Goal: Transaction & Acquisition: Purchase product/service

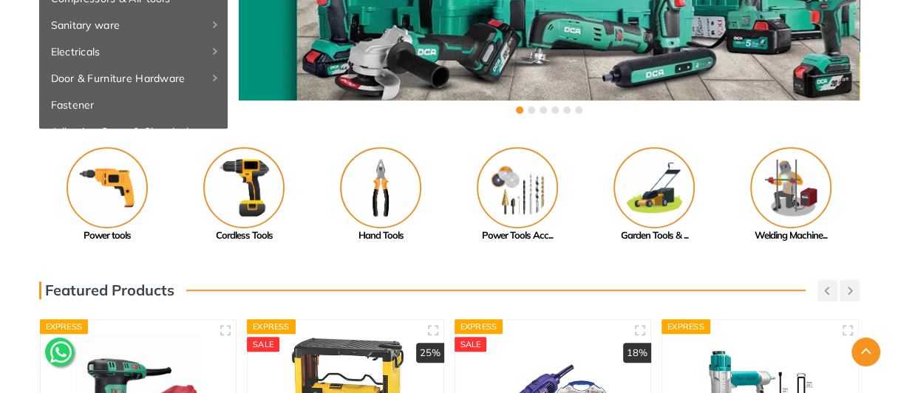
scroll to position [296, 0]
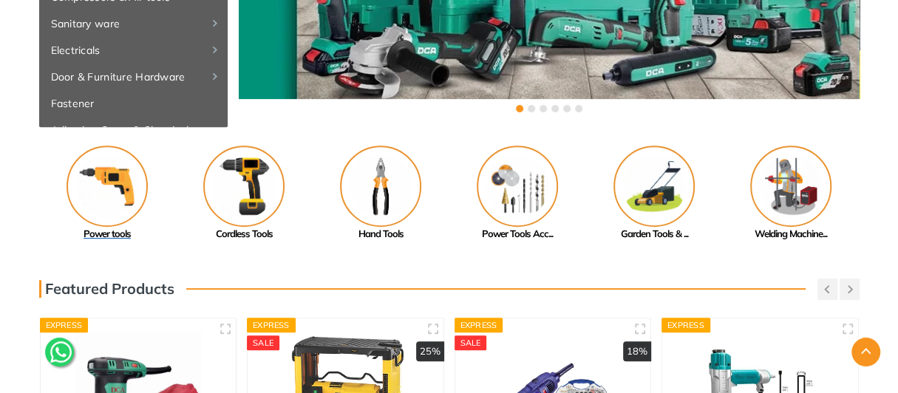
click at [107, 200] on img at bounding box center [107, 186] width 81 height 81
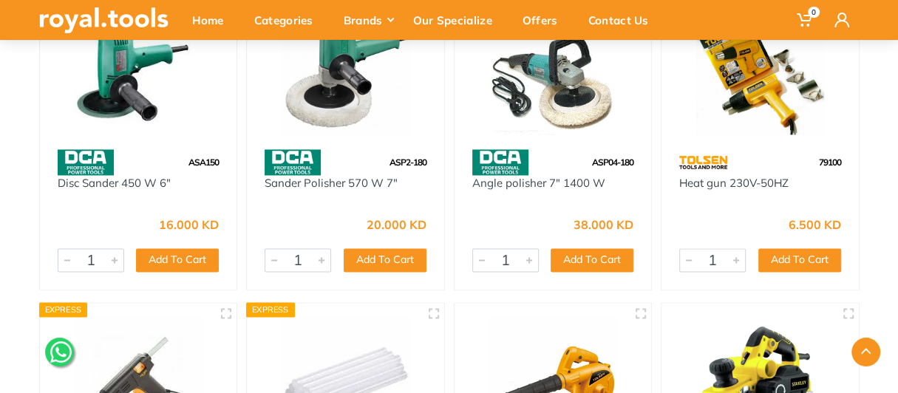
scroll to position [20406, 0]
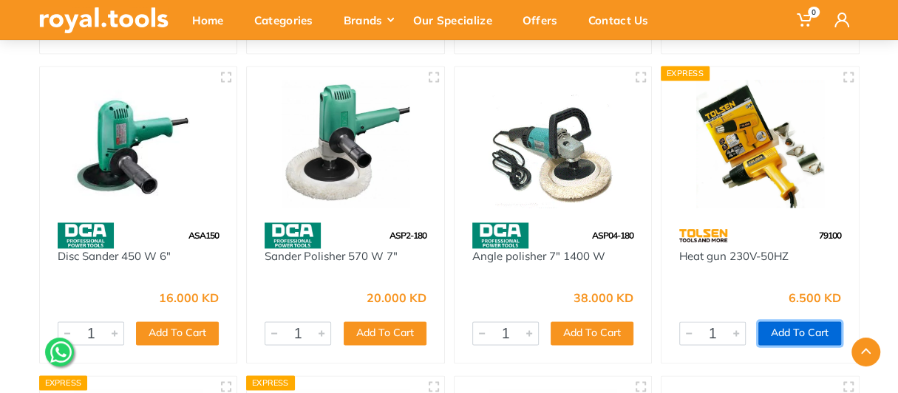
click at [780, 330] on button "Add To Cart" at bounding box center [800, 334] width 83 height 24
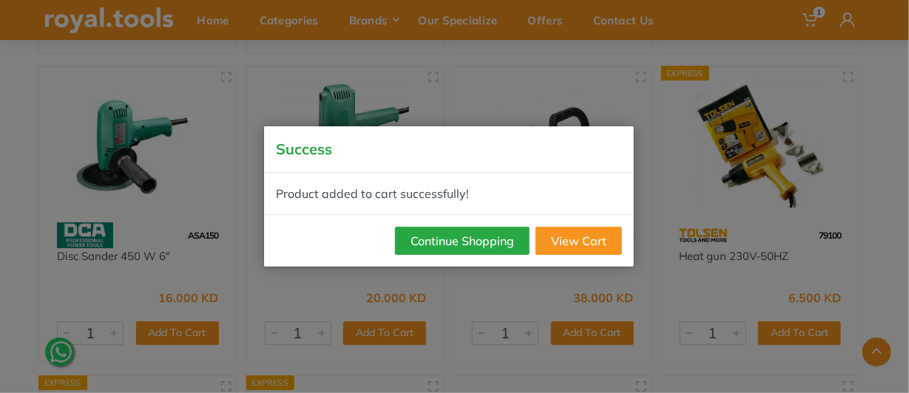
click at [60, 129] on div "Success Product added to cart successfully! Continue Shopping View Cart" at bounding box center [454, 196] width 909 height 393
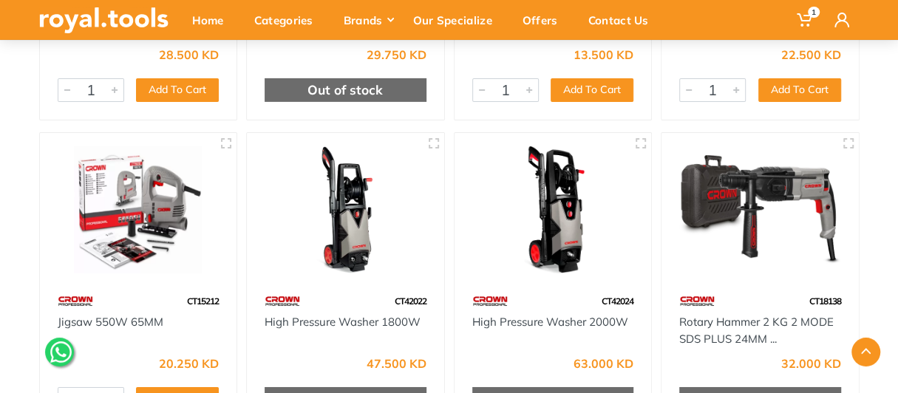
scroll to position [28464, 0]
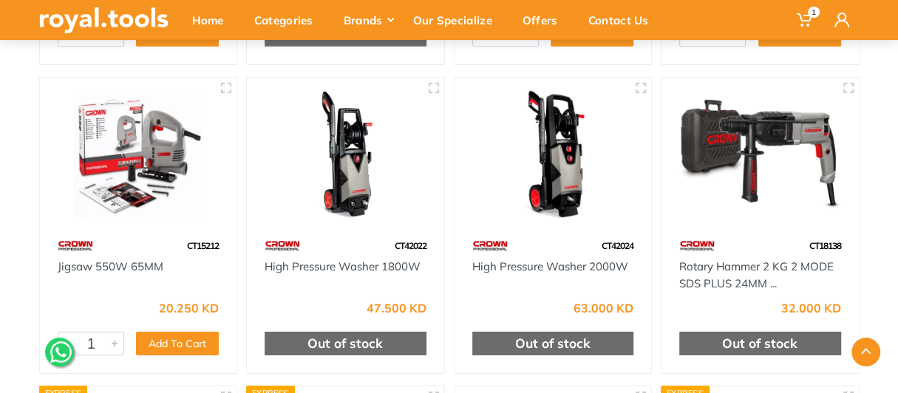
click at [321, 233] on div "CT42022" at bounding box center [345, 246] width 197 height 26
click at [328, 170] on img at bounding box center [345, 155] width 171 height 128
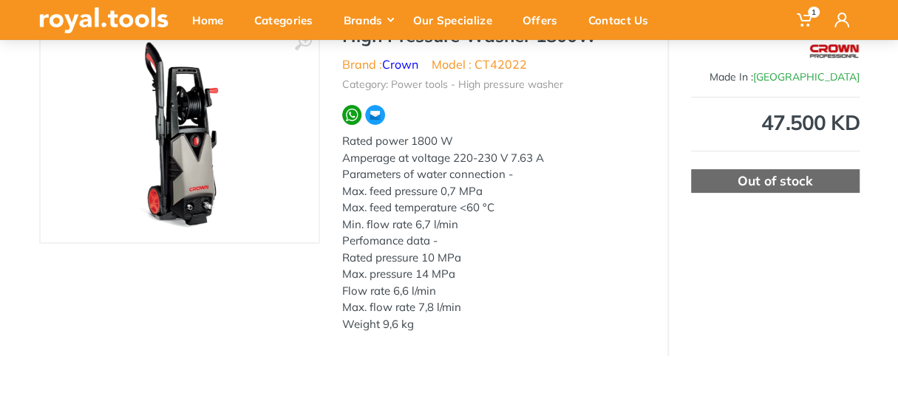
scroll to position [148, 0]
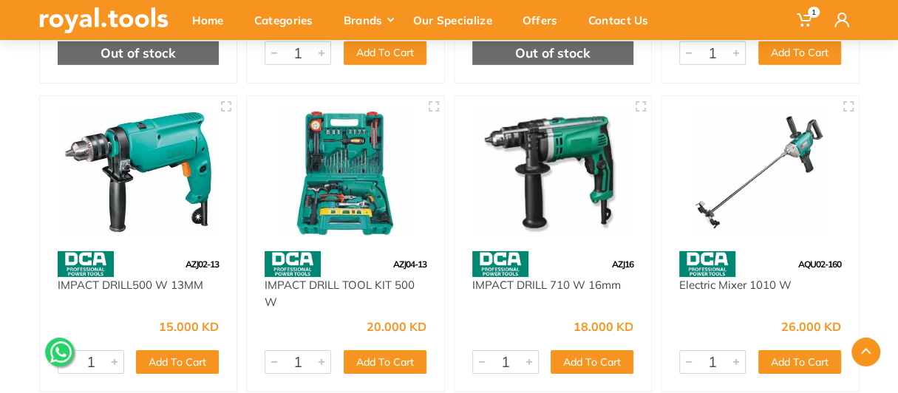
scroll to position [2832, 0]
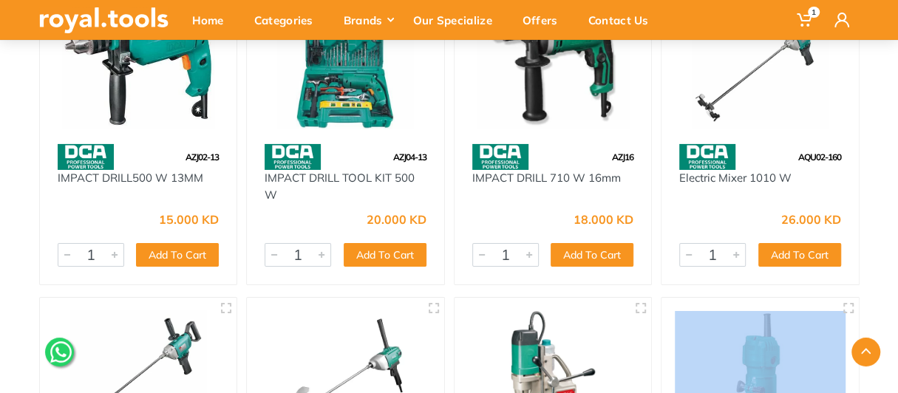
drag, startPoint x: 886, startPoint y: 321, endPoint x: 880, endPoint y: 347, distance: 26.5
click at [861, 350] on icon "button" at bounding box center [866, 351] width 10 height 6
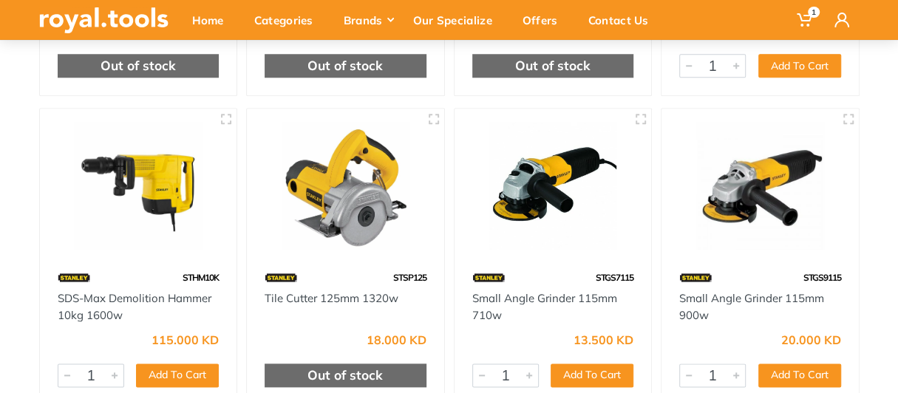
scroll to position [0, 0]
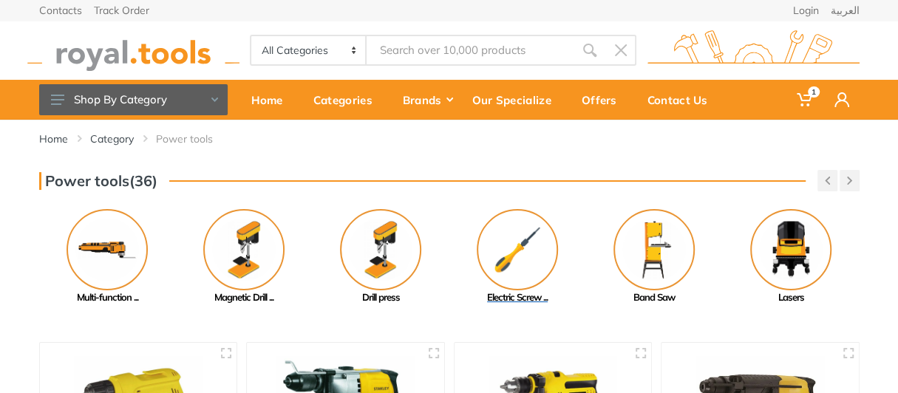
click at [503, 270] on img at bounding box center [517, 249] width 81 height 81
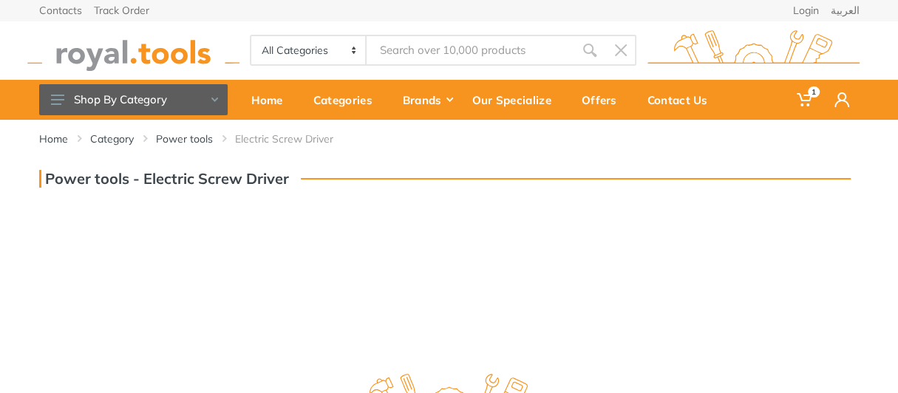
click at [160, 63] on img at bounding box center [133, 50] width 212 height 41
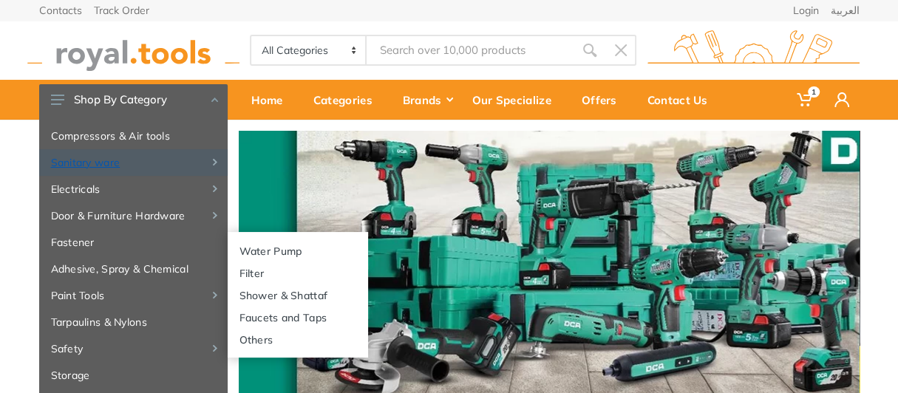
scroll to position [159, 0]
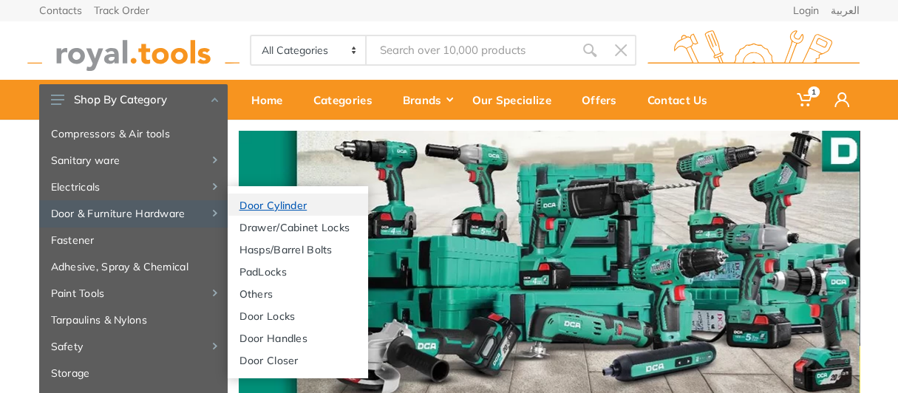
click at [277, 208] on link "Door Cylinder" at bounding box center [298, 205] width 140 height 22
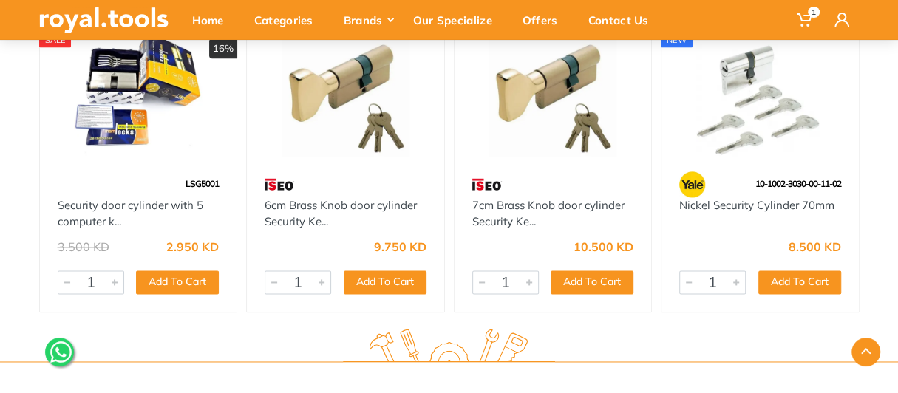
scroll to position [1109, 0]
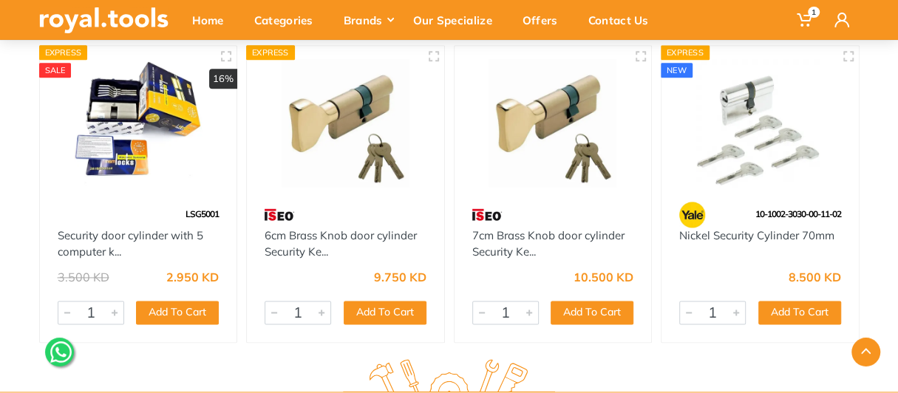
drag, startPoint x: 166, startPoint y: 275, endPoint x: 230, endPoint y: 277, distance: 63.6
click at [230, 277] on div "3.500 KD 2.950 KD 6753 1 Add To Cart Add" at bounding box center [138, 301] width 197 height 81
drag, startPoint x: 372, startPoint y: 274, endPoint x: 423, endPoint y: 277, distance: 51.1
click at [423, 277] on div "9.750 KD" at bounding box center [346, 272] width 162 height 22
click at [376, 234] on link "6cm Brass Knob door cylinder Security Ke..." at bounding box center [341, 243] width 152 height 31
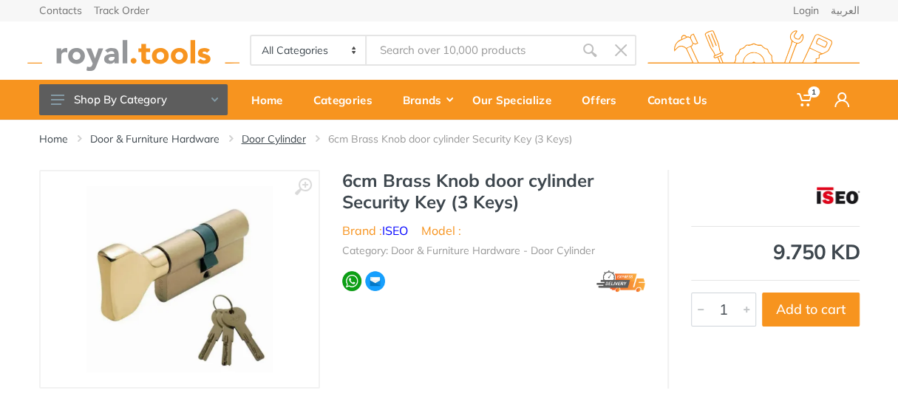
click at [269, 138] on link "Door Cylinder" at bounding box center [274, 139] width 64 height 15
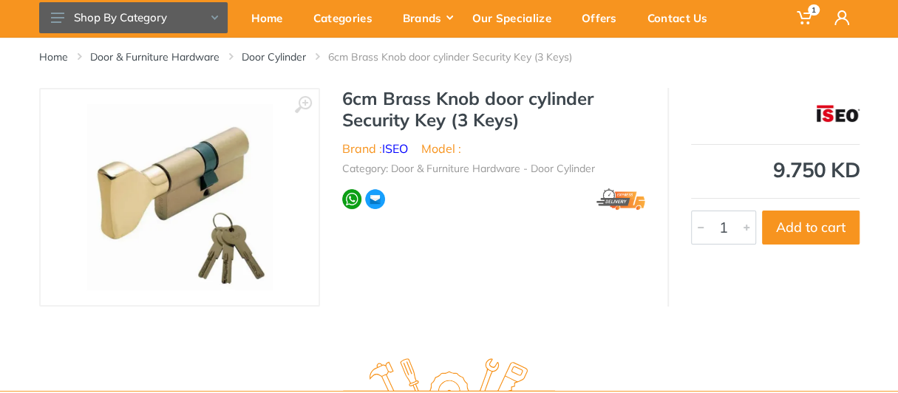
scroll to position [148, 0]
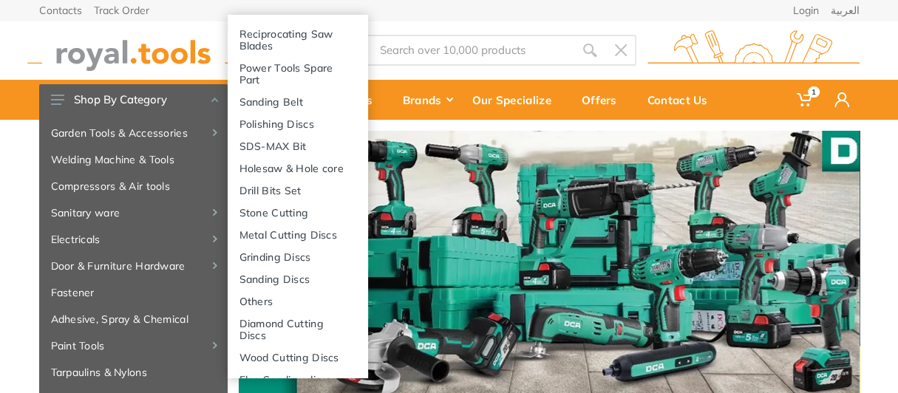
scroll to position [159, 0]
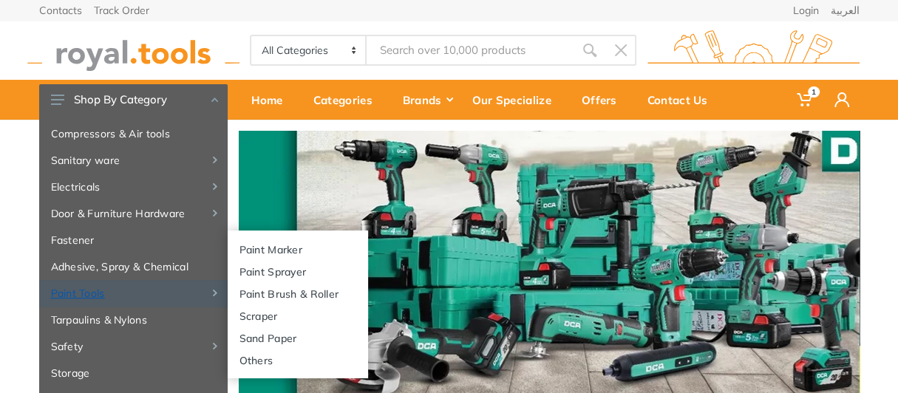
click at [95, 291] on link "Paint Tools" at bounding box center [133, 293] width 189 height 27
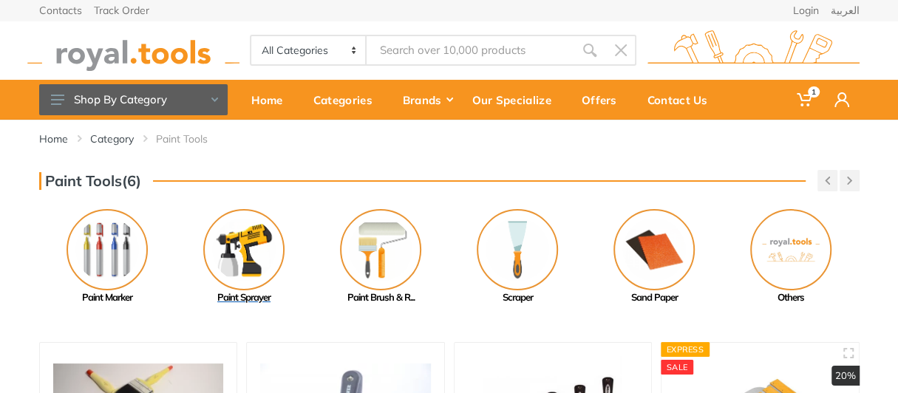
click at [239, 254] on img at bounding box center [243, 249] width 81 height 81
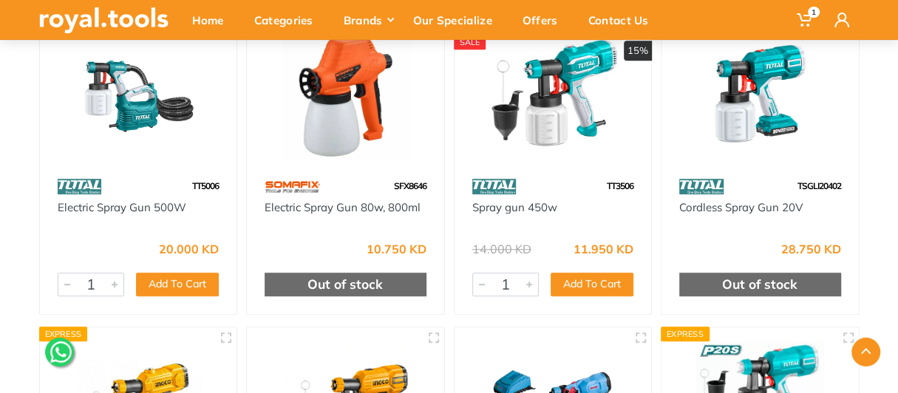
scroll to position [444, 0]
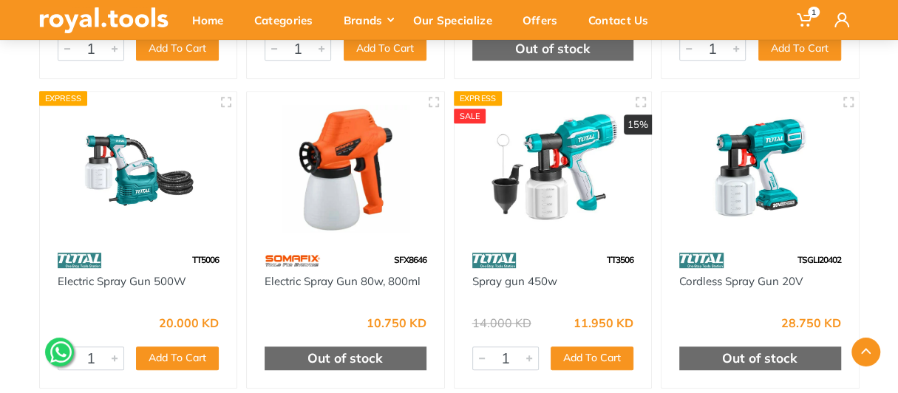
click at [563, 173] on img at bounding box center [553, 169] width 171 height 128
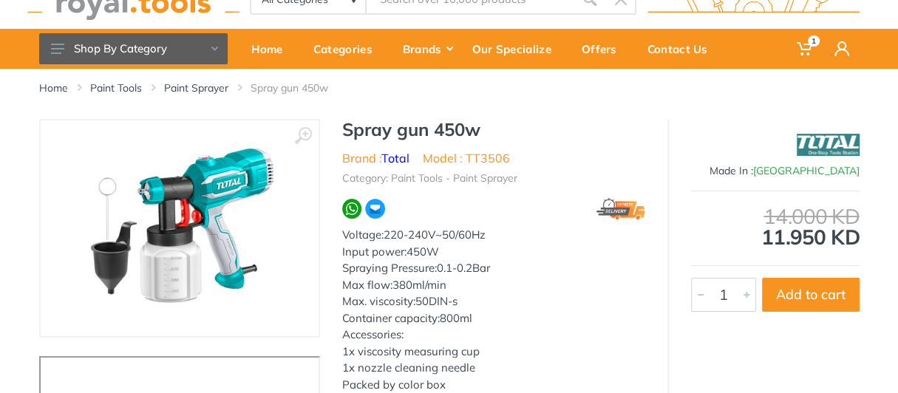
scroll to position [73, 0]
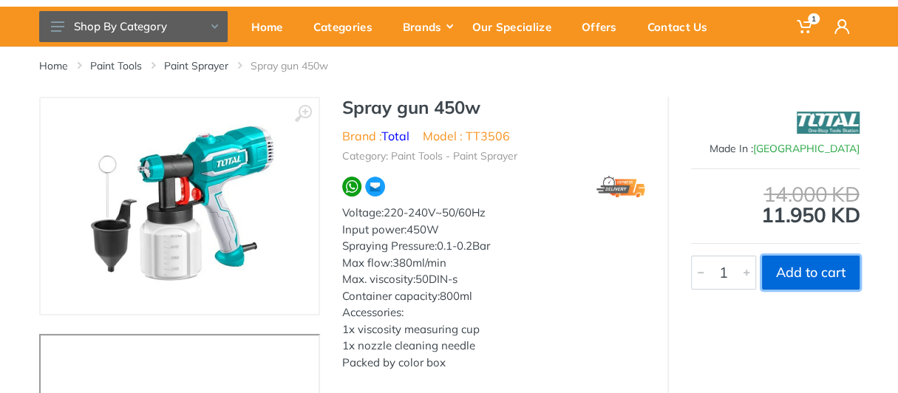
click at [833, 282] on button "Add to cart" at bounding box center [811, 273] width 98 height 34
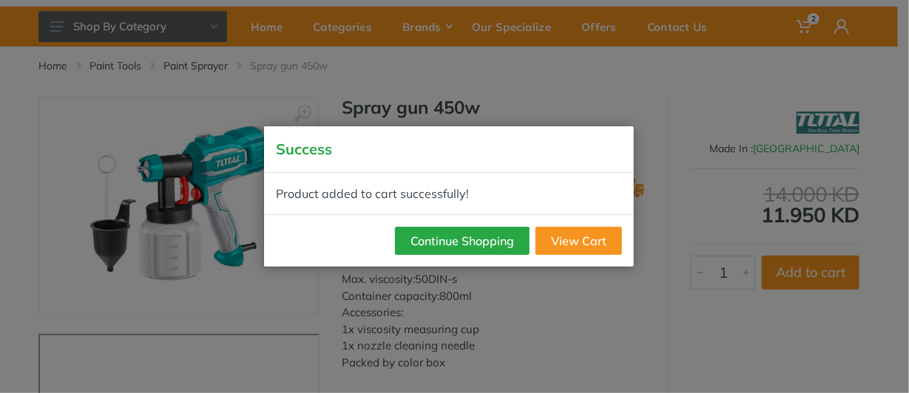
click at [112, 98] on div "Success Product added to cart successfully! Continue Shopping View Cart" at bounding box center [454, 196] width 909 height 393
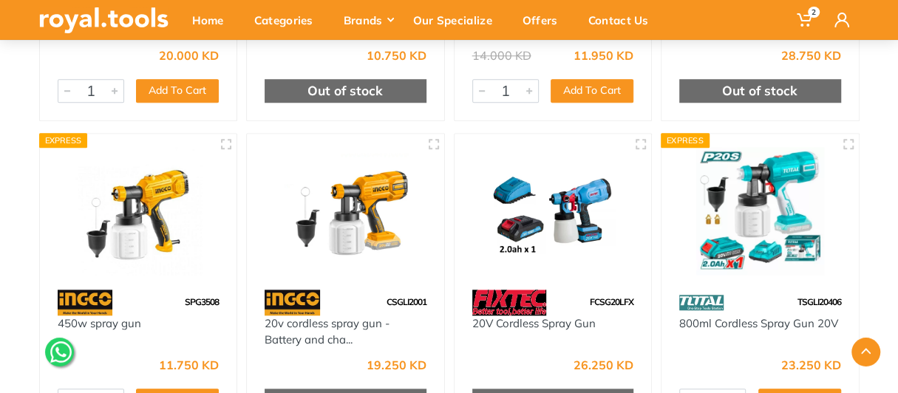
scroll to position [701, 0]
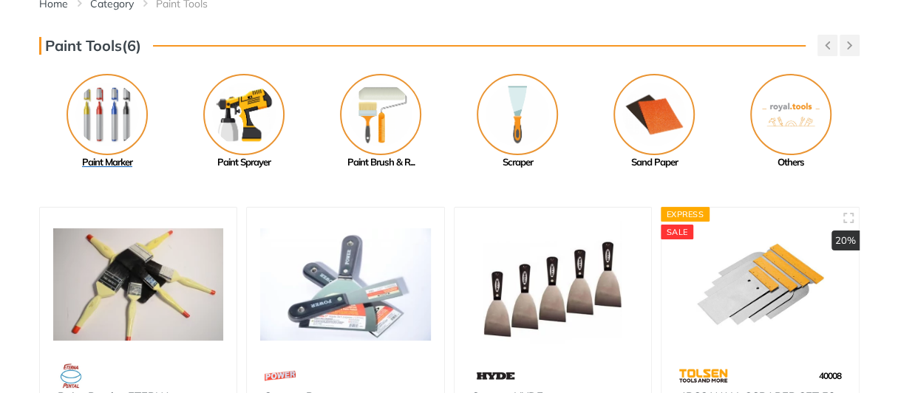
scroll to position [148, 0]
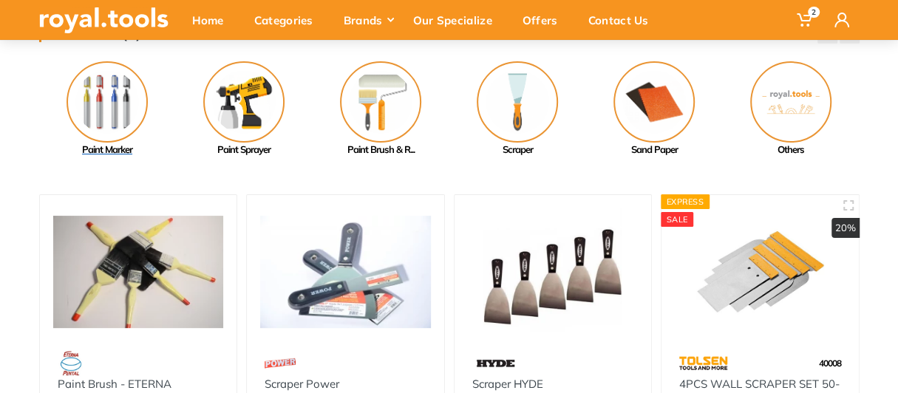
click at [112, 115] on img at bounding box center [107, 101] width 81 height 81
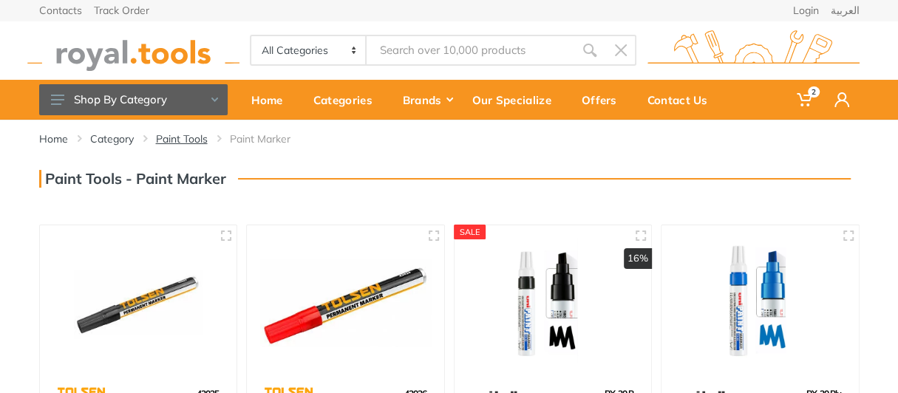
click at [186, 135] on link "Paint Tools" at bounding box center [182, 139] width 52 height 15
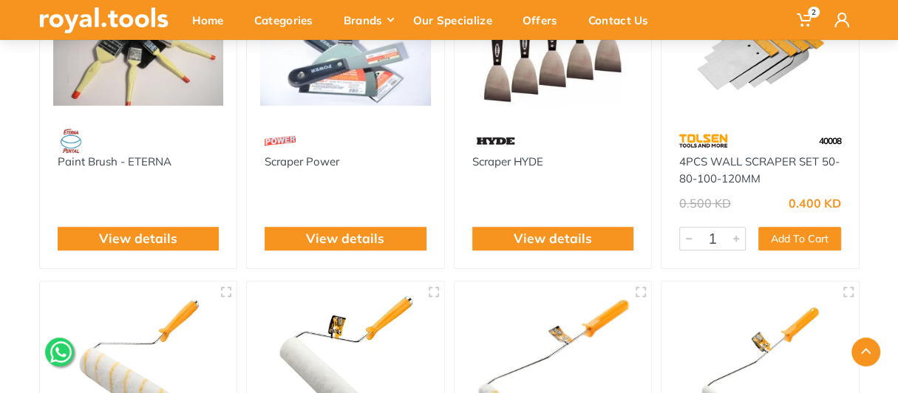
scroll to position [296, 0]
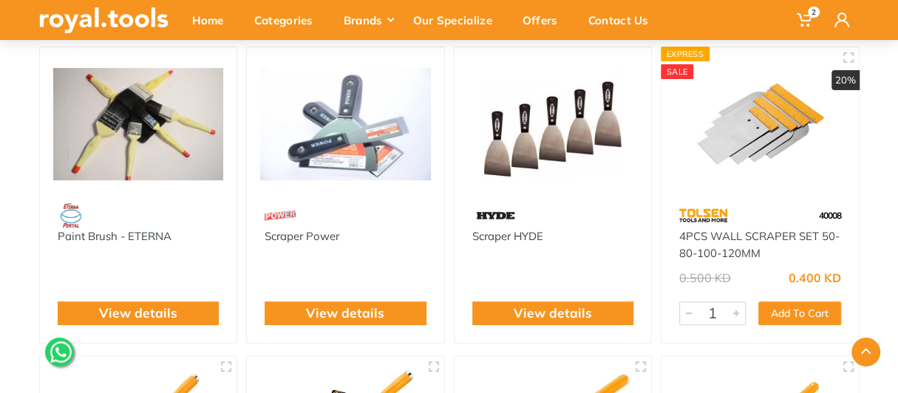
click at [131, 167] on img at bounding box center [138, 125] width 171 height 128
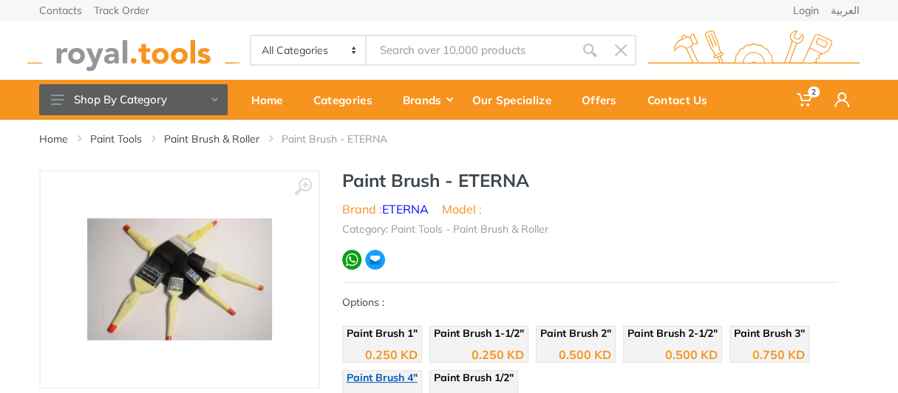
scroll to position [73, 0]
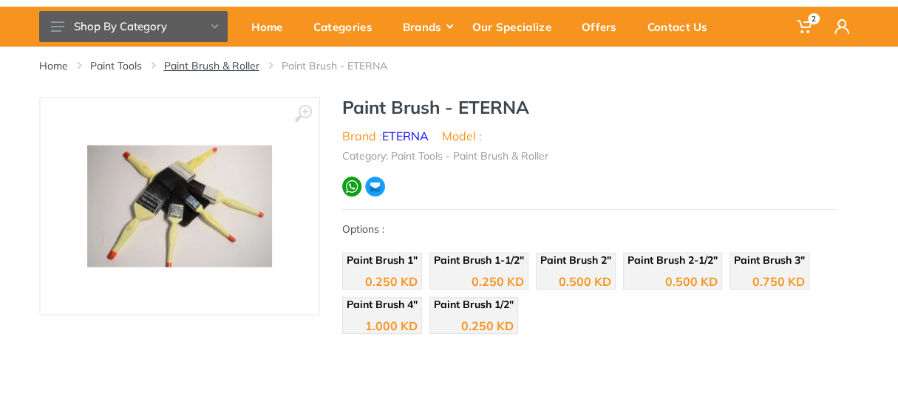
click at [228, 65] on link "Paint Brush & Roller" at bounding box center [211, 65] width 95 height 15
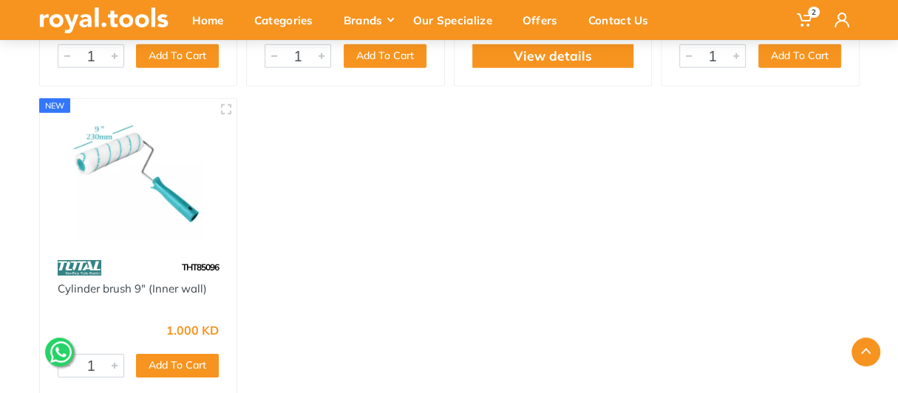
scroll to position [2662, 0]
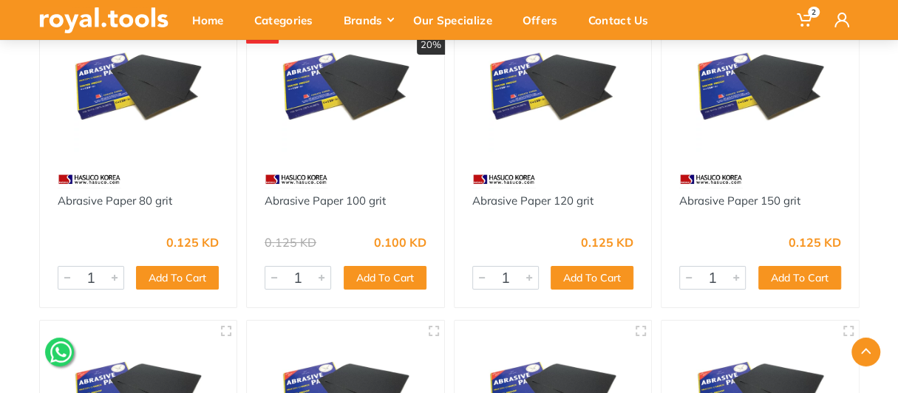
scroll to position [2810, 0]
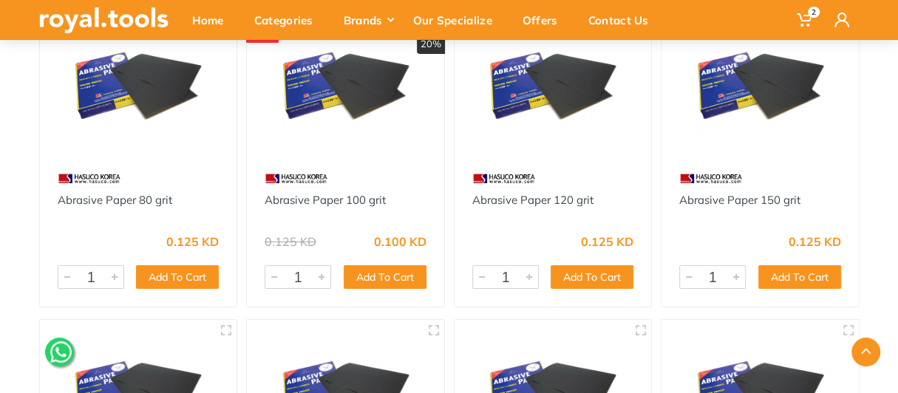
click at [112, 146] on img at bounding box center [138, 88] width 171 height 128
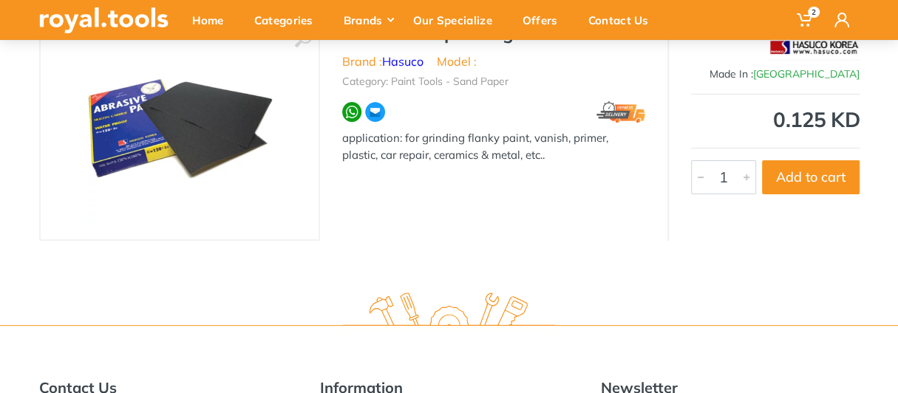
scroll to position [73, 0]
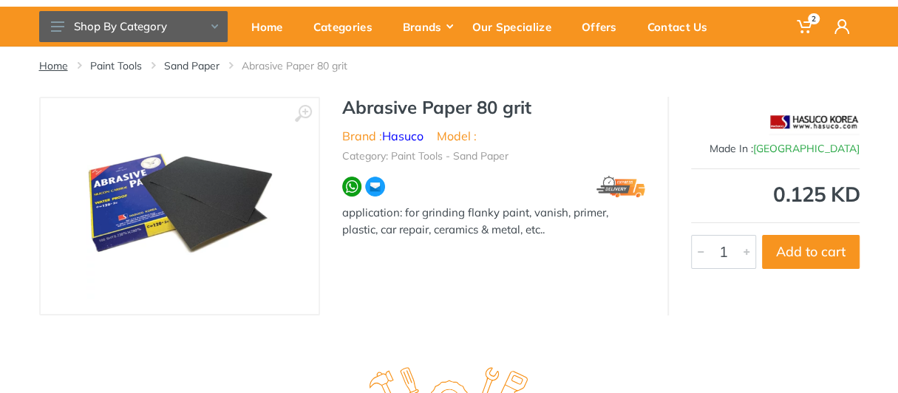
click at [58, 64] on link "Home" at bounding box center [53, 65] width 29 height 15
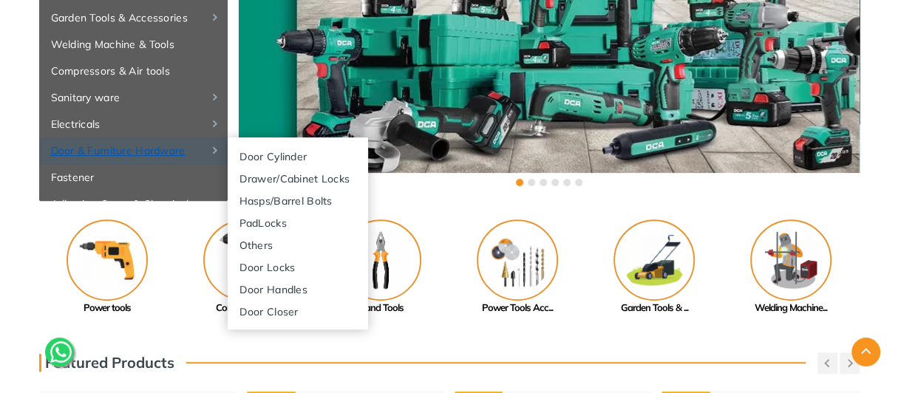
scroll to position [159, 0]
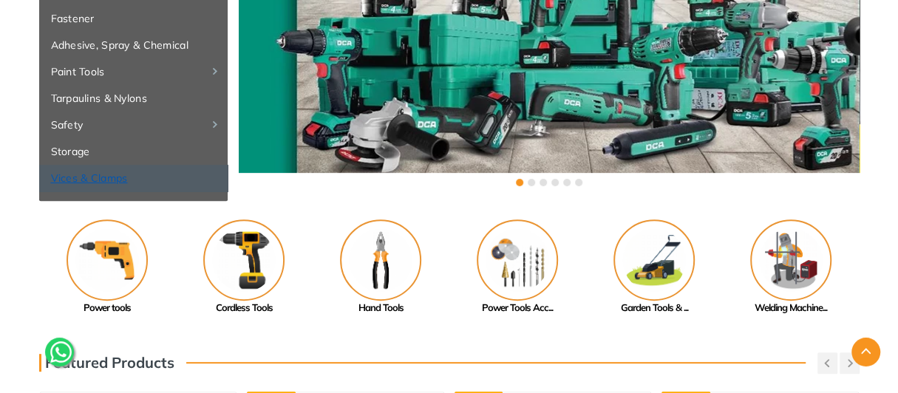
click at [102, 178] on link "Vices & Clamps" at bounding box center [133, 178] width 189 height 27
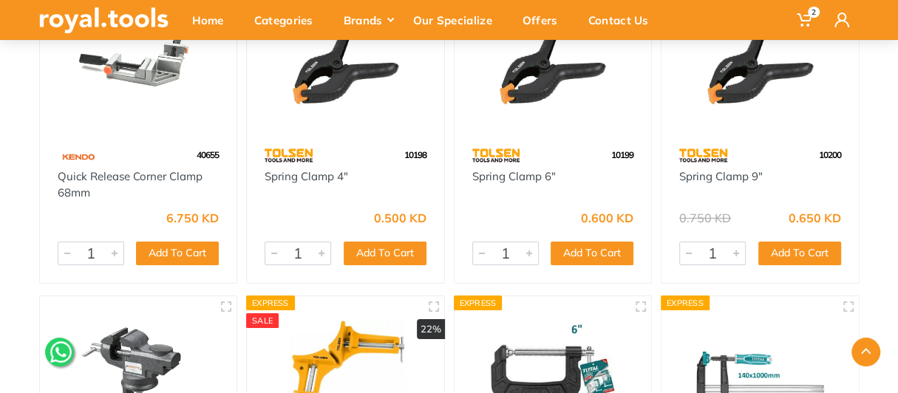
scroll to position [2588, 0]
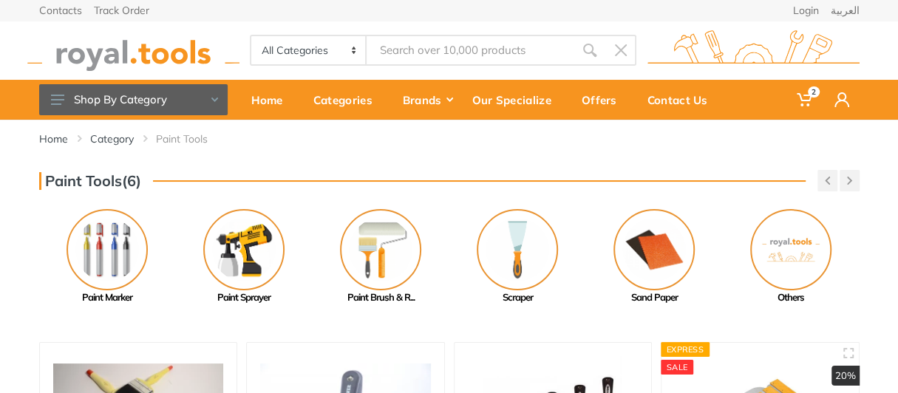
scroll to position [938, 0]
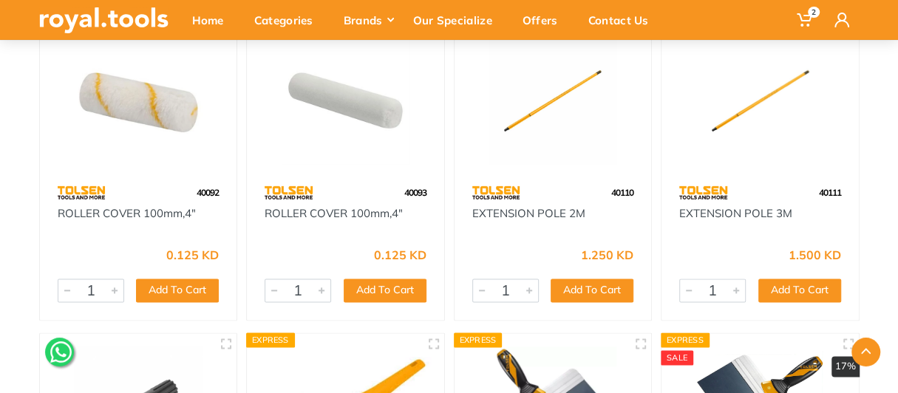
click at [83, 19] on img at bounding box center [103, 20] width 129 height 26
click at [195, 23] on div "Home" at bounding box center [213, 19] width 62 height 31
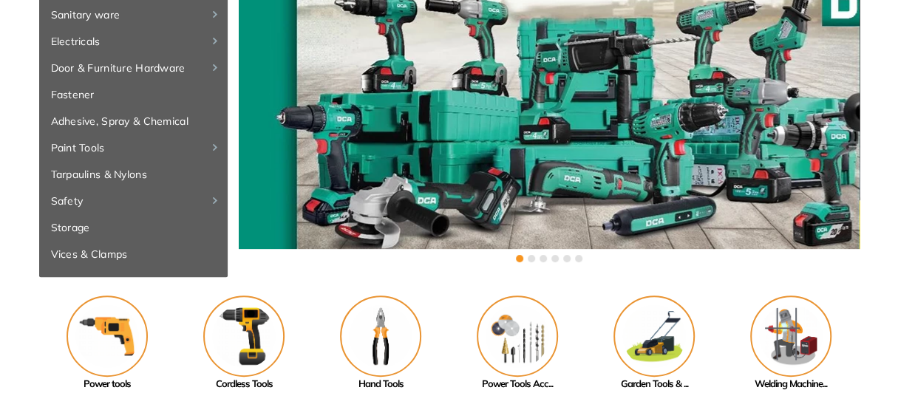
scroll to position [222, 0]
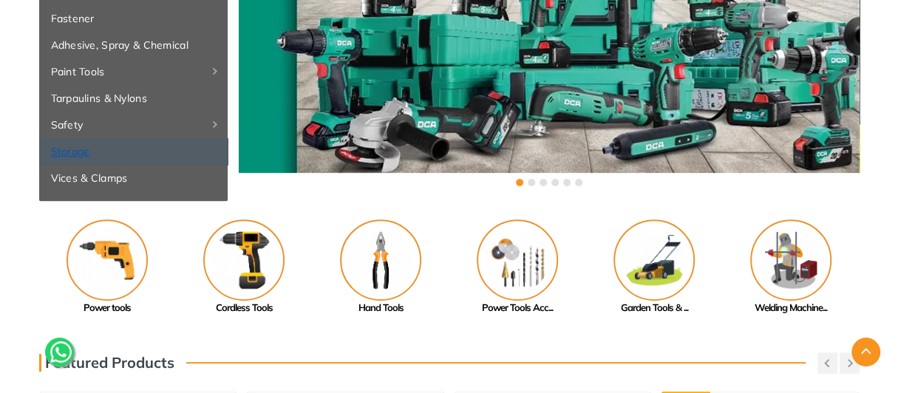
click at [63, 145] on link "Storage" at bounding box center [133, 151] width 189 height 27
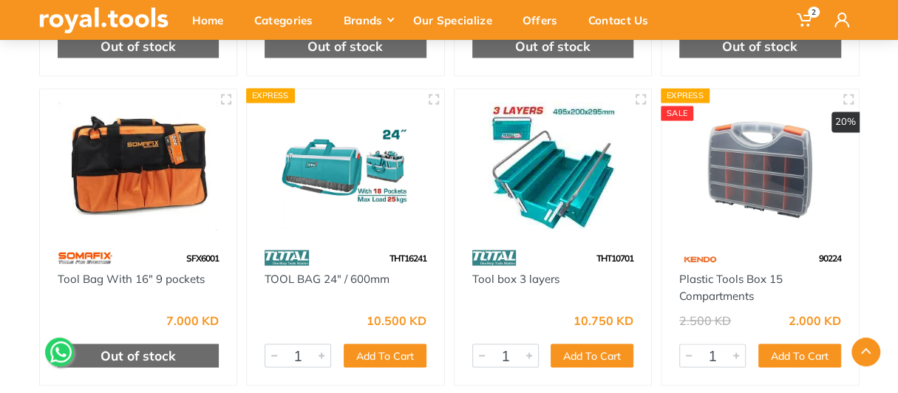
scroll to position [1479, 0]
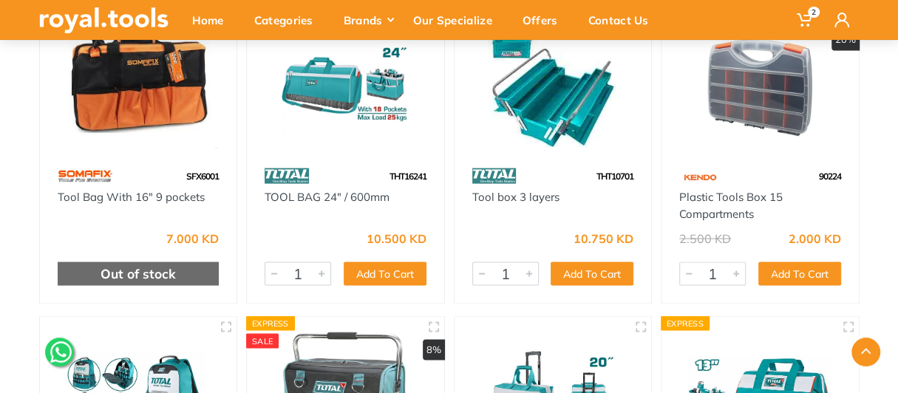
click at [750, 126] on img at bounding box center [760, 84] width 171 height 128
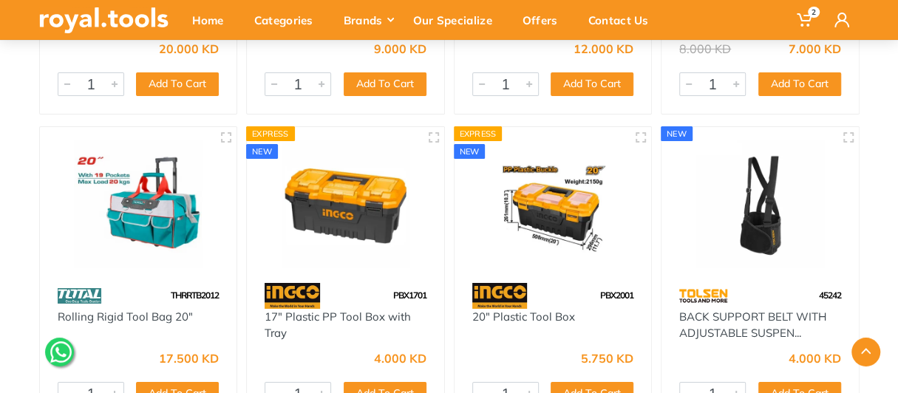
scroll to position [2691, 0]
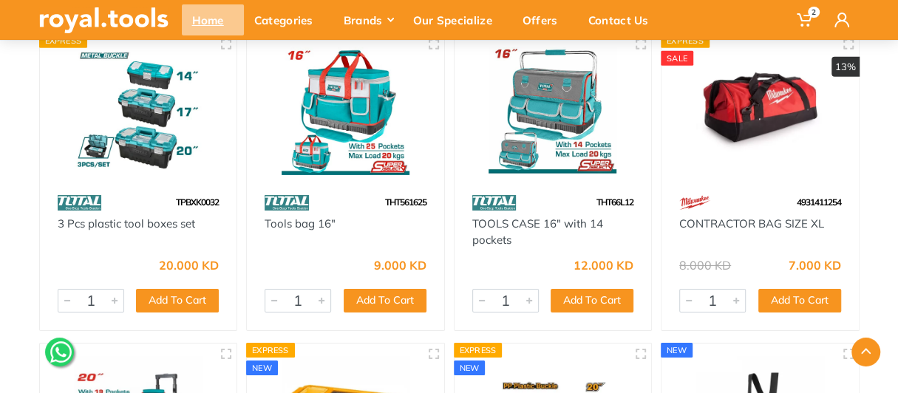
click at [211, 22] on div "Home" at bounding box center [213, 19] width 62 height 31
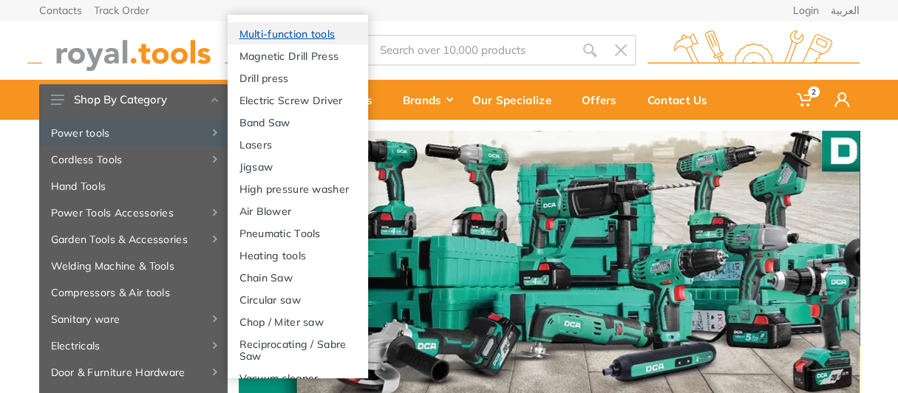
click at [308, 41] on link "Multi-function tools" at bounding box center [298, 33] width 140 height 22
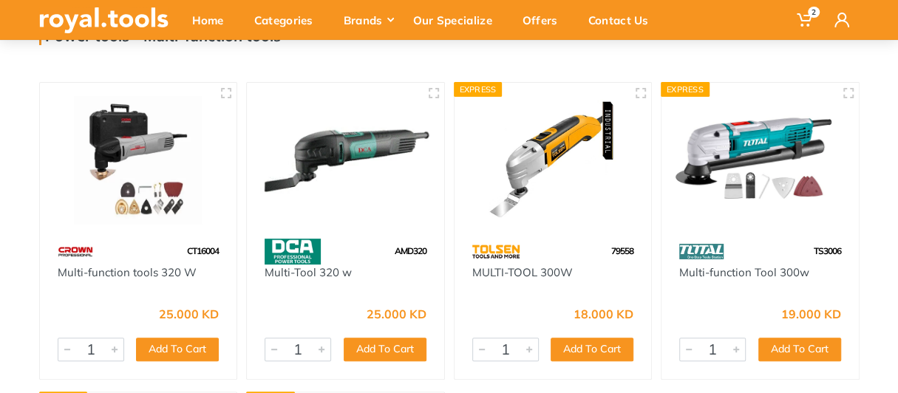
scroll to position [148, 0]
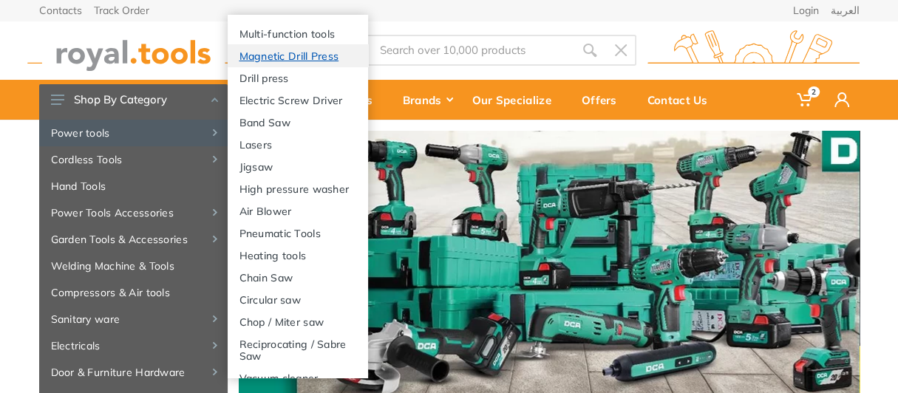
click at [269, 60] on link "Magnetic Drill Press" at bounding box center [298, 55] width 140 height 22
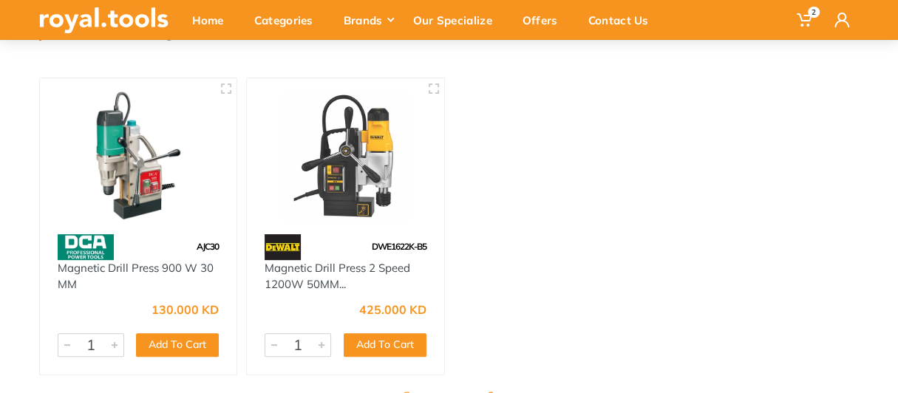
scroll to position [148, 0]
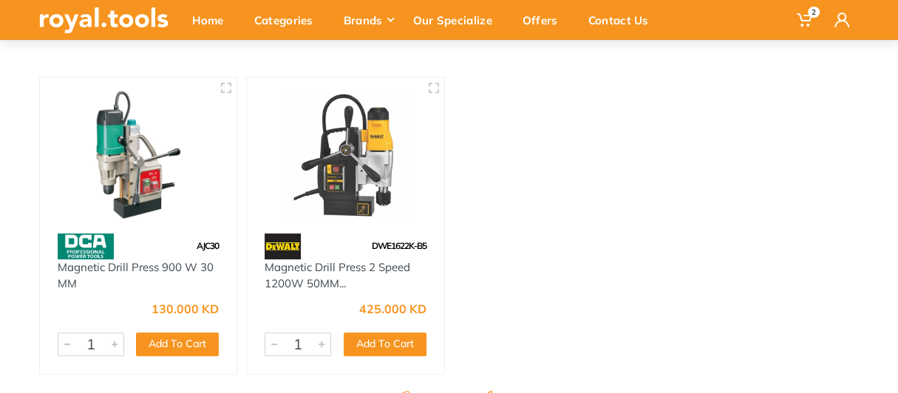
drag, startPoint x: 363, startPoint y: 310, endPoint x: 430, endPoint y: 310, distance: 66.5
click at [430, 310] on div "425.000 KD 3152 1 Add To Cart Add" at bounding box center [345, 333] width 197 height 81
drag, startPoint x: 365, startPoint y: 308, endPoint x: 474, endPoint y: 319, distance: 109.2
click at [474, 319] on div "AJC30 Magnetic Drill Press 900 W 30 MM 130.000 KD 397 1 Add To Cart Add 1" at bounding box center [450, 226] width 830 height 310
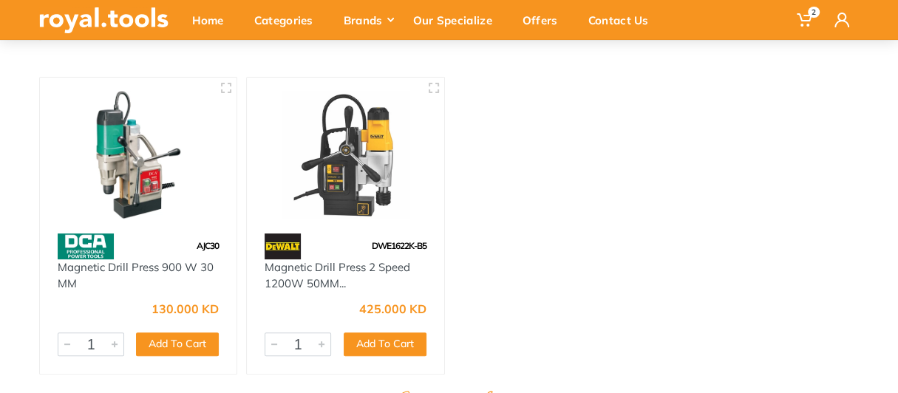
drag, startPoint x: 211, startPoint y: 310, endPoint x: 223, endPoint y: 310, distance: 11.8
click at [223, 310] on div "130.000 KD 397 1 Add To Cart Add" at bounding box center [138, 333] width 197 height 81
drag, startPoint x: 358, startPoint y: 311, endPoint x: 431, endPoint y: 316, distance: 73.4
click at [431, 316] on div "425.000 KD 3152 1 Add To Cart Add" at bounding box center [345, 333] width 197 height 81
click at [387, 205] on img at bounding box center [345, 155] width 171 height 128
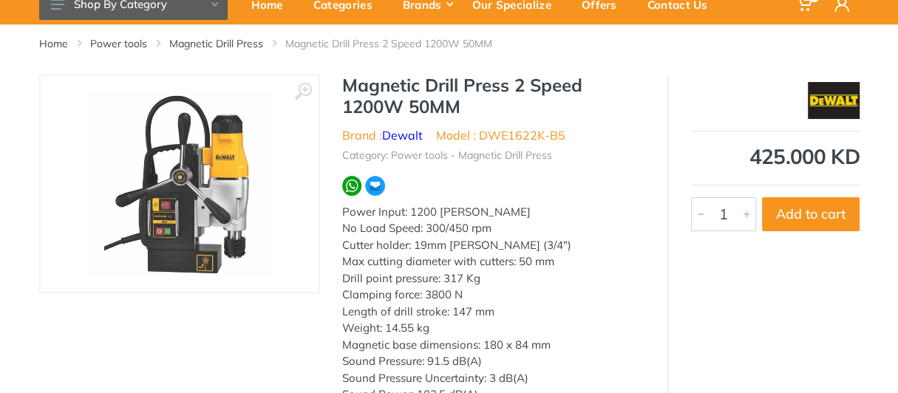
scroll to position [73, 0]
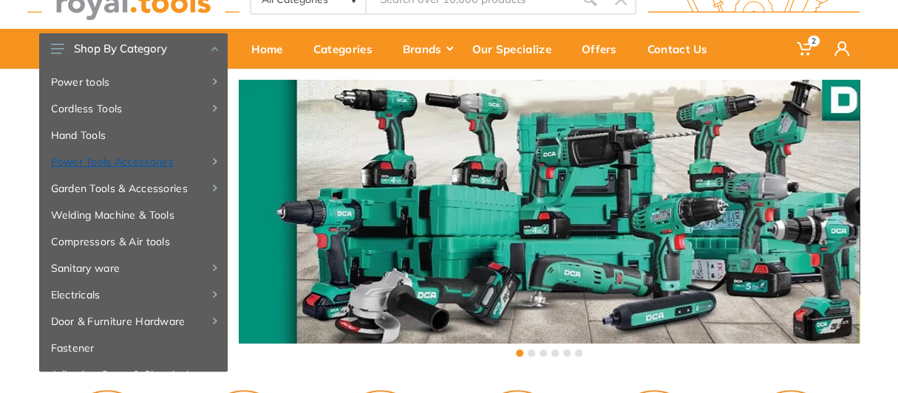
scroll to position [73, 0]
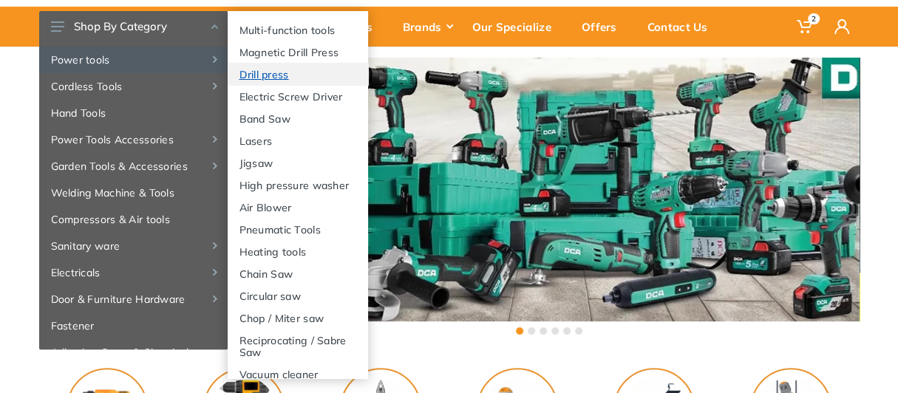
click at [251, 77] on link "Drill press" at bounding box center [298, 74] width 140 height 22
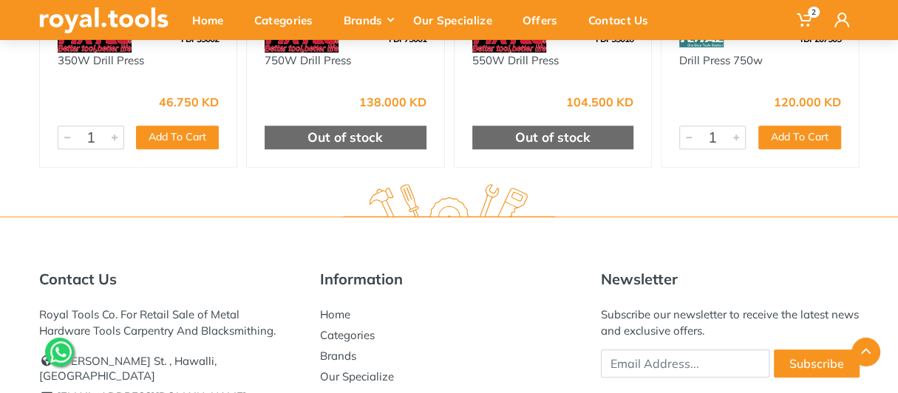
scroll to position [296, 0]
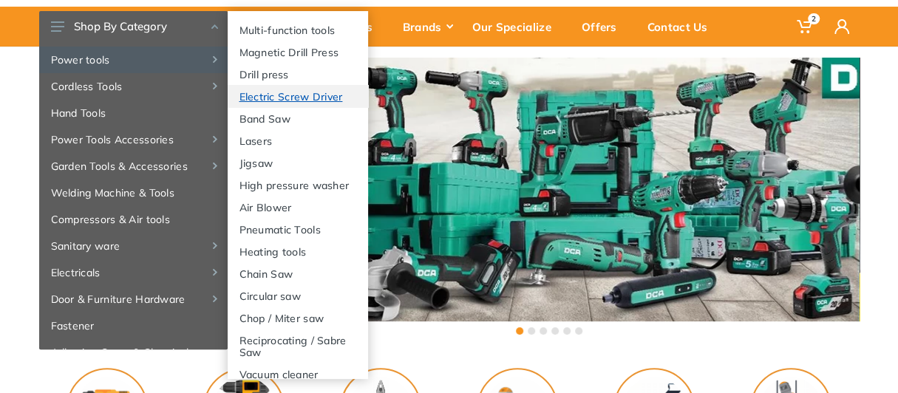
click at [257, 102] on link "Electric Screw Driver" at bounding box center [298, 96] width 140 height 22
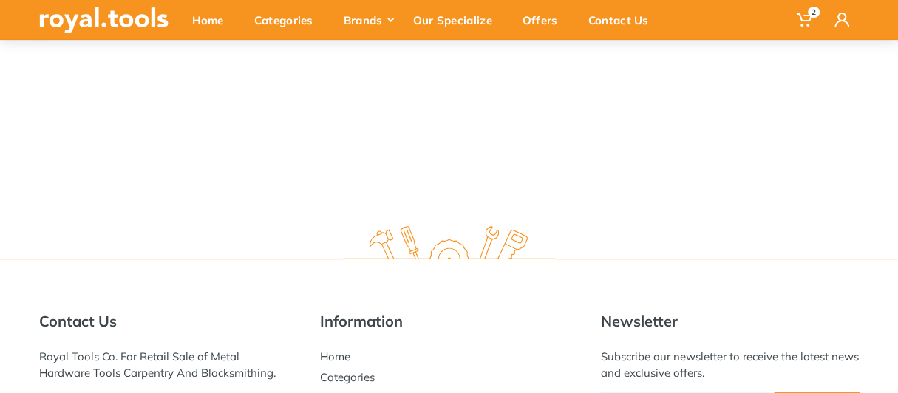
scroll to position [73, 0]
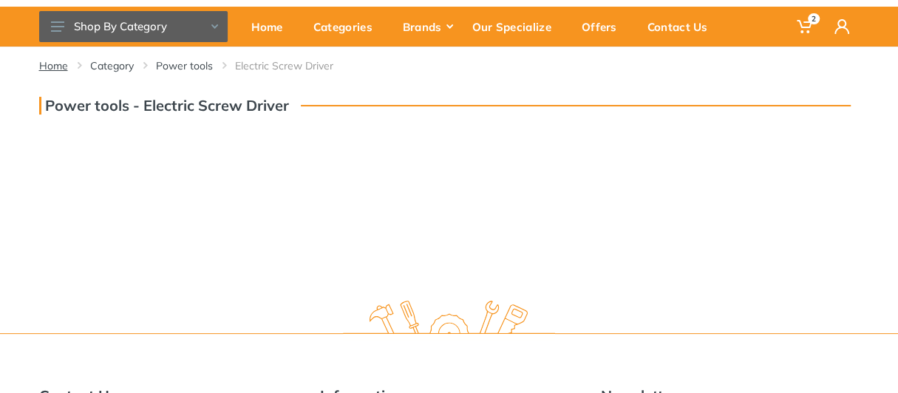
click at [53, 61] on link "Home" at bounding box center [53, 65] width 29 height 15
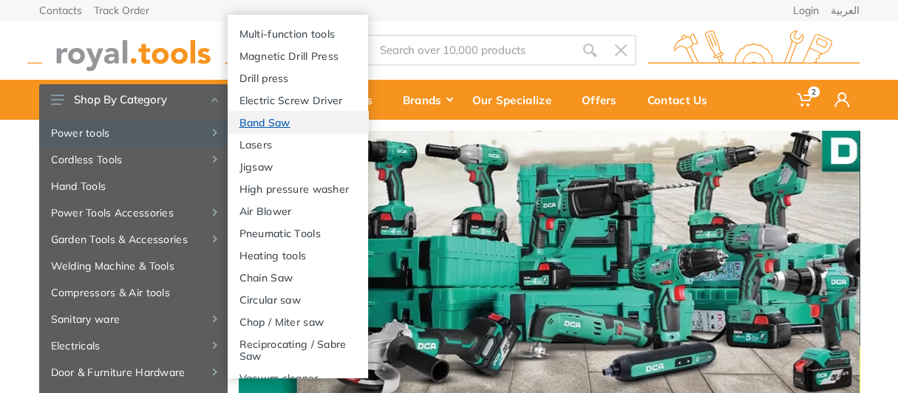
click at [259, 133] on link "Band Saw" at bounding box center [298, 122] width 140 height 22
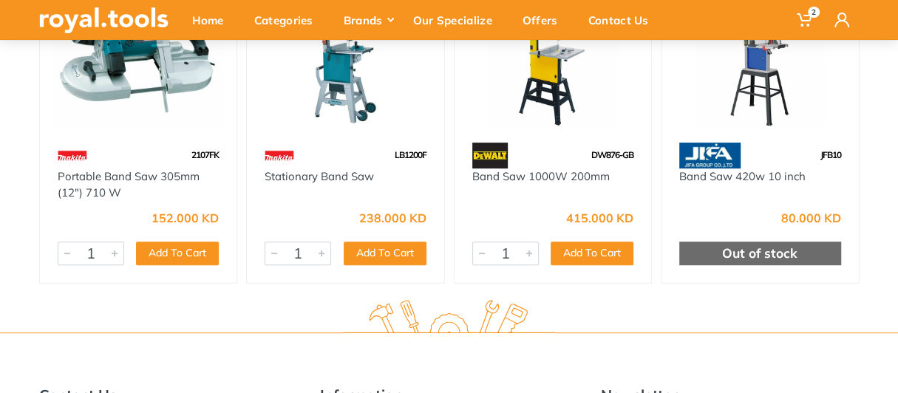
scroll to position [148, 0]
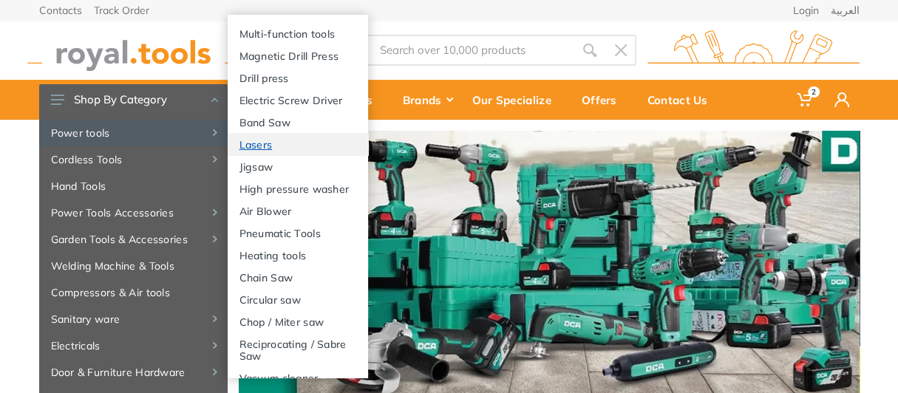
click at [254, 155] on link "Lasers" at bounding box center [298, 144] width 140 height 22
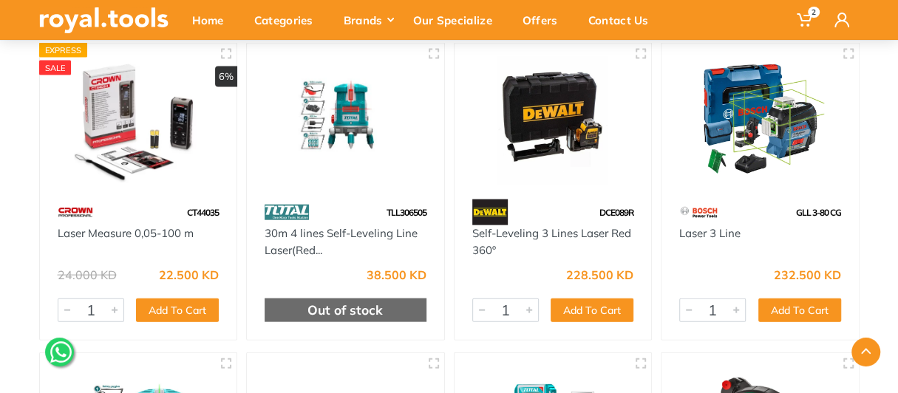
scroll to position [1701, 0]
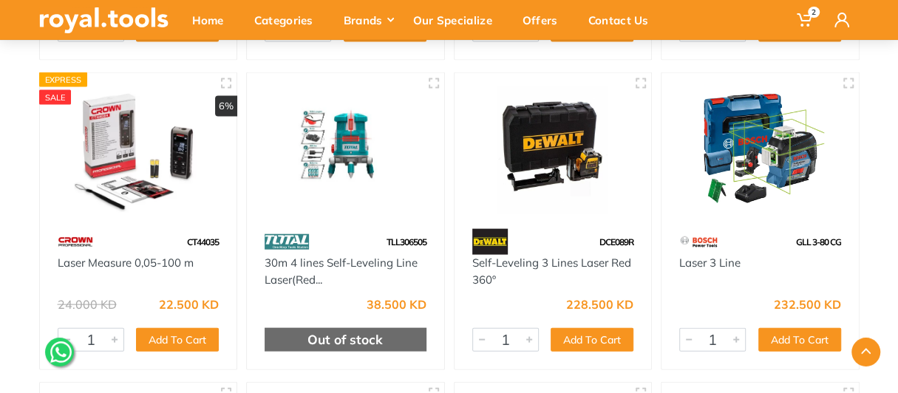
drag, startPoint x: 773, startPoint y: 307, endPoint x: 841, endPoint y: 311, distance: 67.4
click at [841, 311] on div "232.500 KD 4680 1 Add To Cart Add" at bounding box center [760, 328] width 197 height 81
click at [778, 227] on div at bounding box center [760, 151] width 197 height 156
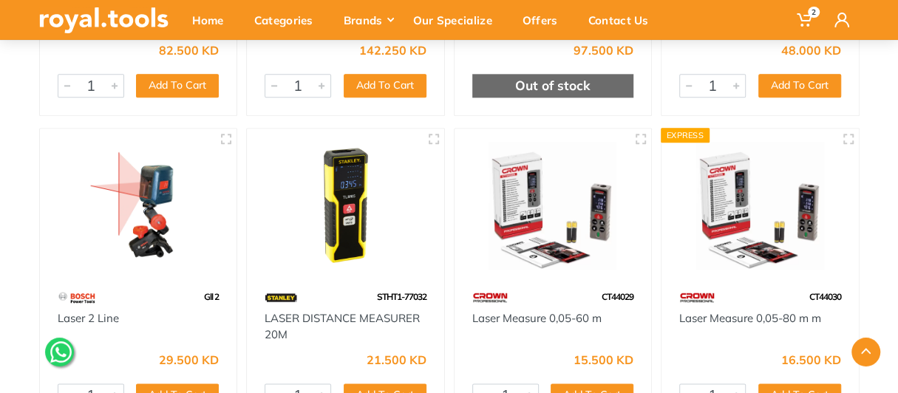
scroll to position [813, 0]
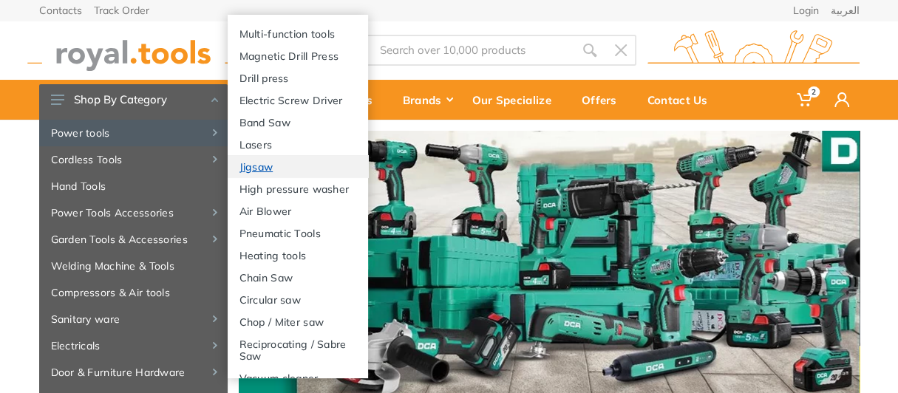
click at [277, 177] on link "Jigsaw" at bounding box center [298, 166] width 140 height 22
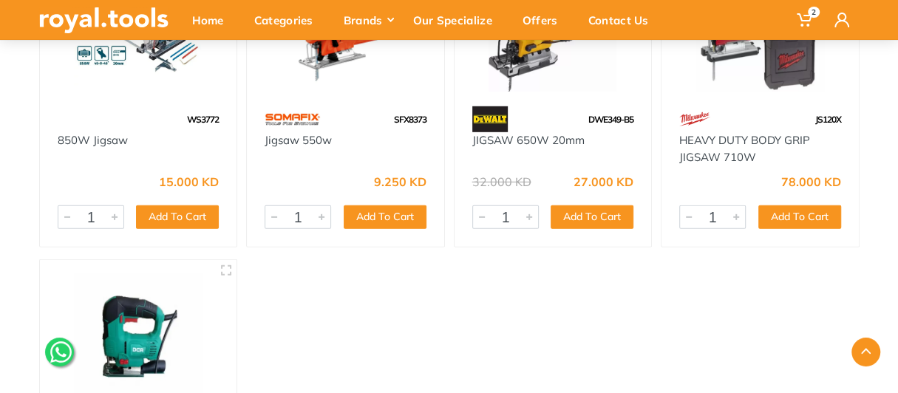
scroll to position [2588, 0]
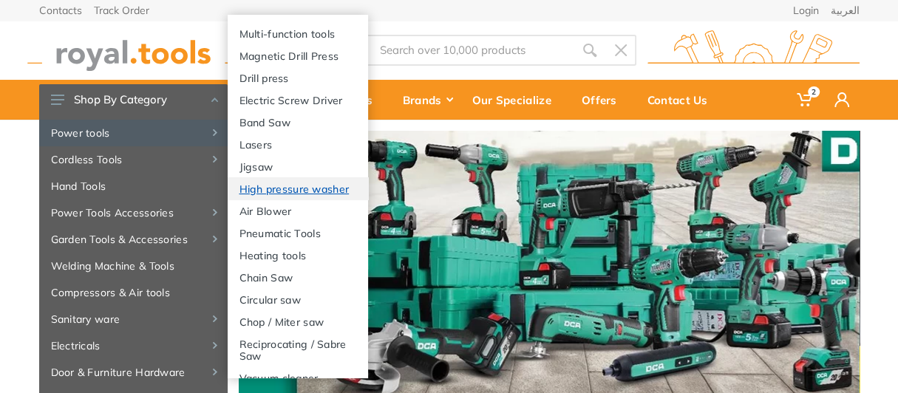
click at [274, 200] on link "High pressure washer" at bounding box center [298, 188] width 140 height 22
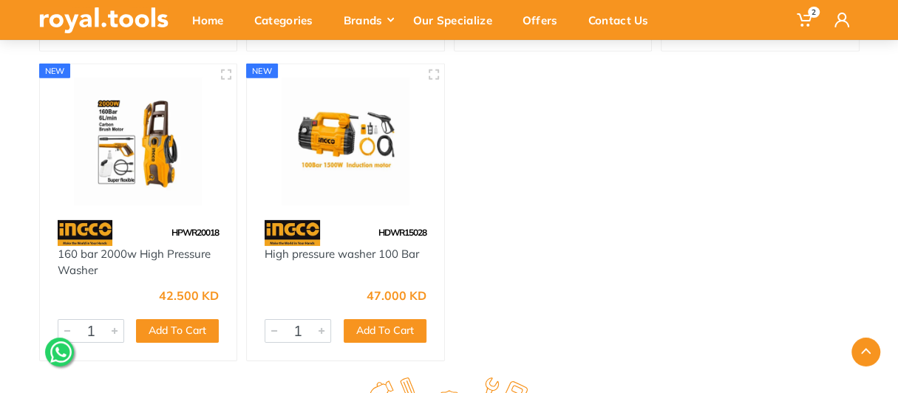
scroll to position [2662, 0]
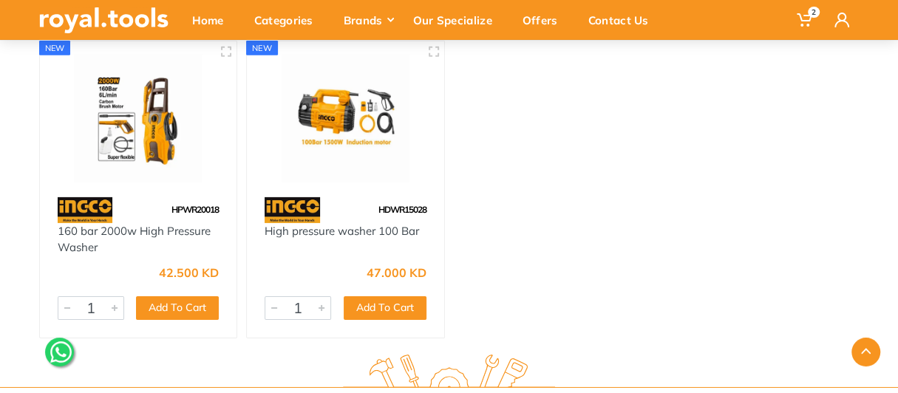
click at [120, 172] on img at bounding box center [138, 119] width 171 height 128
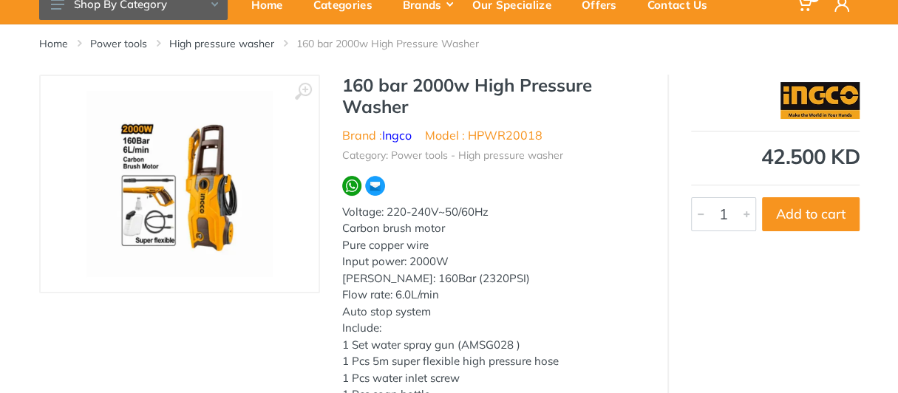
scroll to position [73, 0]
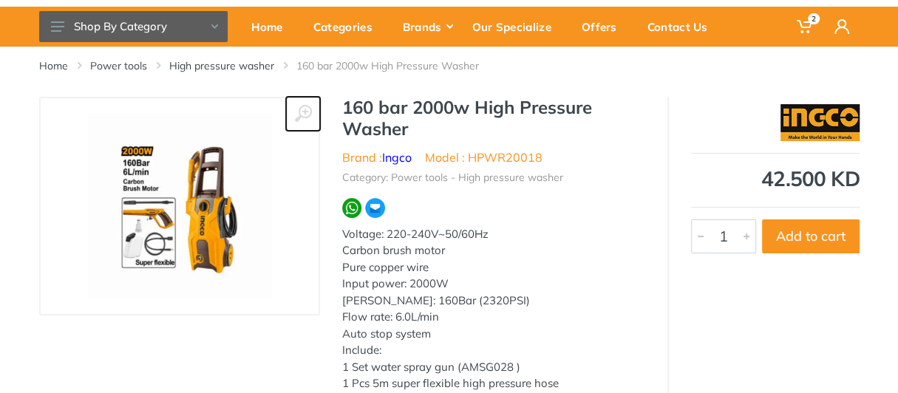
click at [298, 112] on use at bounding box center [302, 113] width 17 height 17
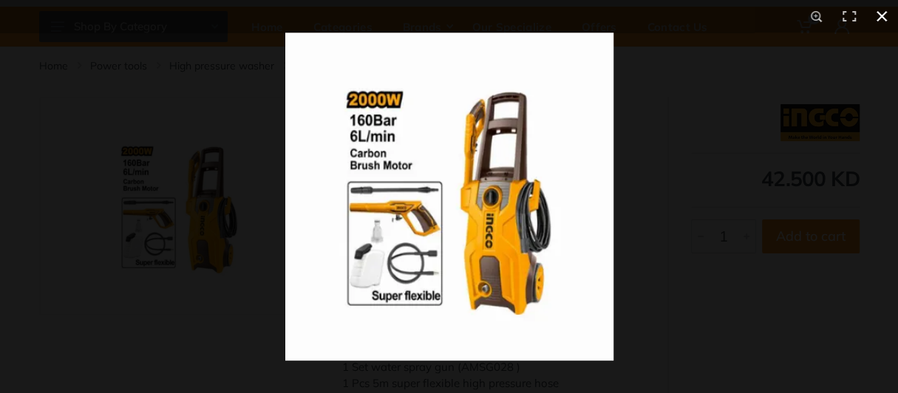
click at [886, 16] on button at bounding box center [882, 16] width 33 height 33
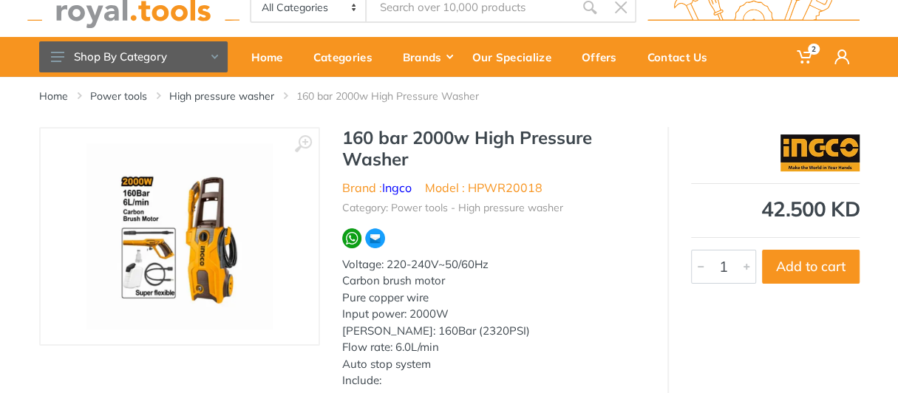
scroll to position [0, 0]
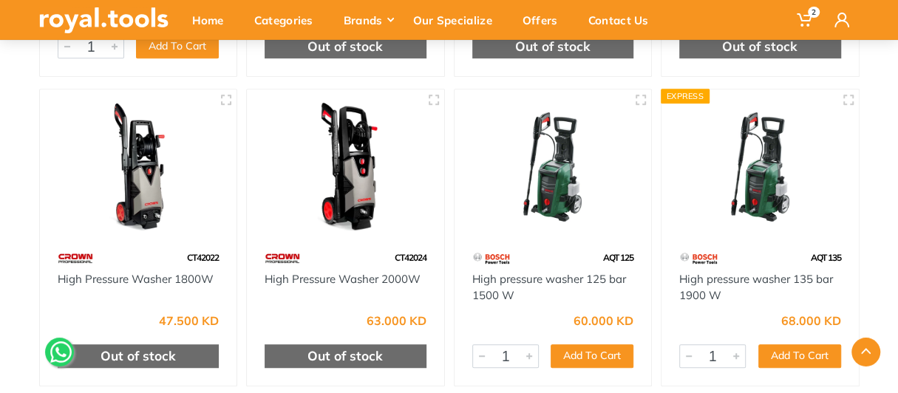
scroll to position [451, 0]
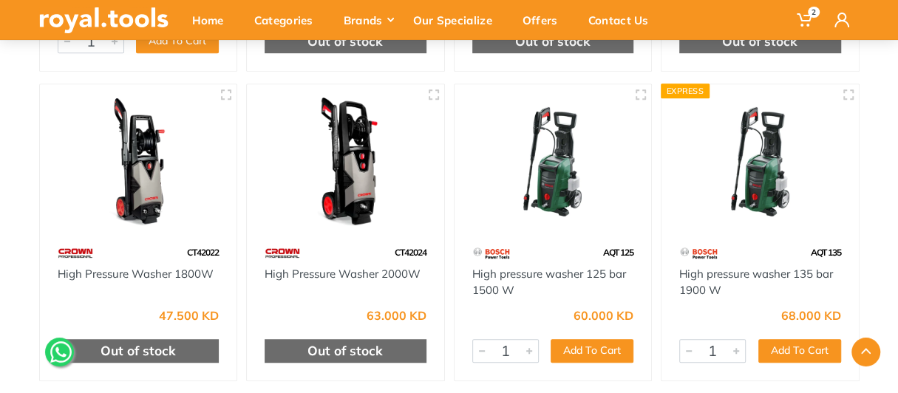
click at [348, 181] on img at bounding box center [345, 162] width 171 height 128
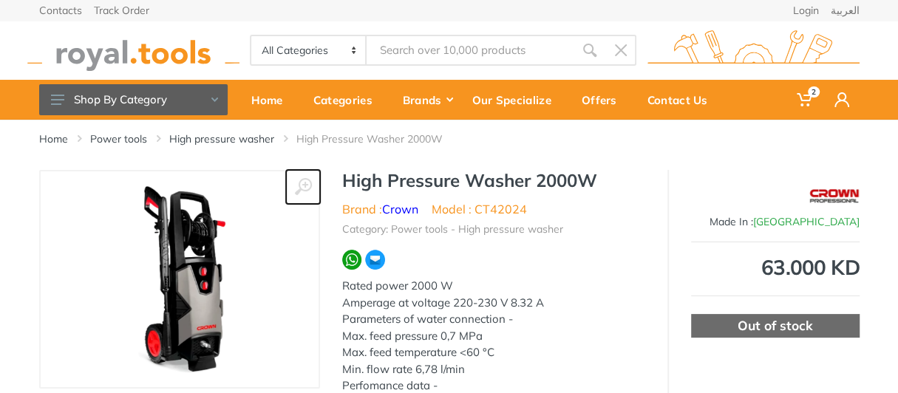
click at [301, 180] on use at bounding box center [302, 186] width 17 height 17
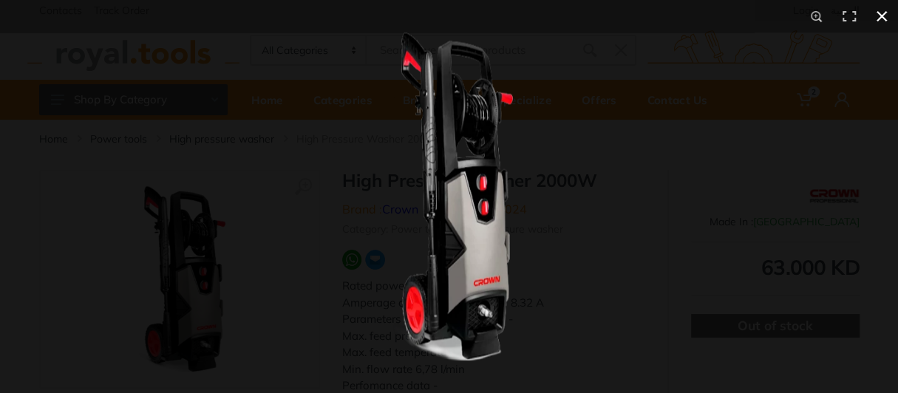
click at [884, 19] on button at bounding box center [882, 16] width 33 height 33
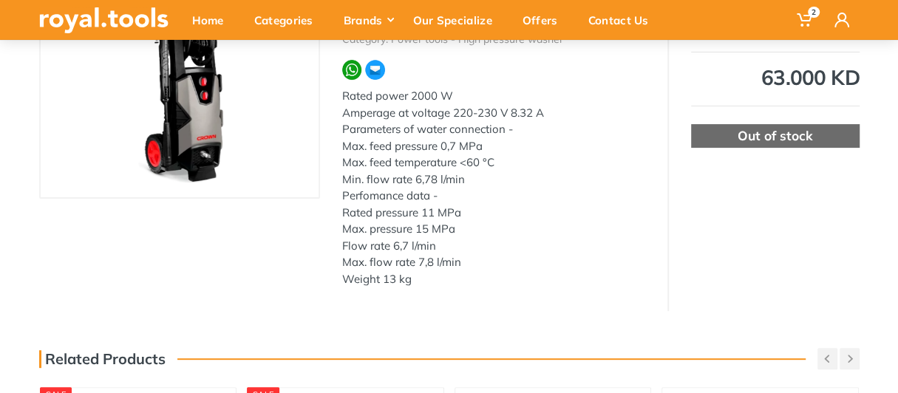
scroll to position [222, 0]
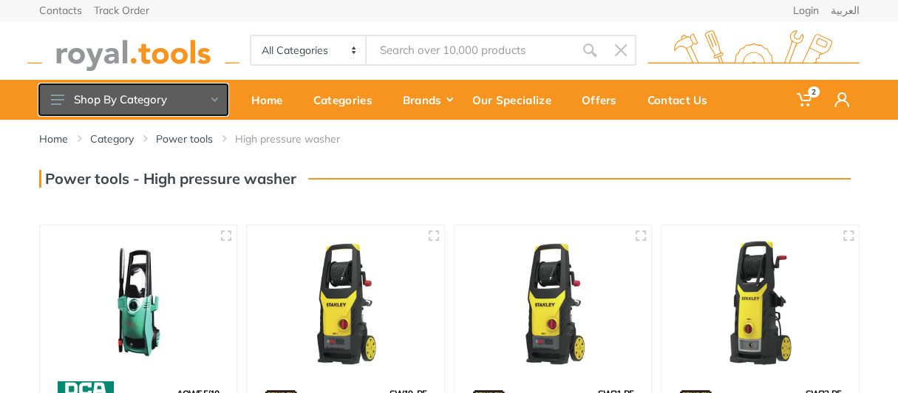
click at [207, 104] on button "Shop By Category" at bounding box center [133, 99] width 189 height 31
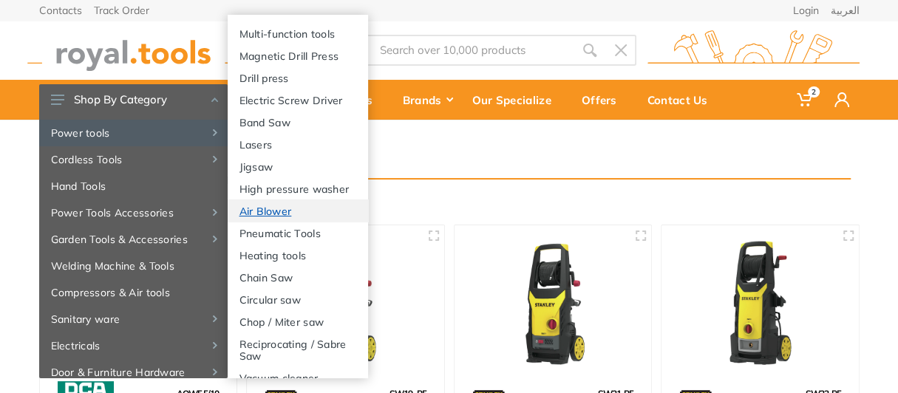
click at [265, 222] on link "Air Blower" at bounding box center [298, 211] width 140 height 22
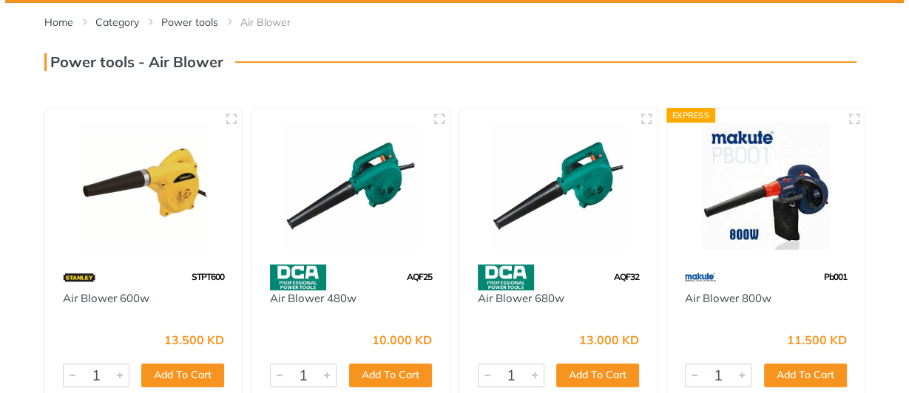
scroll to position [148, 0]
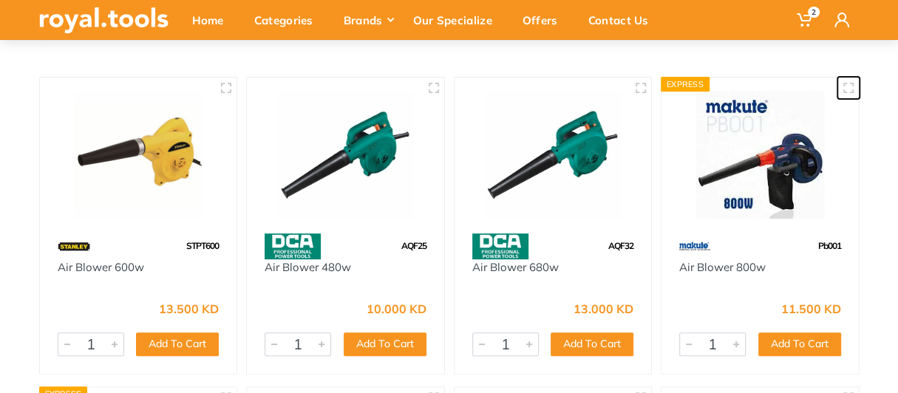
click at [844, 95] on button "button" at bounding box center [849, 88] width 22 height 22
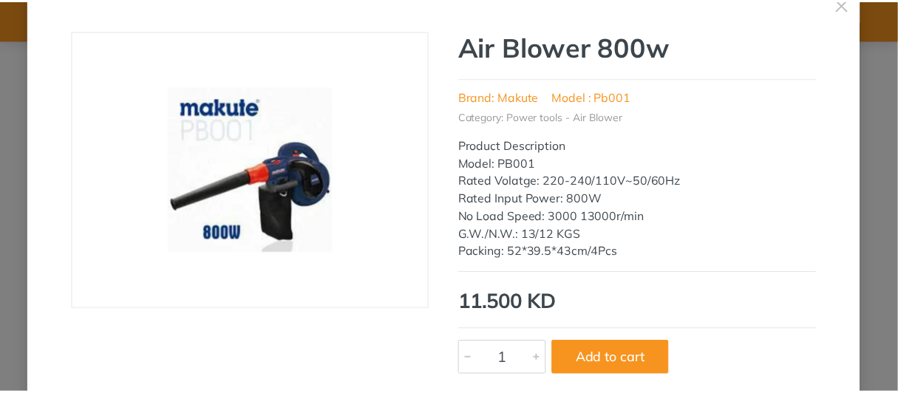
scroll to position [0, 0]
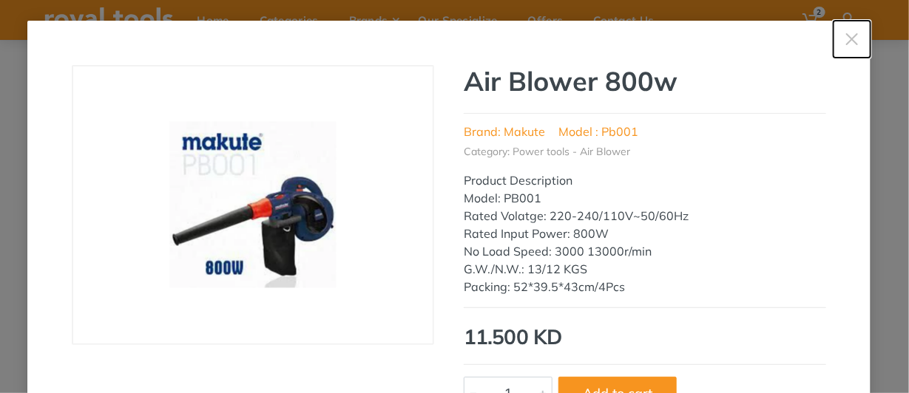
click at [846, 43] on use "button" at bounding box center [852, 39] width 12 height 12
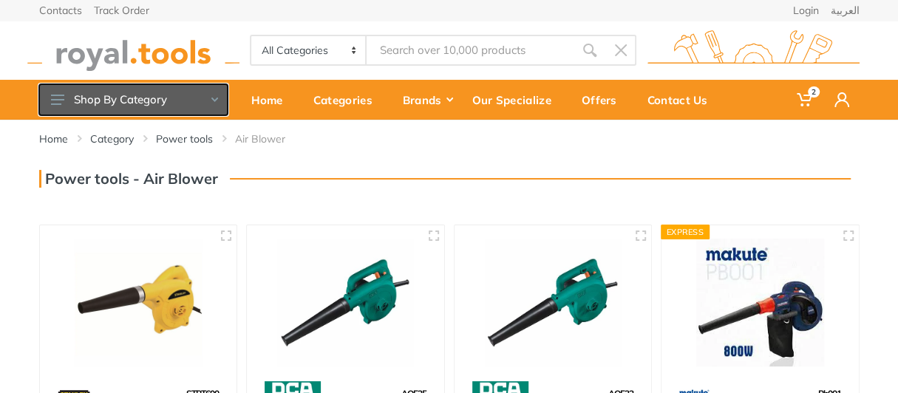
click at [211, 104] on button "Shop By Category" at bounding box center [133, 99] width 189 height 31
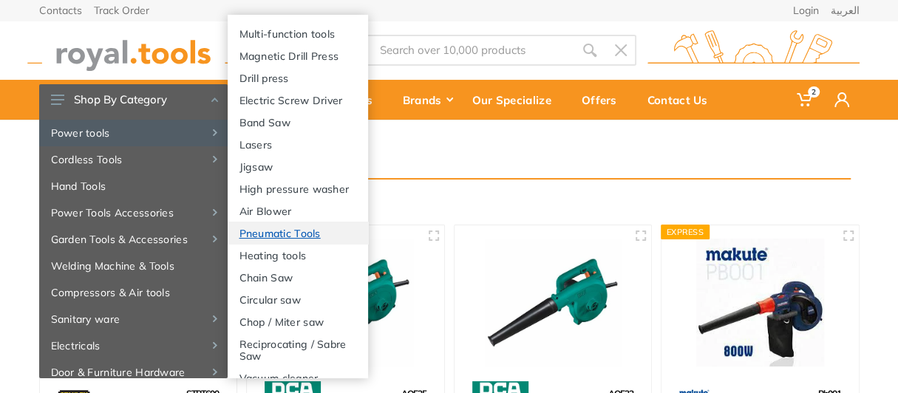
click at [262, 244] on link "Pneumatic Tools" at bounding box center [298, 233] width 140 height 22
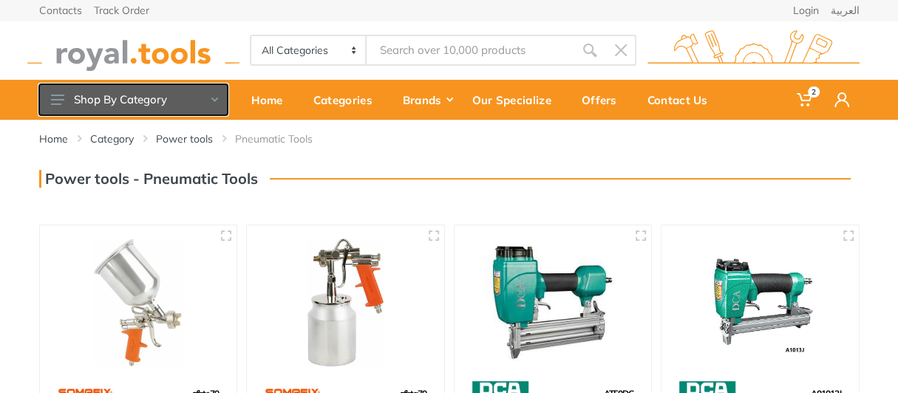
click at [164, 100] on button "Shop By Category" at bounding box center [133, 99] width 189 height 31
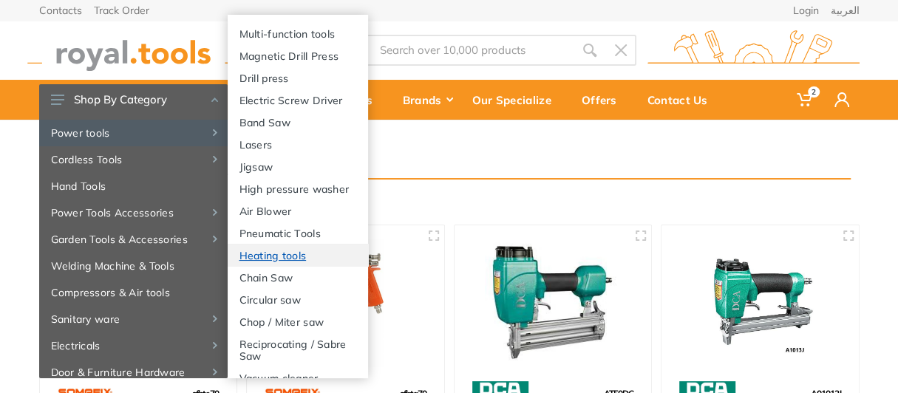
click at [265, 266] on link "Heating tools" at bounding box center [298, 255] width 140 height 22
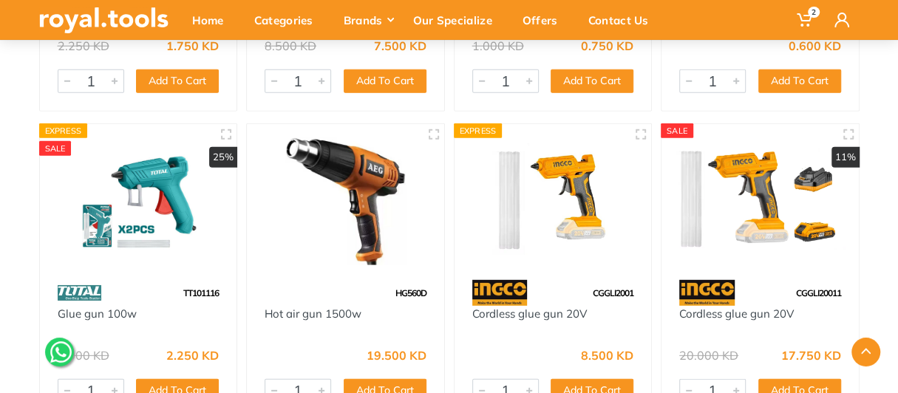
scroll to position [2292, 0]
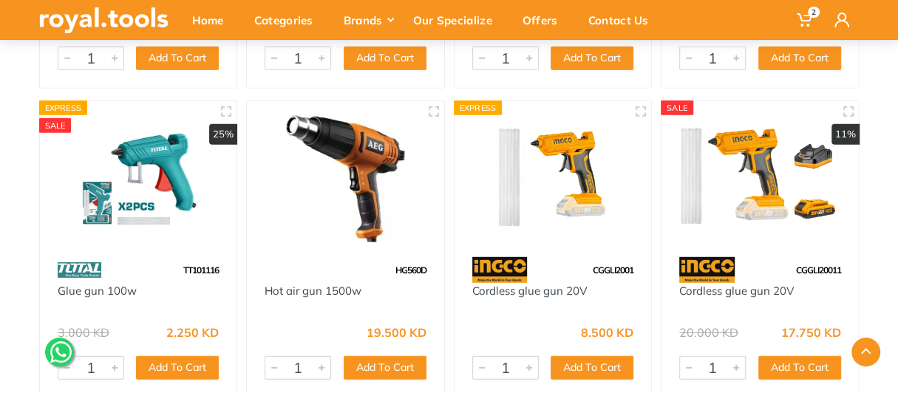
click at [589, 228] on img at bounding box center [553, 179] width 171 height 128
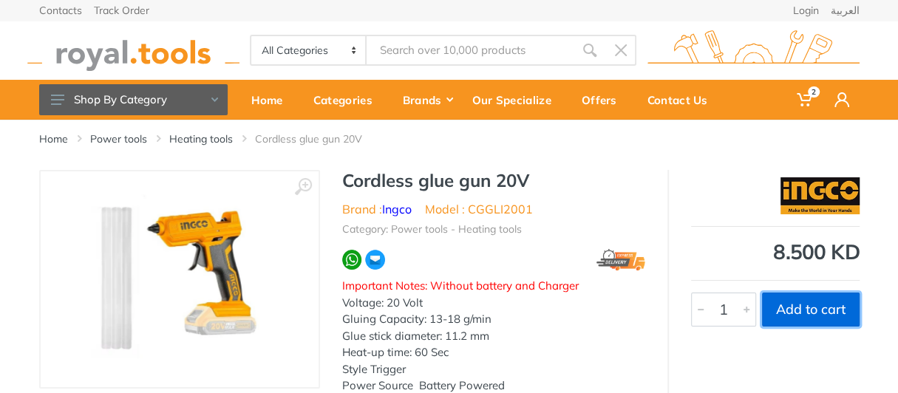
click at [800, 316] on button "Add to cart" at bounding box center [811, 310] width 98 height 34
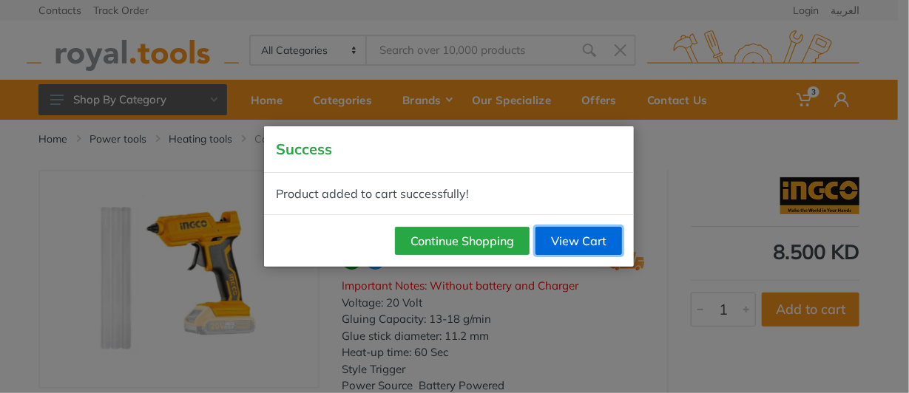
click at [586, 245] on link "View Cart" at bounding box center [578, 241] width 87 height 28
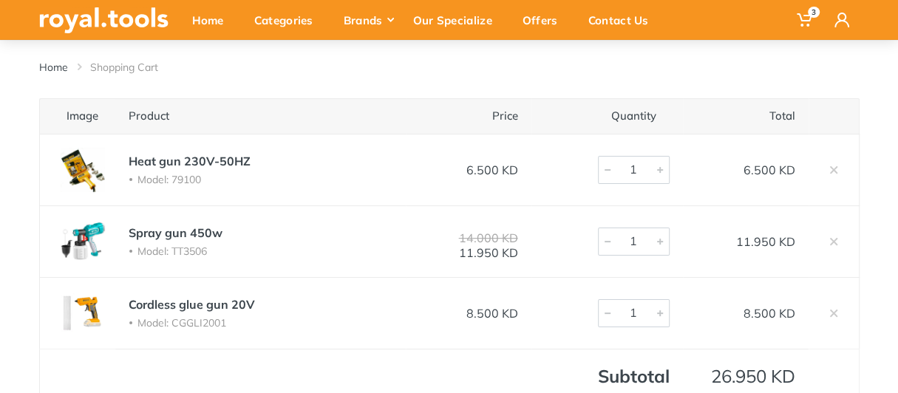
scroll to position [148, 0]
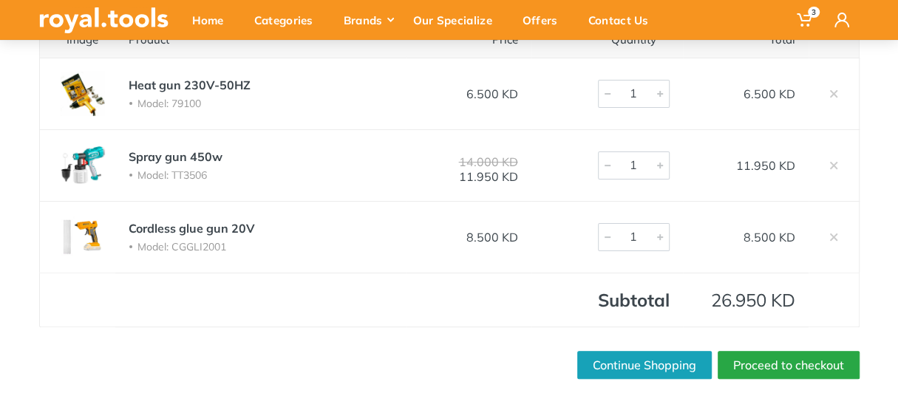
click at [88, 229] on img at bounding box center [82, 237] width 59 height 44
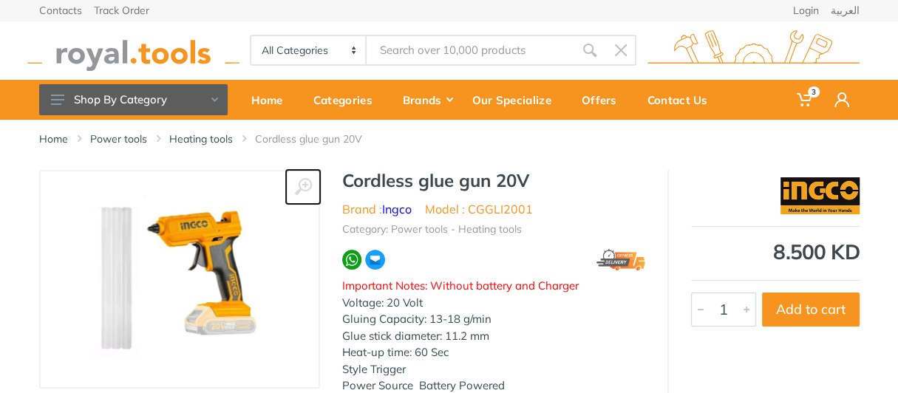
click at [308, 189] on use at bounding box center [302, 186] width 17 height 17
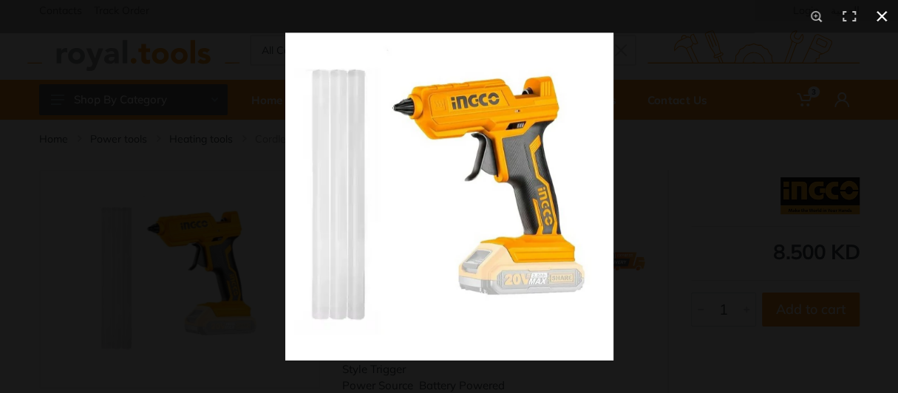
click at [102, 219] on div at bounding box center [449, 196] width 898 height 393
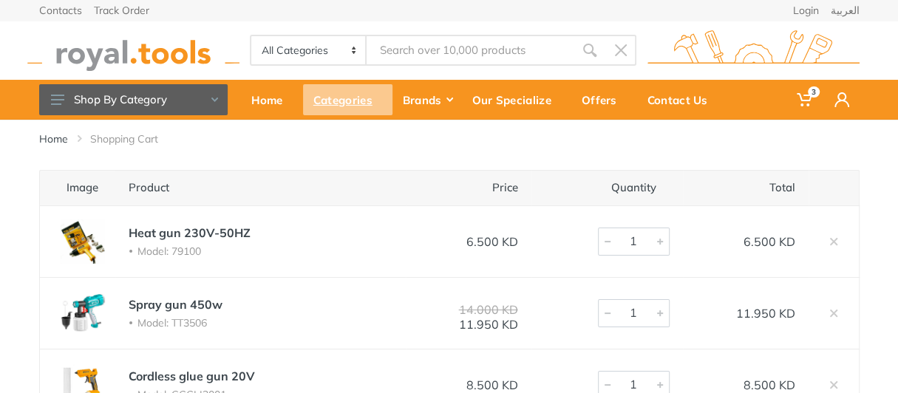
click at [370, 102] on div "Categories" at bounding box center [347, 99] width 89 height 31
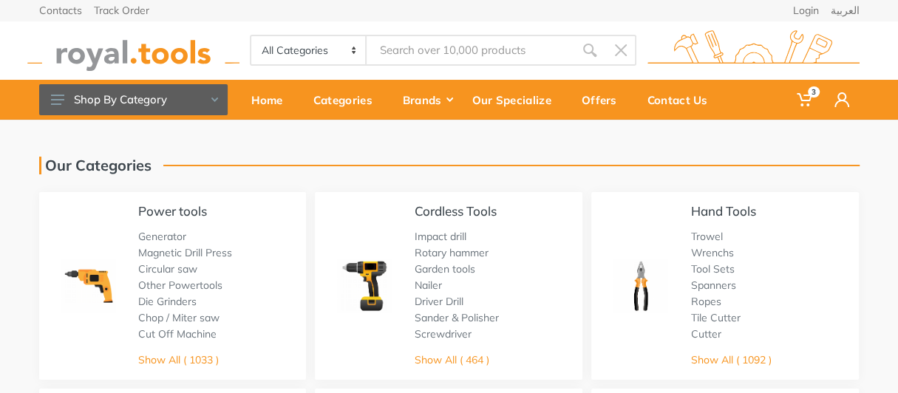
scroll to position [222, 0]
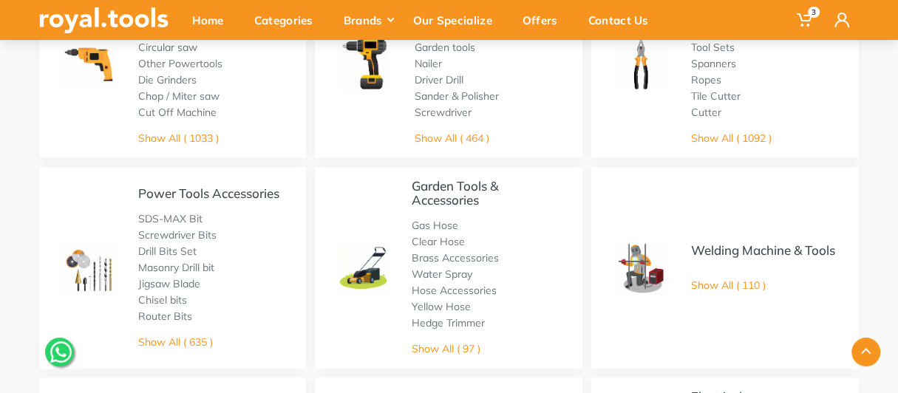
click at [404, 242] on div "Garden Tools & Accessories Gas Hose Clear Hose Brass Accessories Water Spray Ho…" at bounding box center [449, 268] width 268 height 202
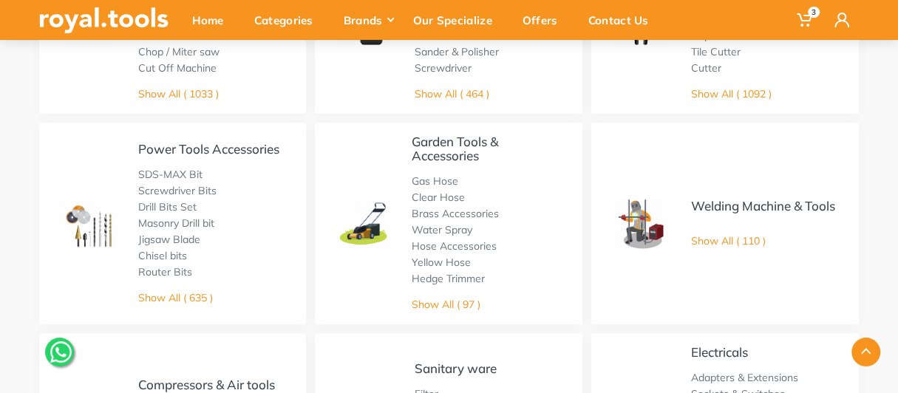
scroll to position [296, 0]
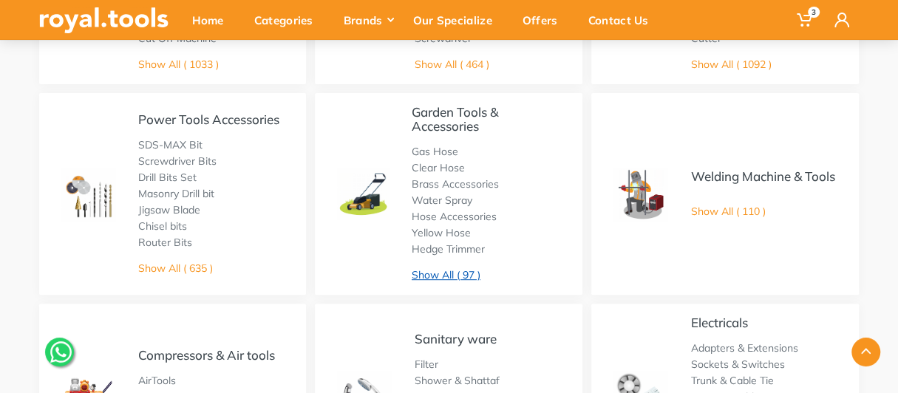
click at [429, 271] on link "Show All ( 97 )" at bounding box center [446, 274] width 69 height 13
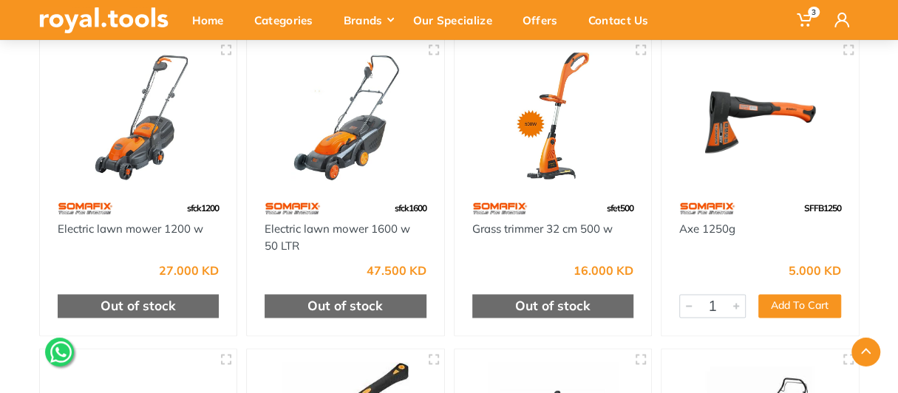
scroll to position [1183, 0]
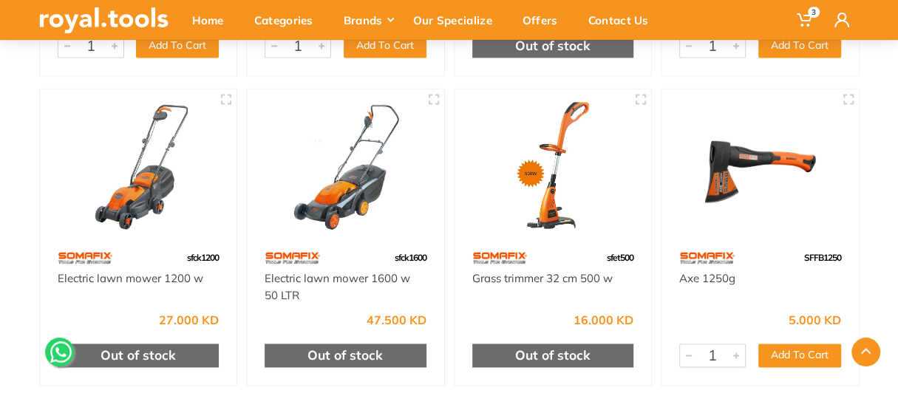
click at [540, 174] on img at bounding box center [553, 166] width 171 height 128
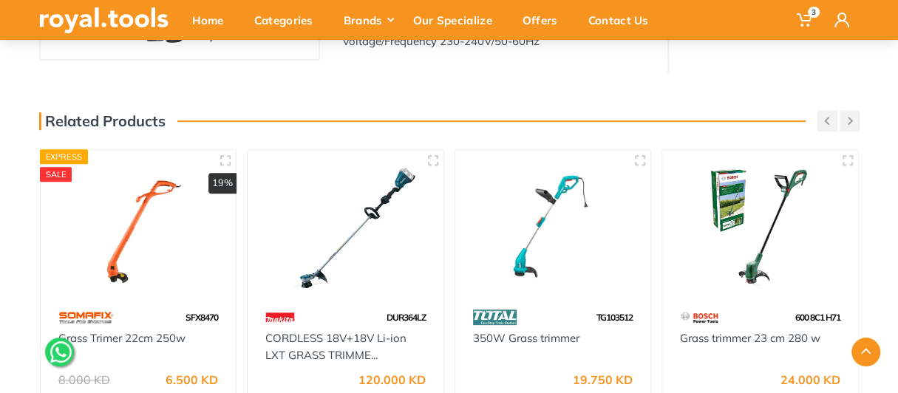
scroll to position [296, 0]
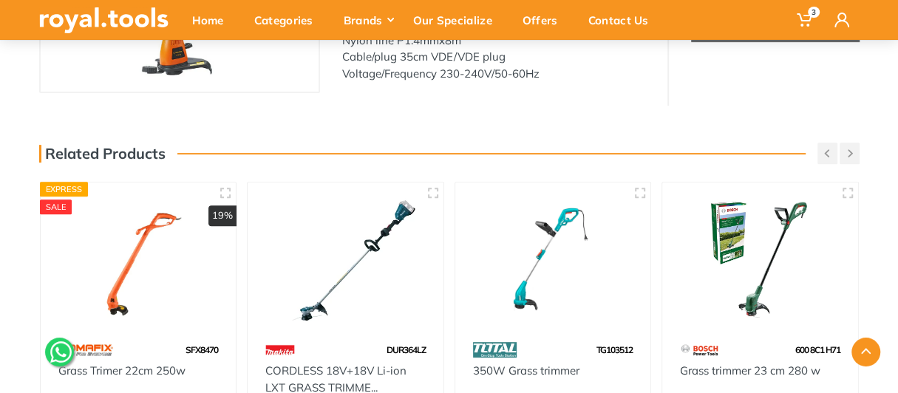
click at [799, 278] on img at bounding box center [760, 259] width 169 height 126
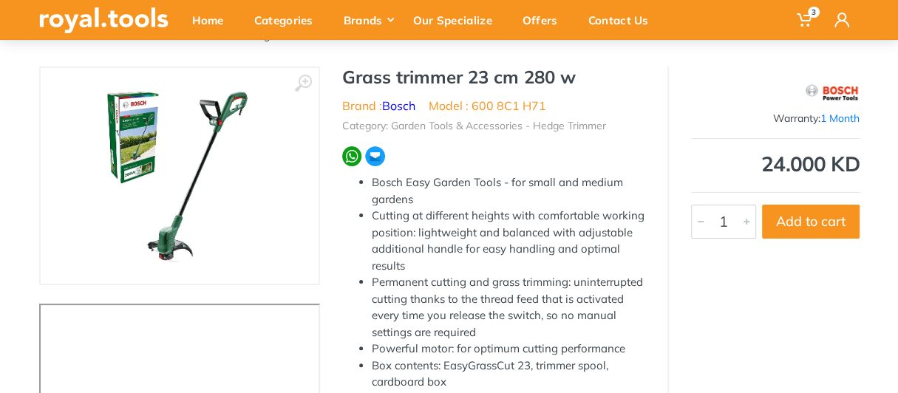
scroll to position [73, 0]
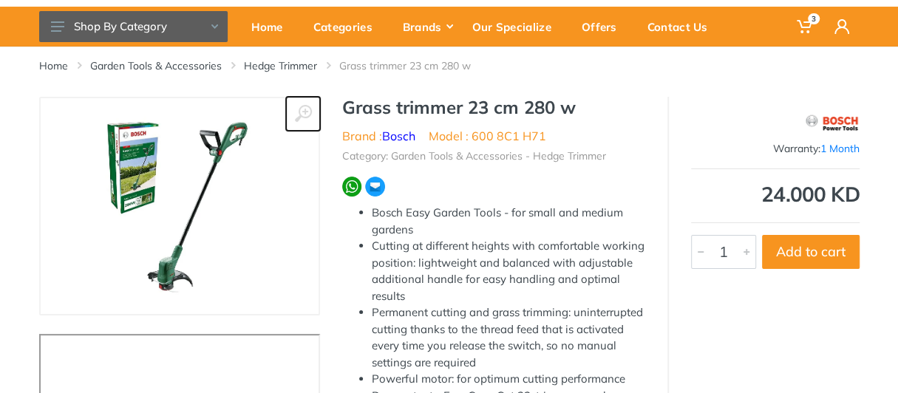
click at [302, 111] on icon at bounding box center [303, 114] width 18 height 18
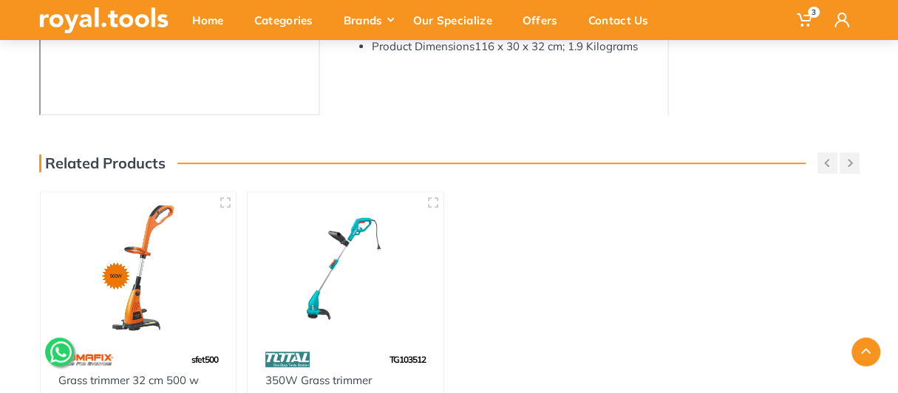
scroll to position [591, 0]
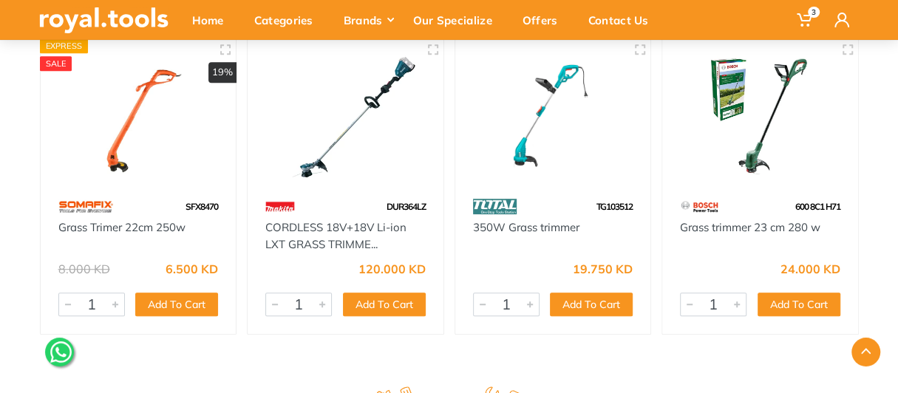
scroll to position [518, 0]
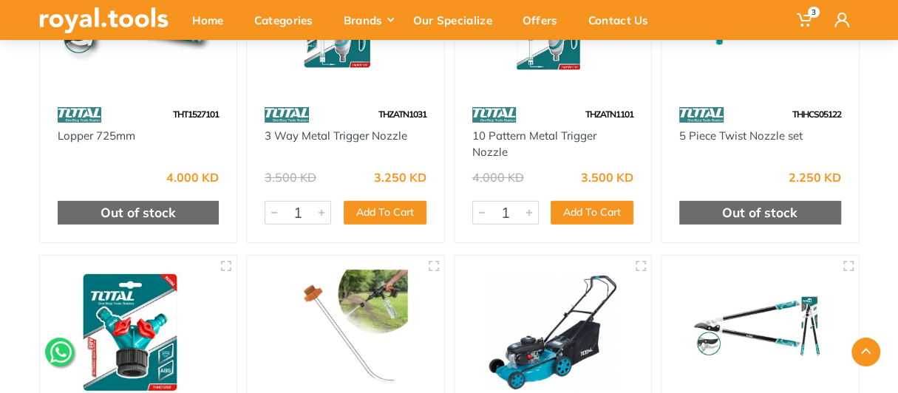
scroll to position [2713, 0]
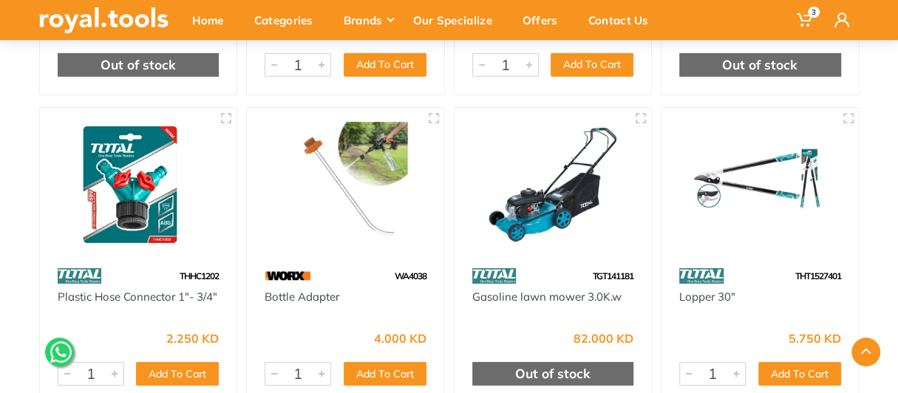
click at [357, 180] on img at bounding box center [345, 185] width 171 height 128
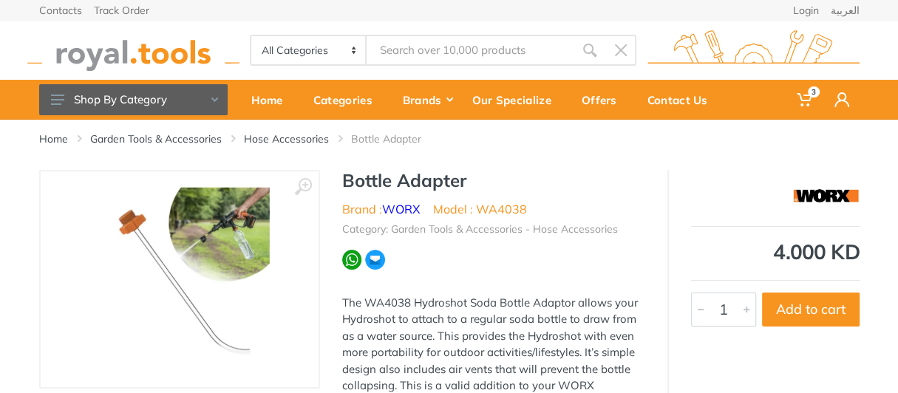
click at [208, 232] on img at bounding box center [180, 279] width 182 height 186
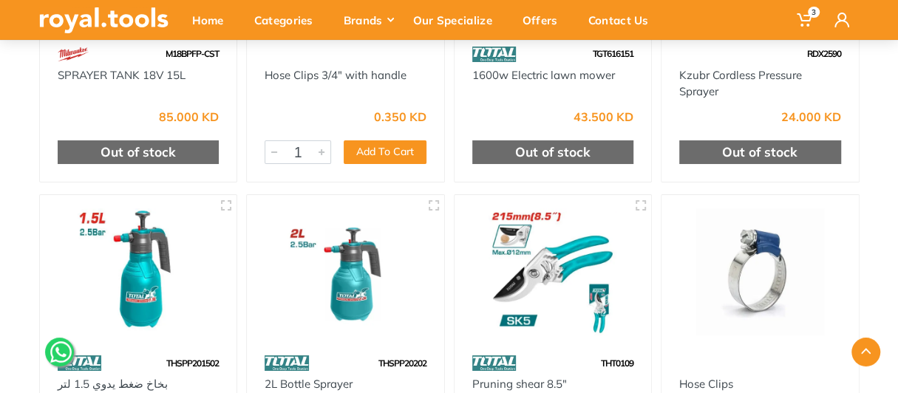
scroll to position [6506, 0]
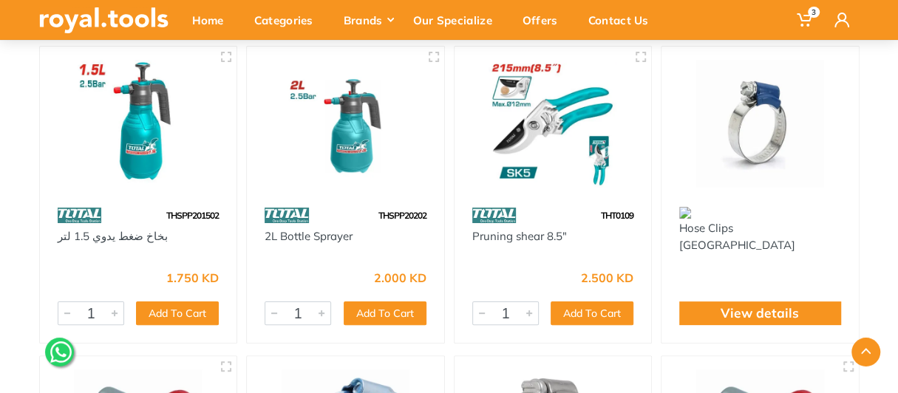
click at [127, 147] on img at bounding box center [138, 124] width 171 height 128
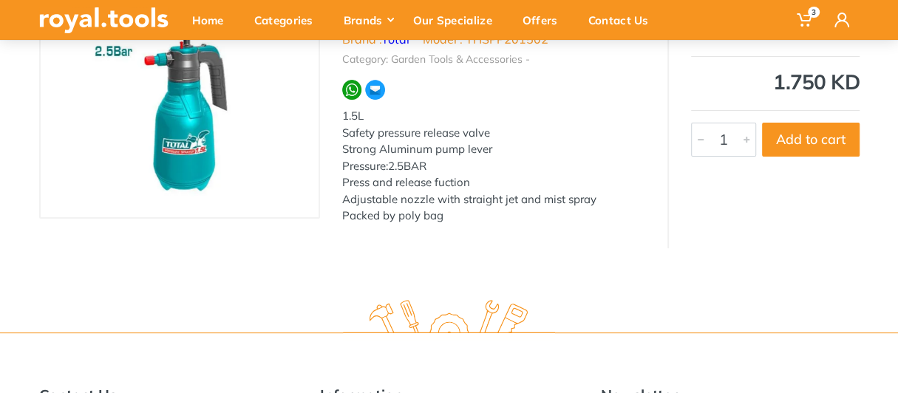
scroll to position [148, 0]
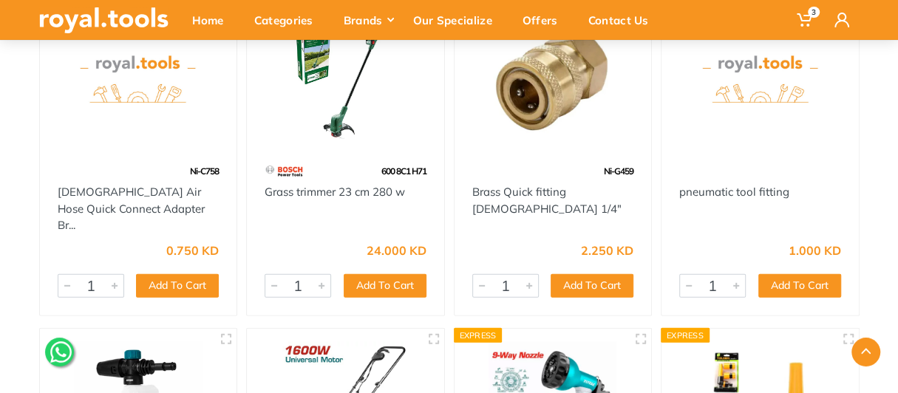
scroll to position [5170, 0]
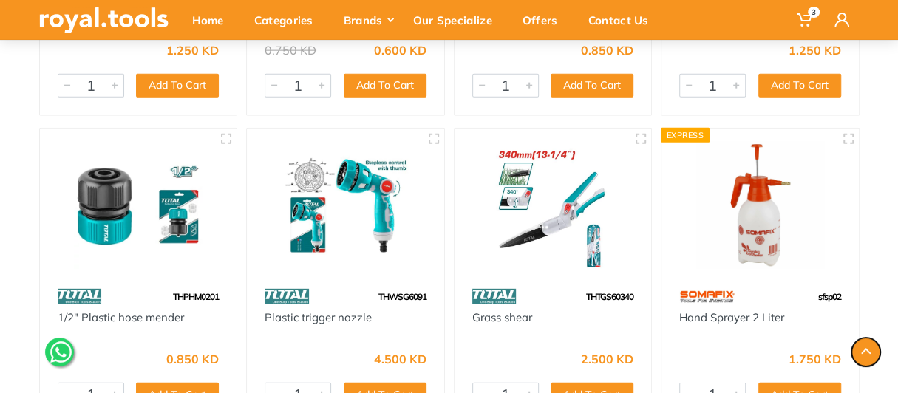
click at [864, 354] on icon "button" at bounding box center [866, 351] width 10 height 6
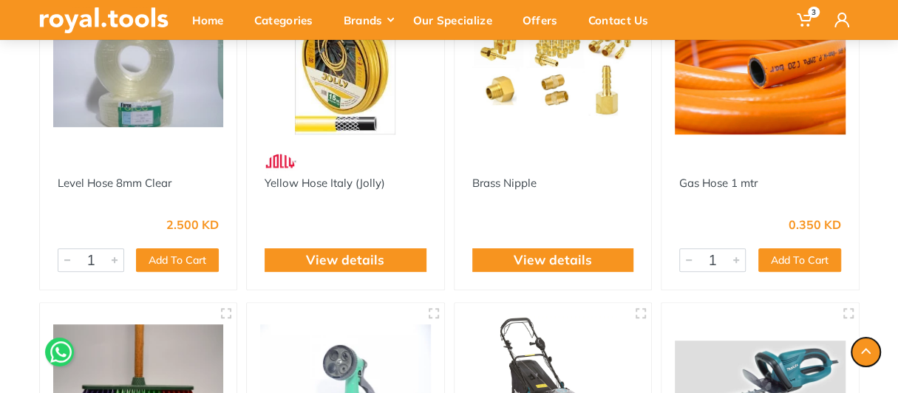
scroll to position [0, 0]
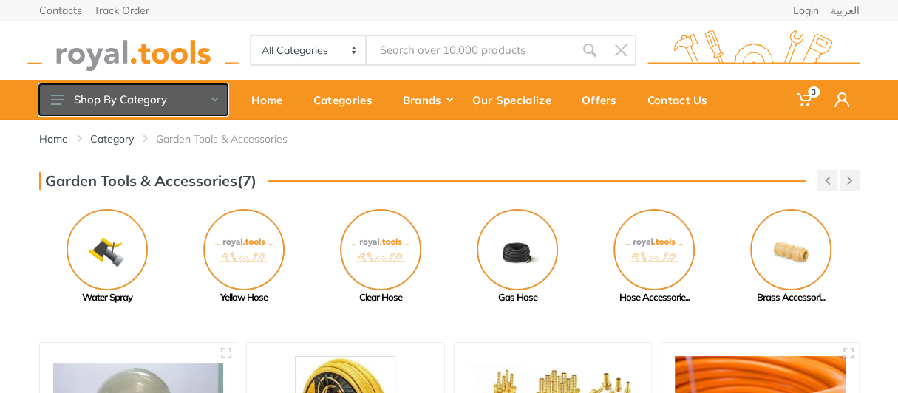
click at [146, 98] on button "Shop By Category" at bounding box center [133, 99] width 189 height 31
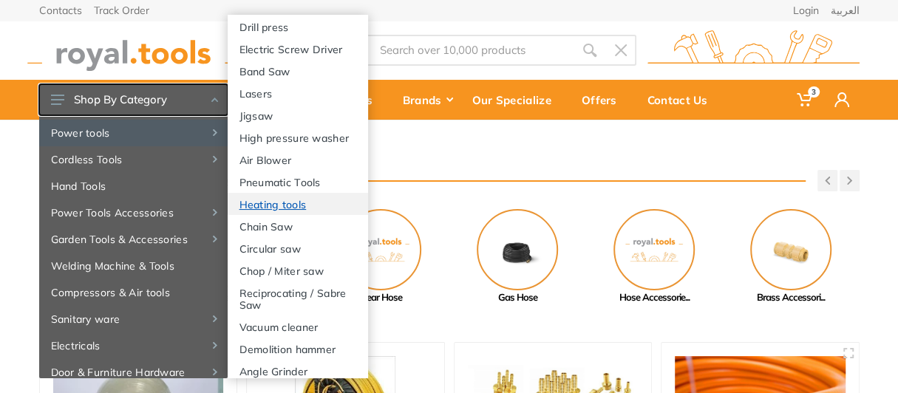
scroll to position [73, 0]
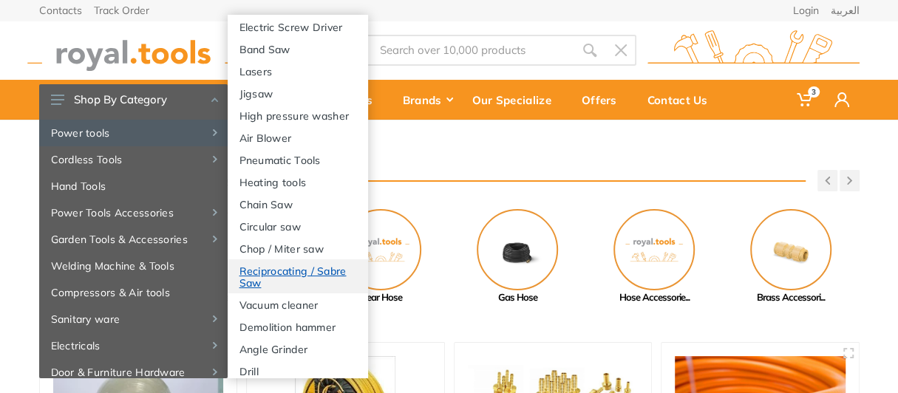
click at [268, 294] on link "Reciprocating / Sabre Saw" at bounding box center [298, 277] width 140 height 34
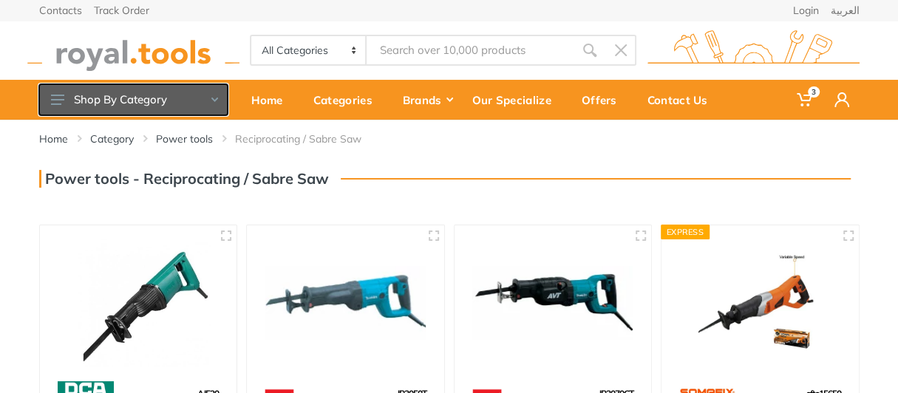
click at [117, 100] on button "Shop By Category" at bounding box center [133, 99] width 189 height 31
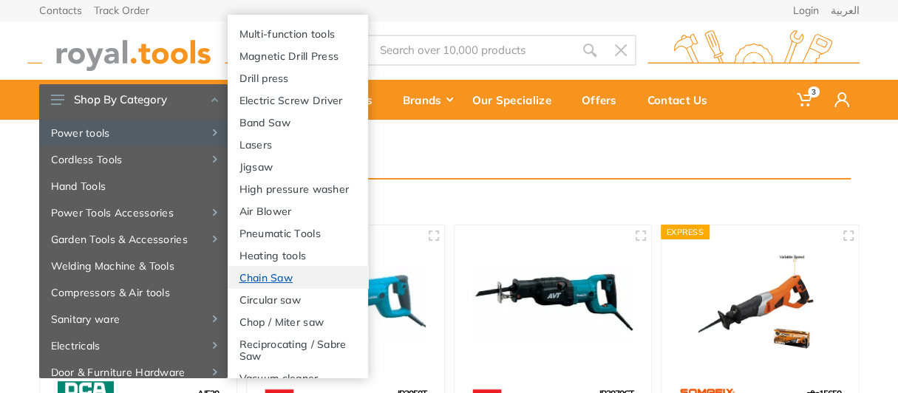
click at [262, 288] on link "Chain Saw" at bounding box center [298, 277] width 140 height 22
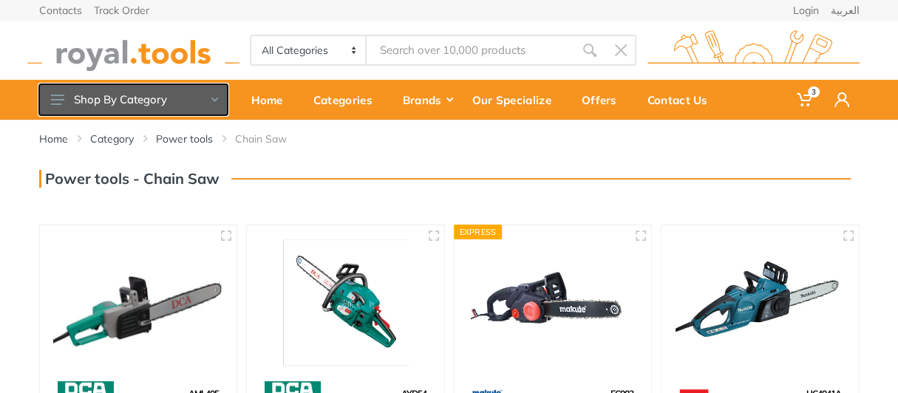
click at [169, 104] on button "Shop By Category" at bounding box center [133, 99] width 189 height 31
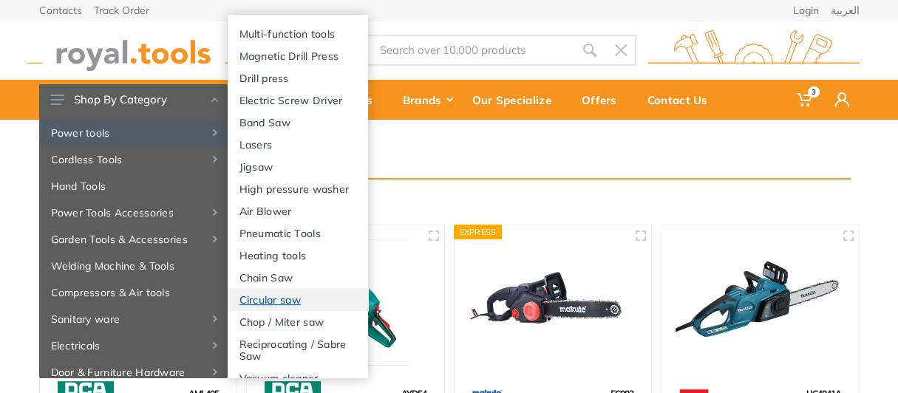
click at [256, 311] on link "Circular saw" at bounding box center [298, 299] width 140 height 22
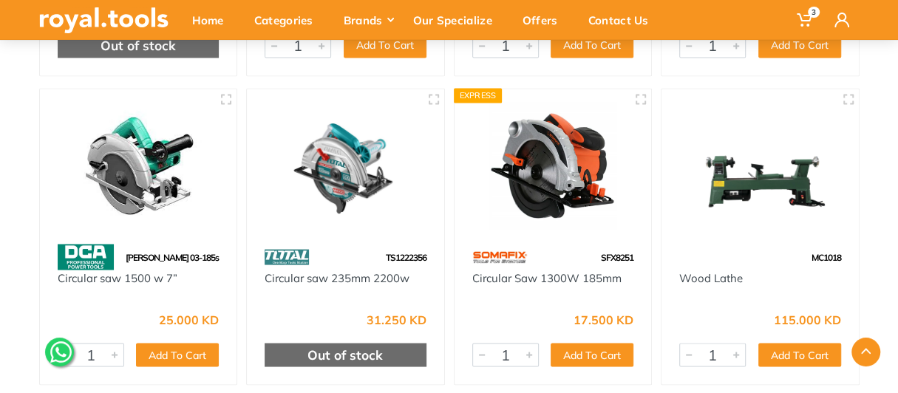
scroll to position [1479, 0]
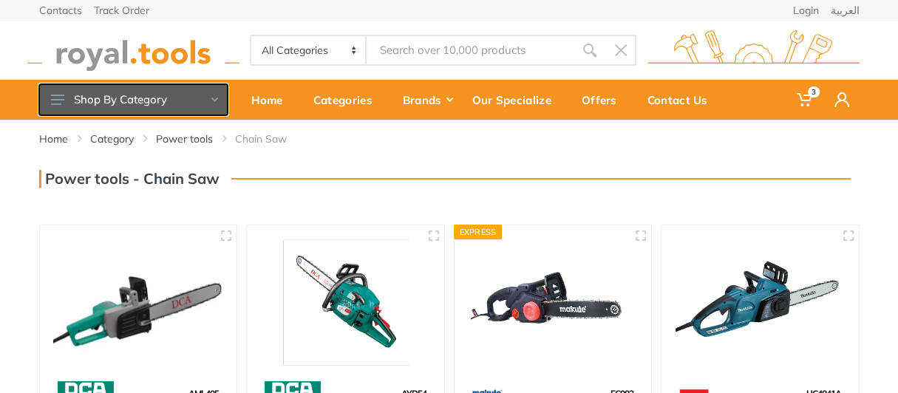
click at [138, 88] on button "Shop By Category" at bounding box center [133, 99] width 189 height 31
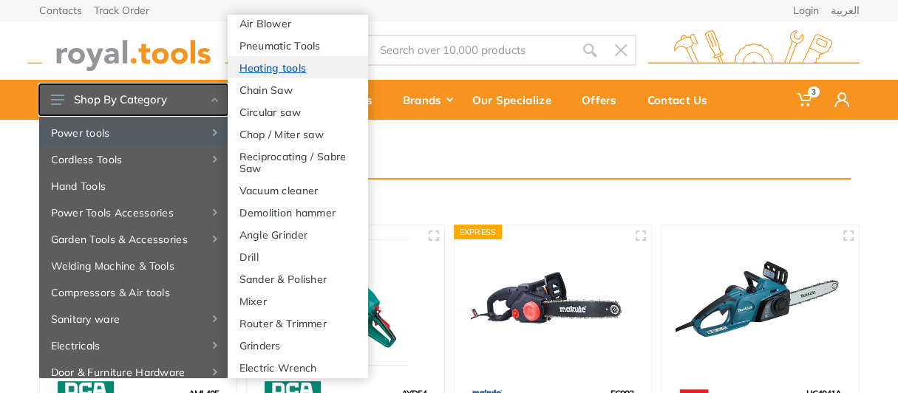
scroll to position [222, 0]
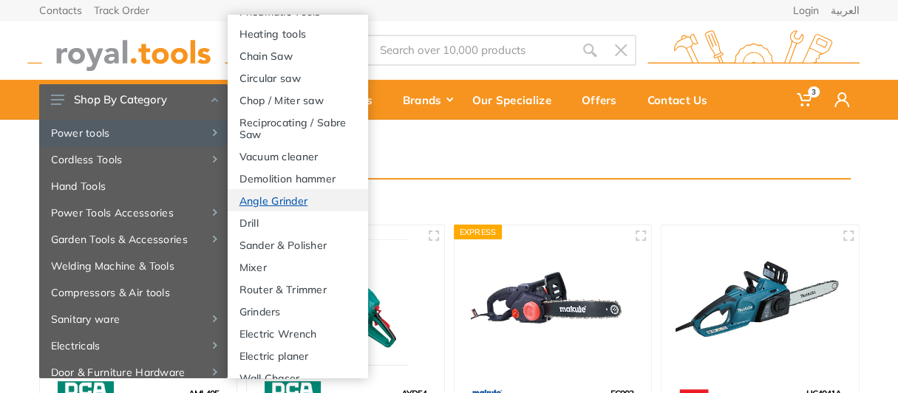
click at [262, 211] on link "Angle Grinder" at bounding box center [298, 200] width 140 height 22
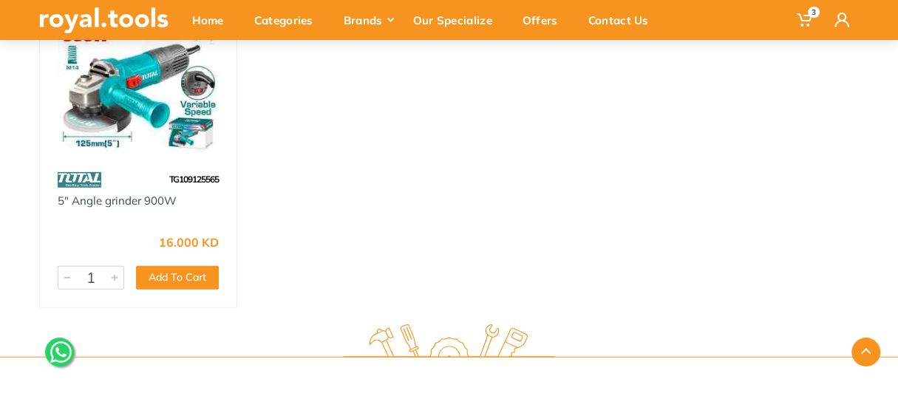
scroll to position [8207, 0]
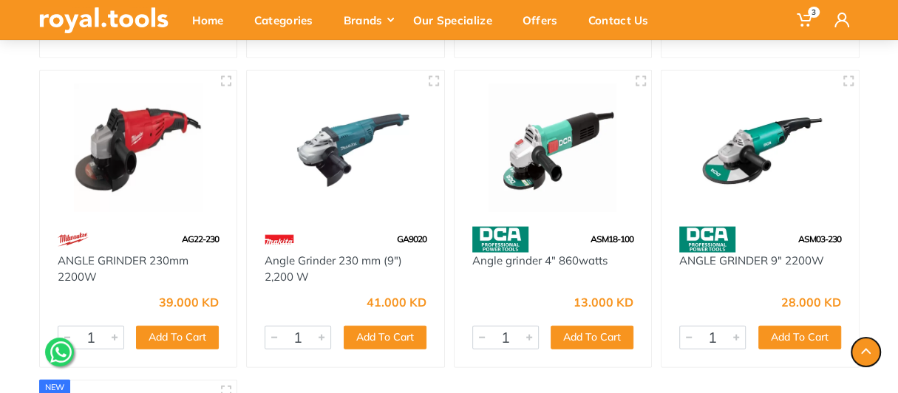
click at [866, 355] on button "button" at bounding box center [866, 352] width 29 height 29
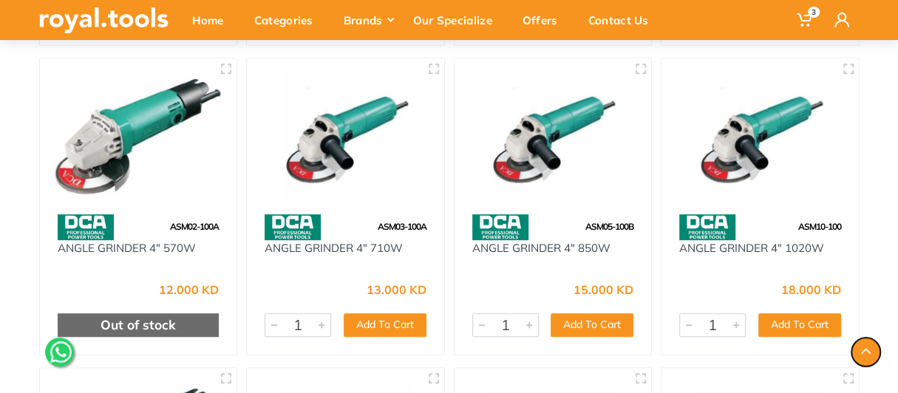
scroll to position [0, 0]
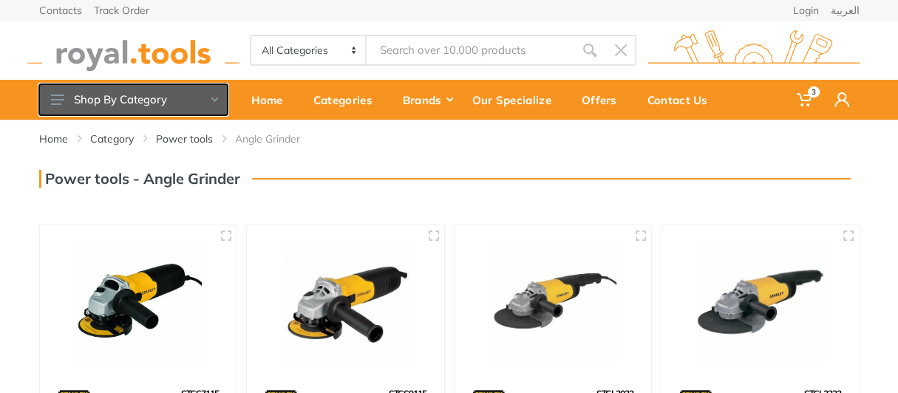
click at [126, 95] on button "Shop By Category" at bounding box center [133, 99] width 189 height 31
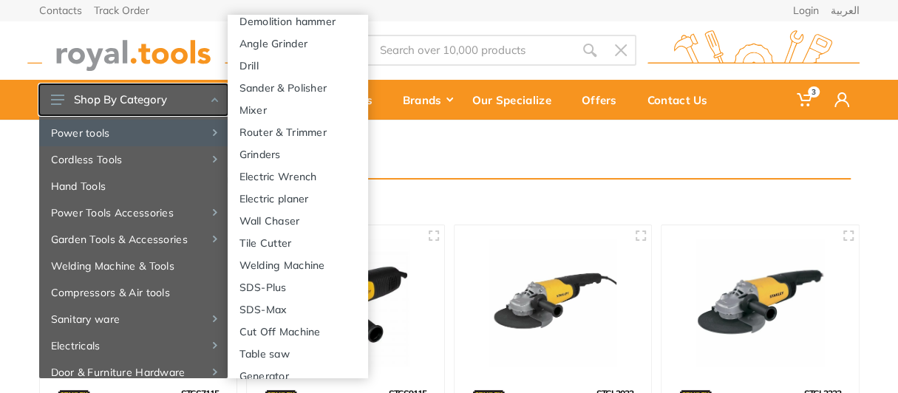
scroll to position [485, 0]
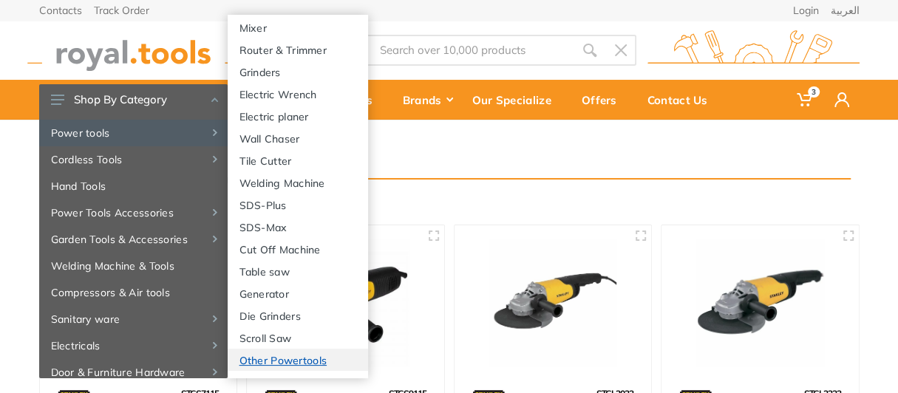
click at [254, 365] on link "Other Powertools" at bounding box center [298, 360] width 140 height 22
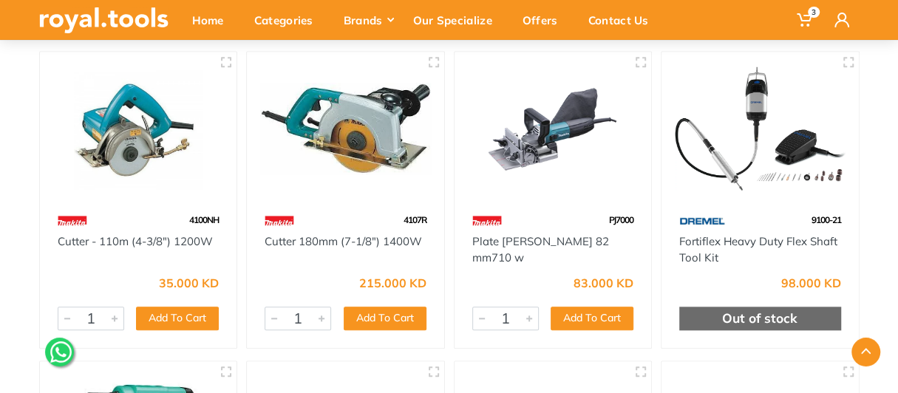
scroll to position [739, 0]
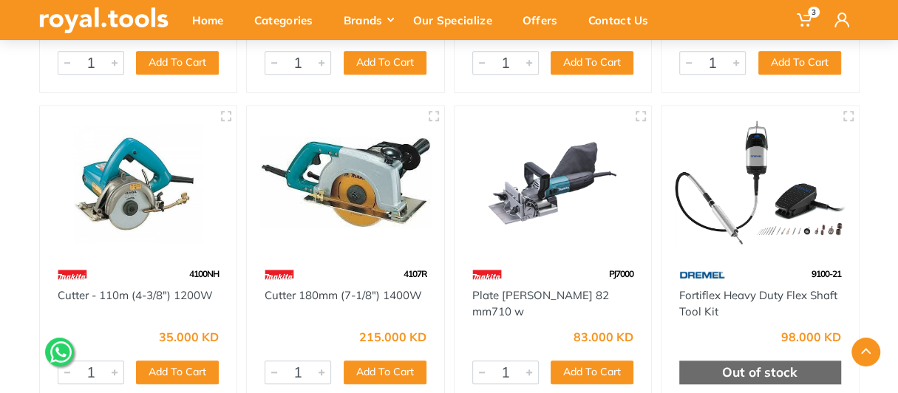
click at [707, 177] on img at bounding box center [760, 183] width 171 height 128
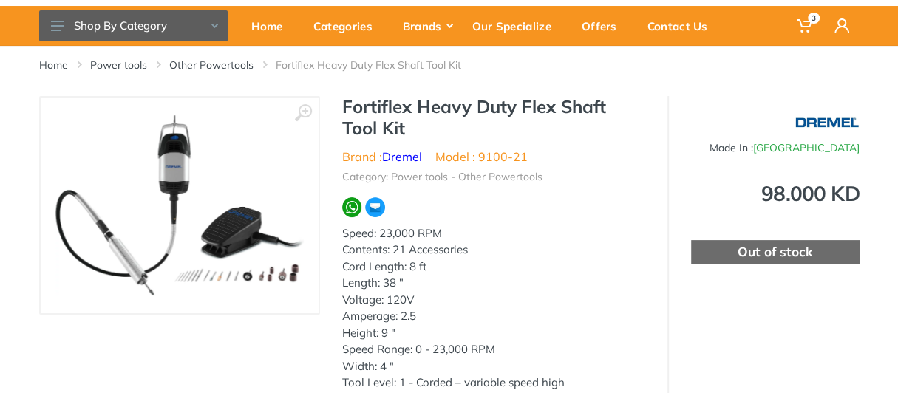
scroll to position [73, 0]
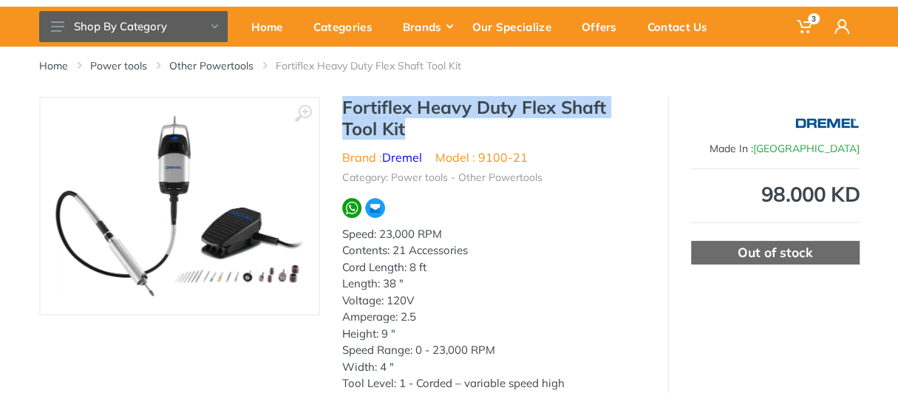
drag, startPoint x: 342, startPoint y: 105, endPoint x: 610, endPoint y: 121, distance: 268.9
click at [610, 121] on h1 "Fortiflex Heavy Duty Flex Shaft Tool Kit" at bounding box center [493, 118] width 303 height 43
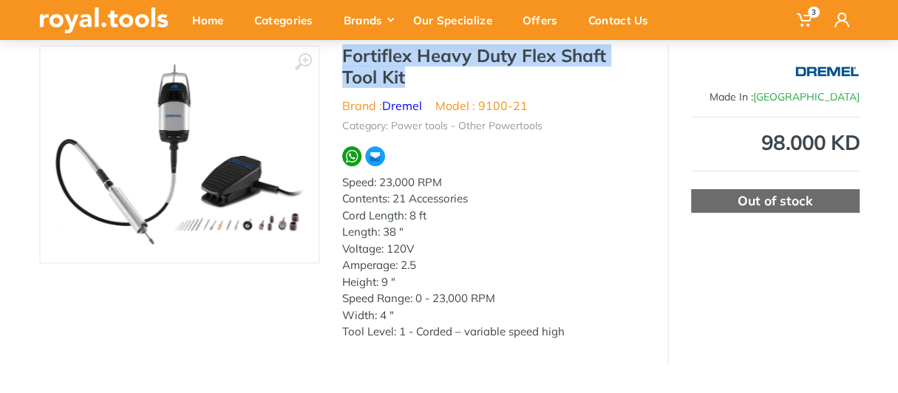
scroll to position [148, 0]
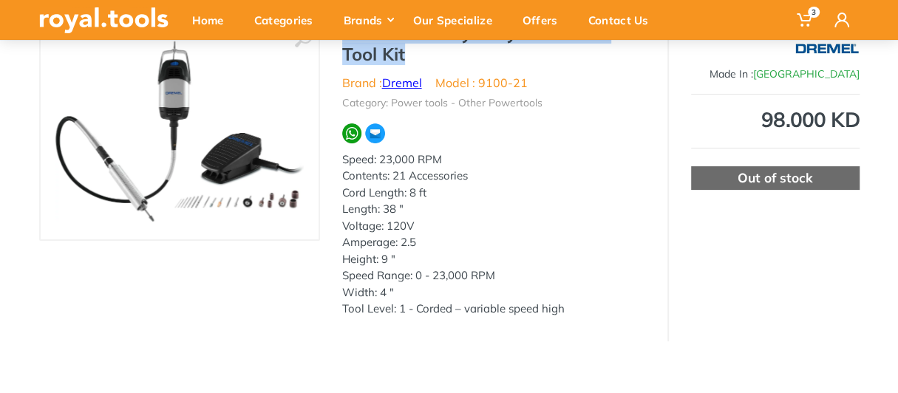
click at [401, 84] on link "Dremel" at bounding box center [402, 82] width 40 height 15
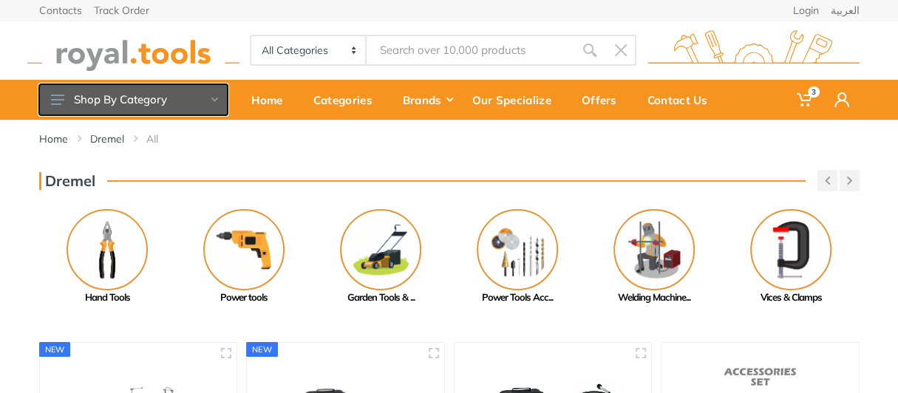
click at [138, 102] on button "Shop By Category" at bounding box center [133, 99] width 189 height 31
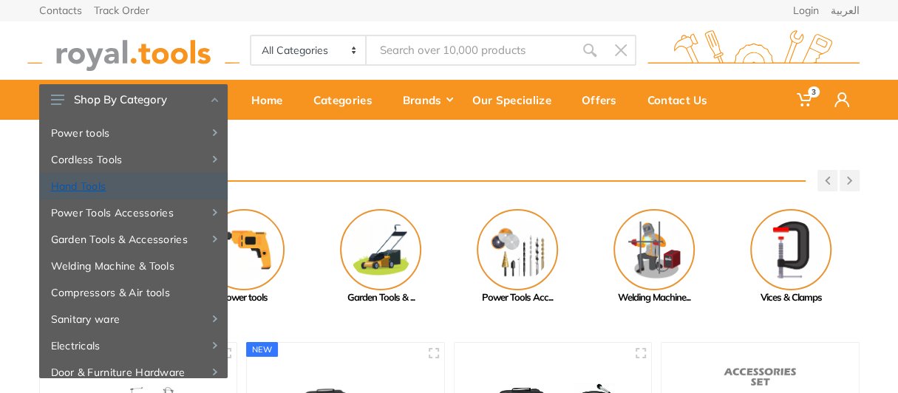
click at [100, 179] on link "Hand Tools" at bounding box center [133, 186] width 189 height 27
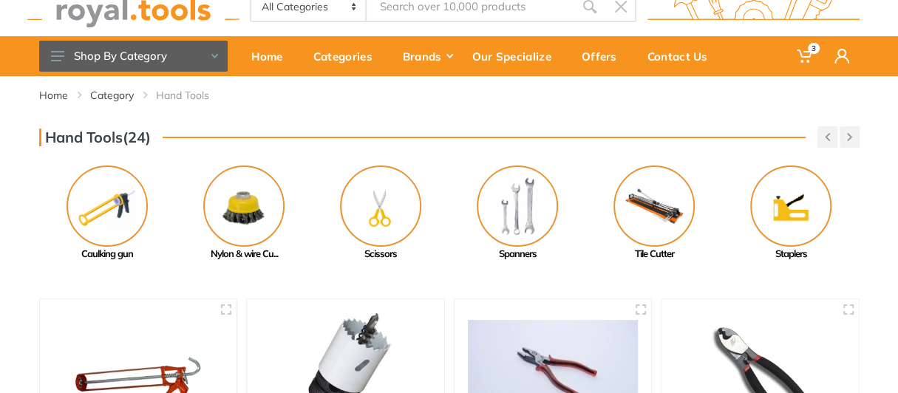
scroll to position [73, 0]
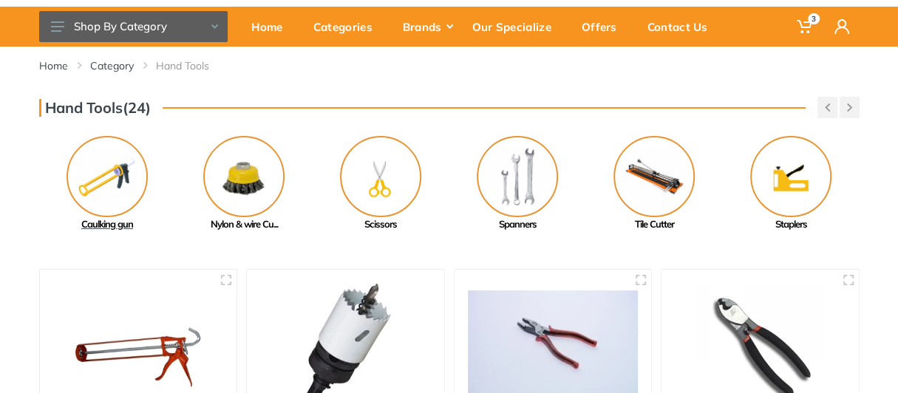
click at [87, 188] on img at bounding box center [107, 176] width 81 height 81
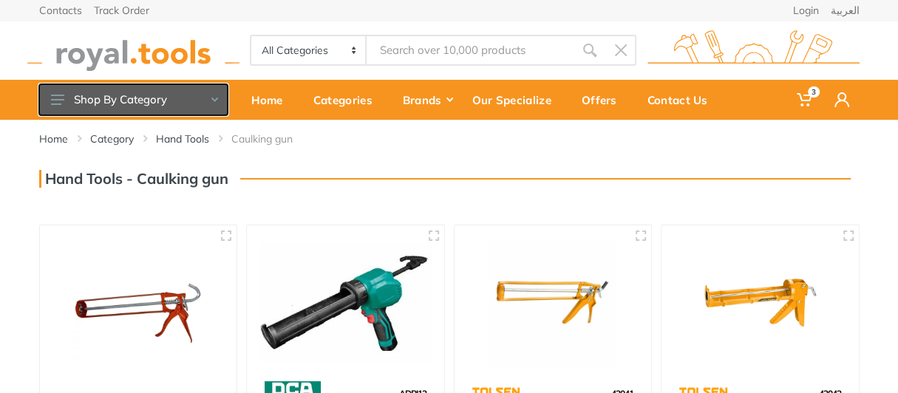
click at [146, 97] on button "Shop By Category" at bounding box center [133, 99] width 189 height 31
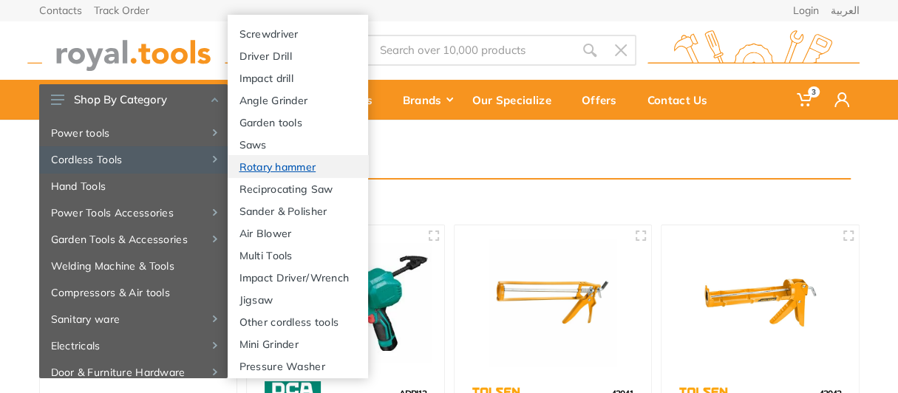
click at [286, 172] on link "Rotary hammer" at bounding box center [298, 166] width 140 height 22
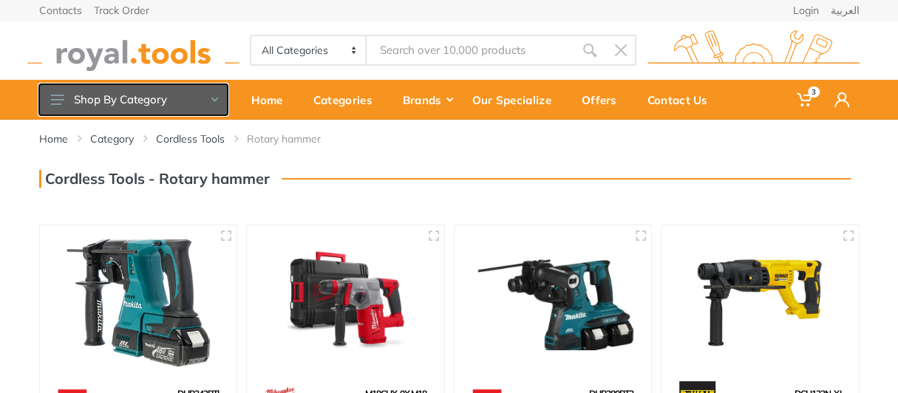
click at [157, 89] on button "Shop By Category" at bounding box center [133, 99] width 189 height 31
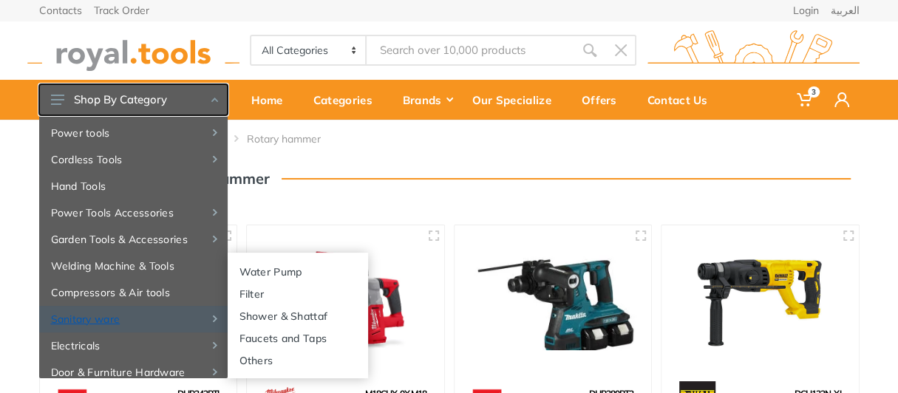
scroll to position [73, 0]
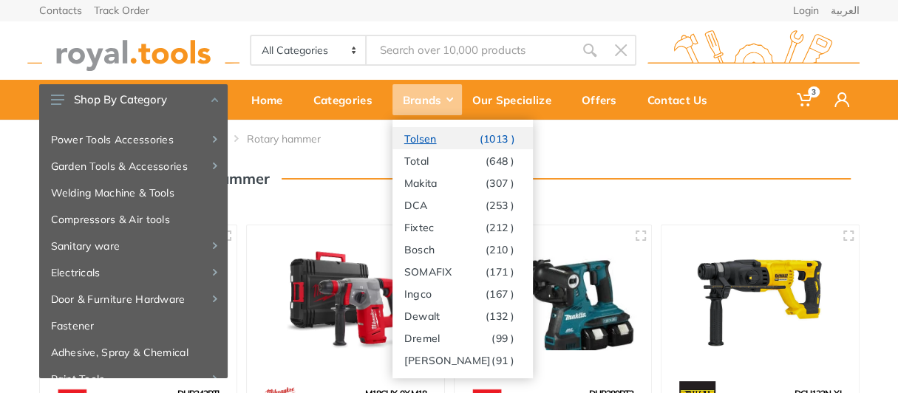
click at [424, 135] on link "Tolsen (1013 )" at bounding box center [463, 138] width 140 height 22
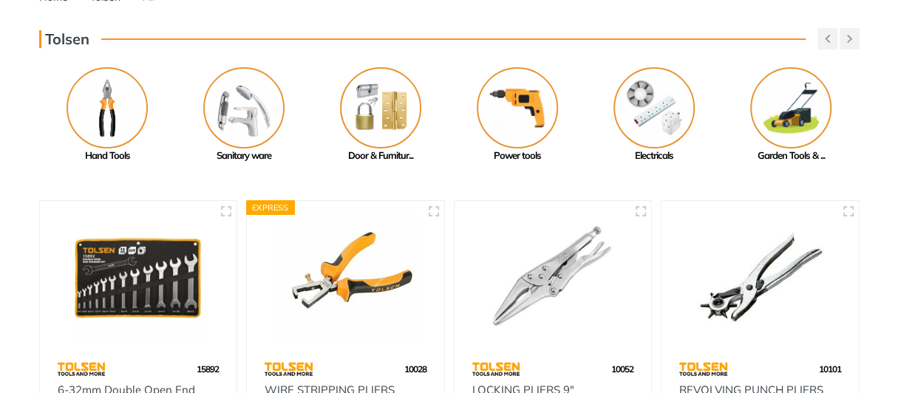
scroll to position [148, 0]
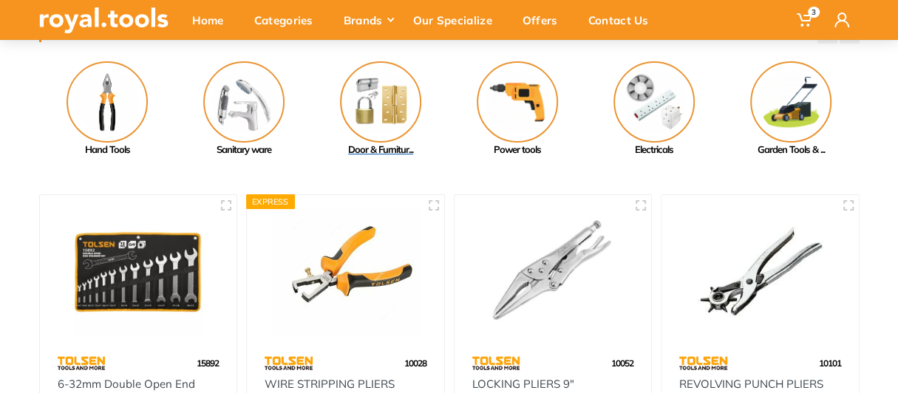
click at [370, 119] on img at bounding box center [380, 101] width 81 height 81
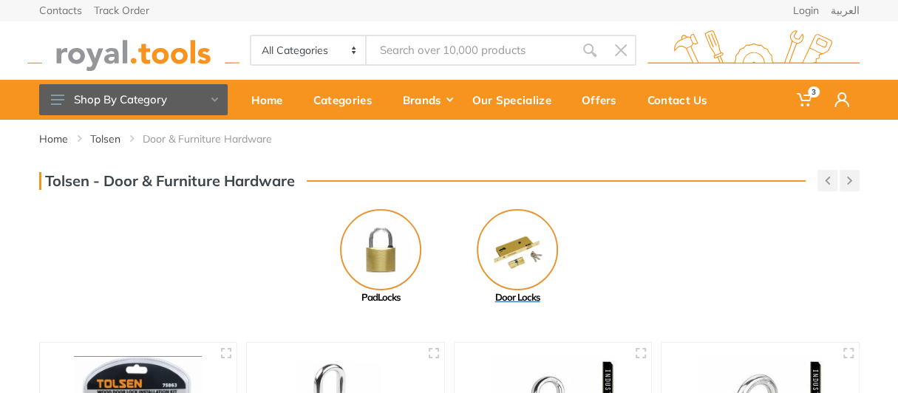
click at [533, 260] on img at bounding box center [517, 249] width 81 height 81
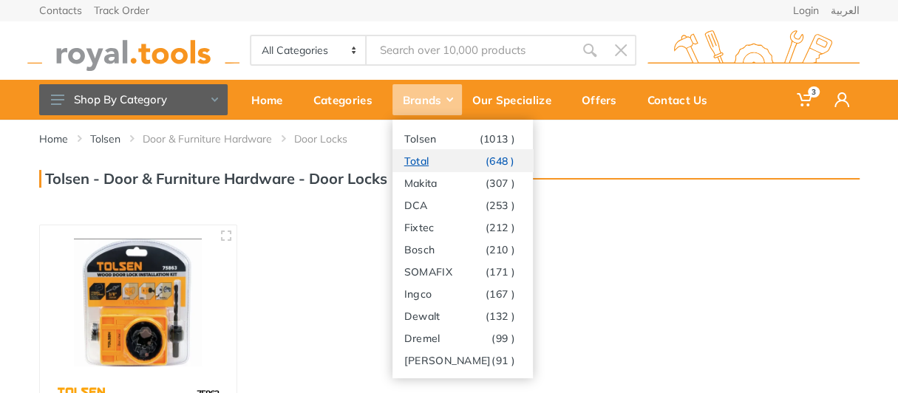
click at [418, 160] on link "Total (648 )" at bounding box center [463, 160] width 140 height 22
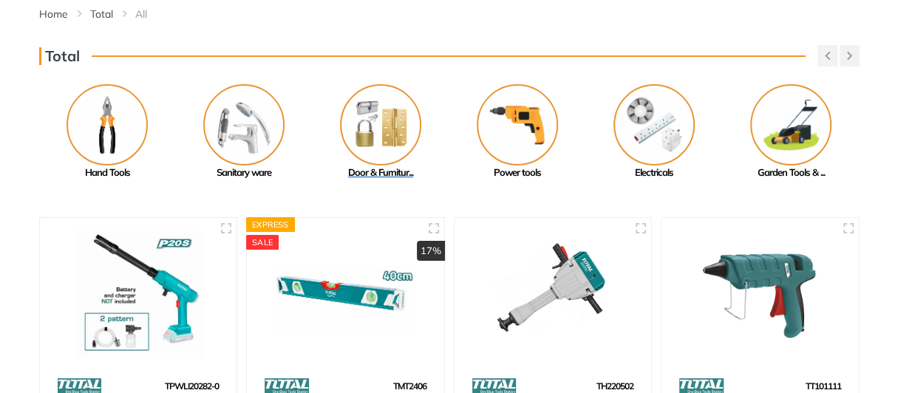
scroll to position [148, 0]
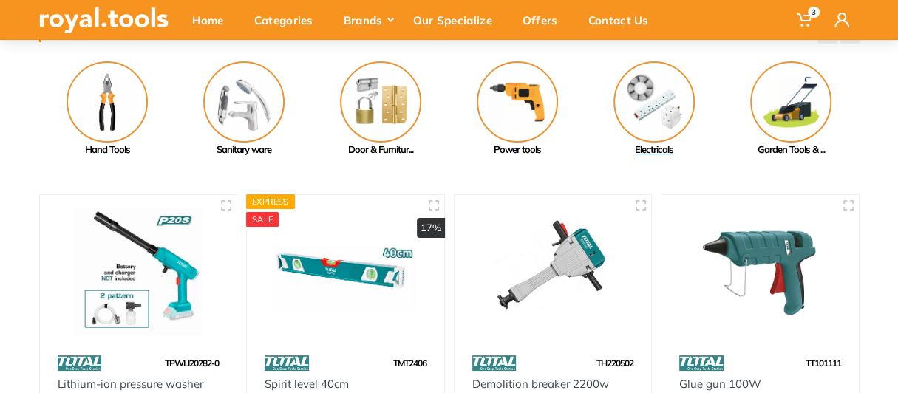
click at [660, 124] on img at bounding box center [654, 101] width 81 height 81
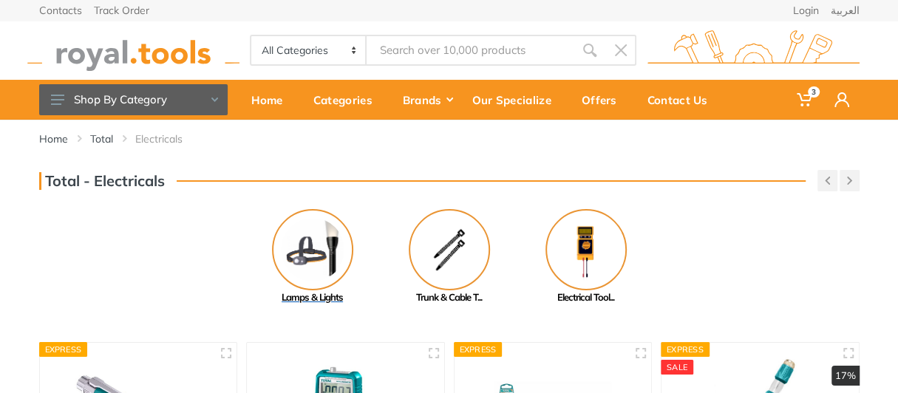
click at [296, 267] on img at bounding box center [312, 249] width 81 height 81
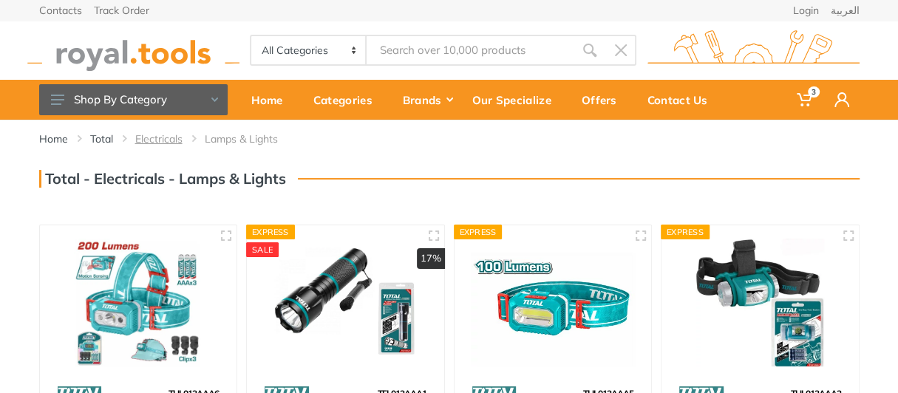
click at [163, 142] on link "Electricals" at bounding box center [158, 139] width 47 height 15
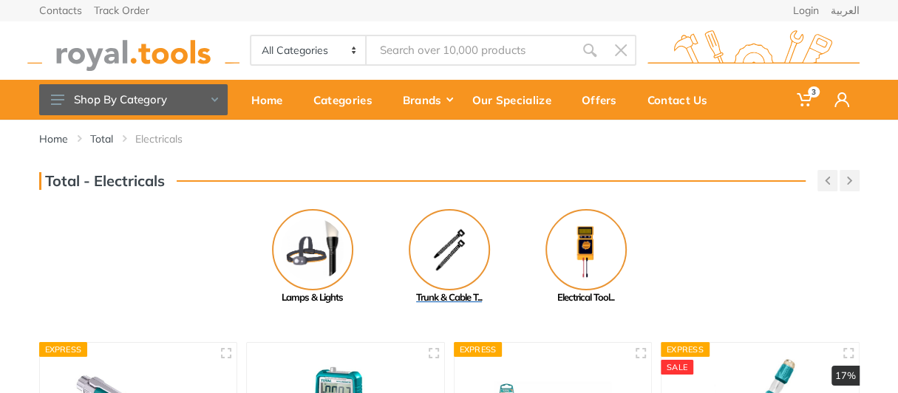
click at [470, 266] on img at bounding box center [449, 249] width 81 height 81
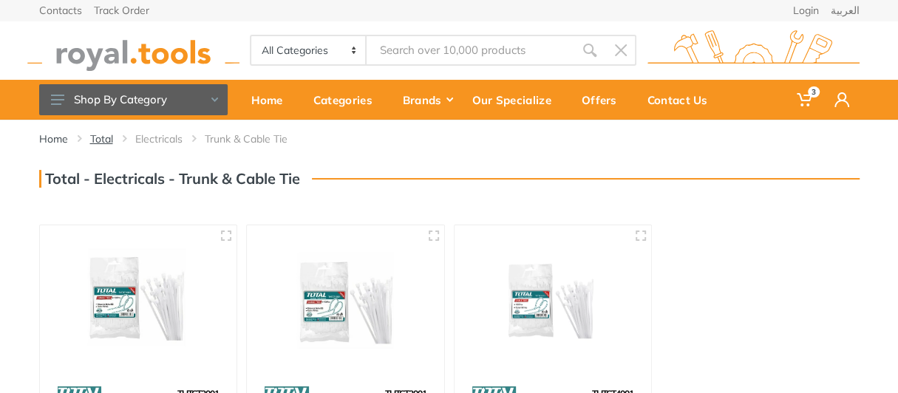
click at [110, 137] on link "Total" at bounding box center [101, 139] width 23 height 15
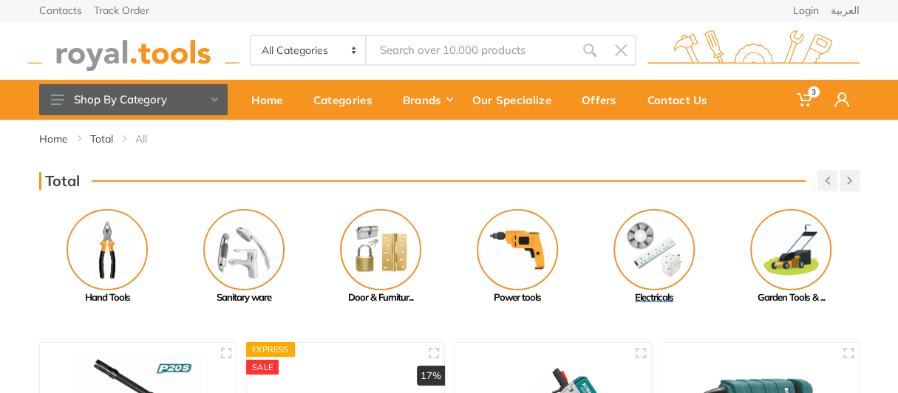
click at [665, 265] on img at bounding box center [654, 249] width 81 height 81
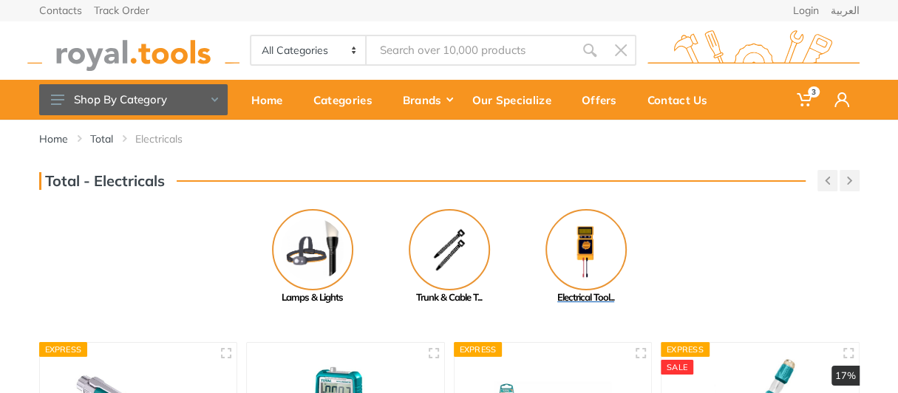
click at [603, 264] on img at bounding box center [586, 249] width 81 height 81
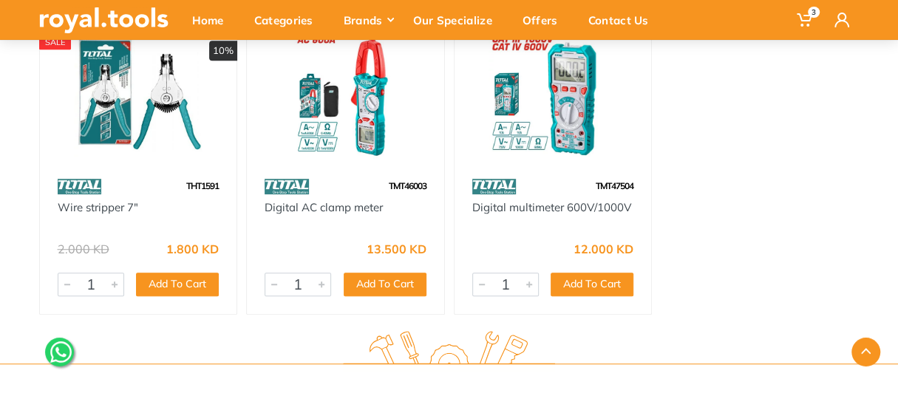
scroll to position [73, 0]
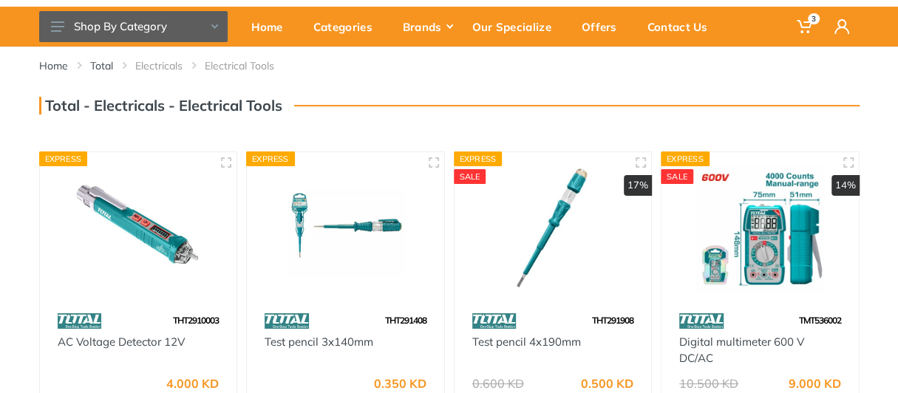
click at [163, 76] on div "Home Total Electricals Electrical Tools" at bounding box center [449, 72] width 843 height 50
click at [163, 72] on link "Electricals" at bounding box center [158, 65] width 47 height 15
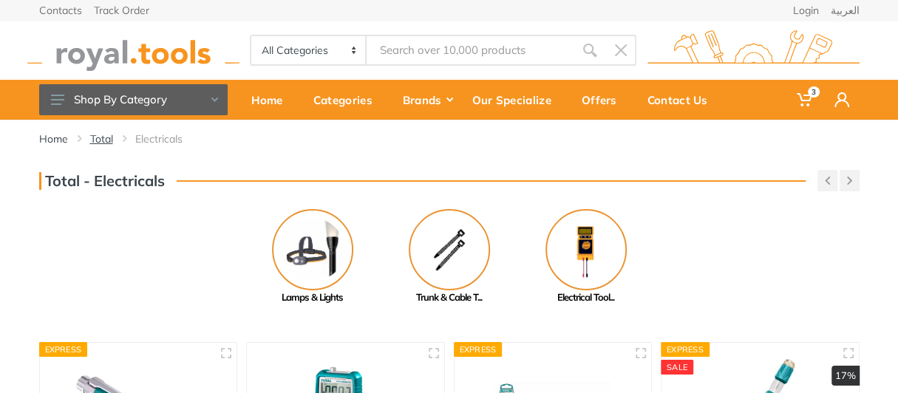
click at [104, 139] on link "Total" at bounding box center [101, 139] width 23 height 15
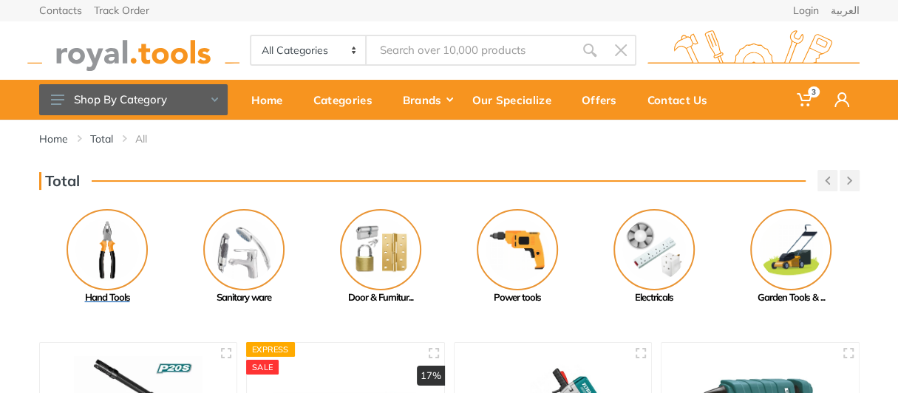
click at [79, 257] on img at bounding box center [107, 249] width 81 height 81
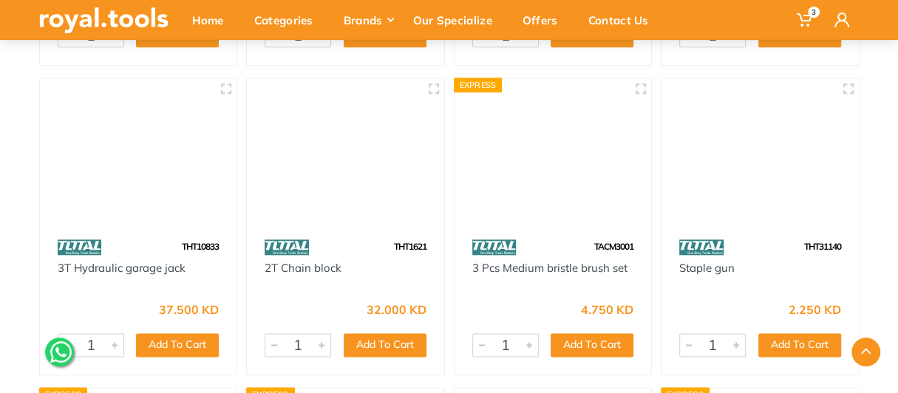
scroll to position [17005, 0]
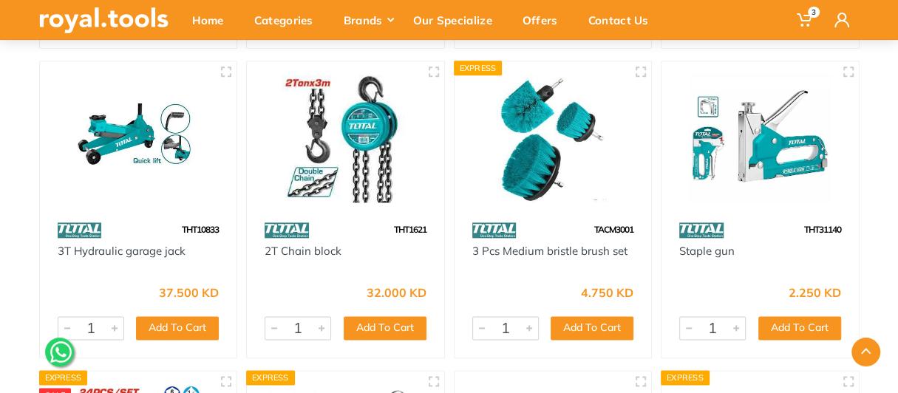
click at [577, 179] on img at bounding box center [553, 139] width 171 height 128
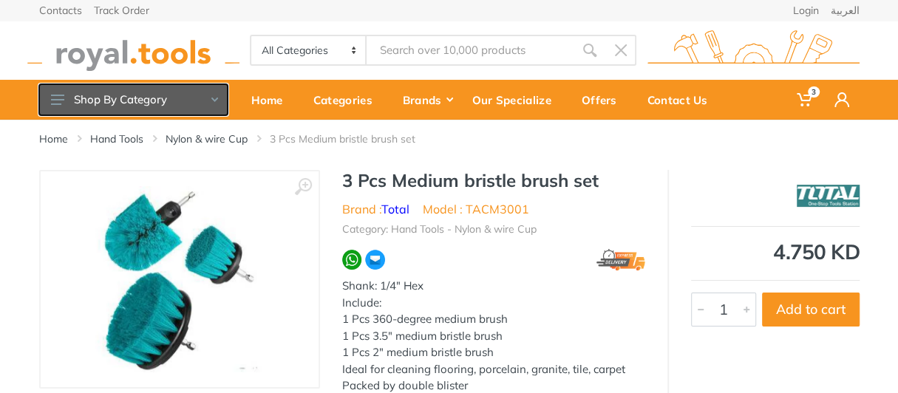
click at [124, 101] on button "Shop By Category" at bounding box center [133, 99] width 189 height 31
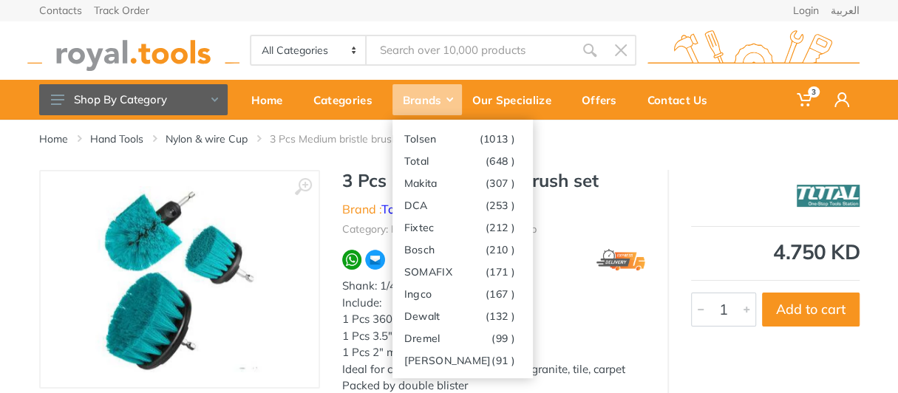
click at [430, 98] on div "Brands" at bounding box center [427, 99] width 69 height 31
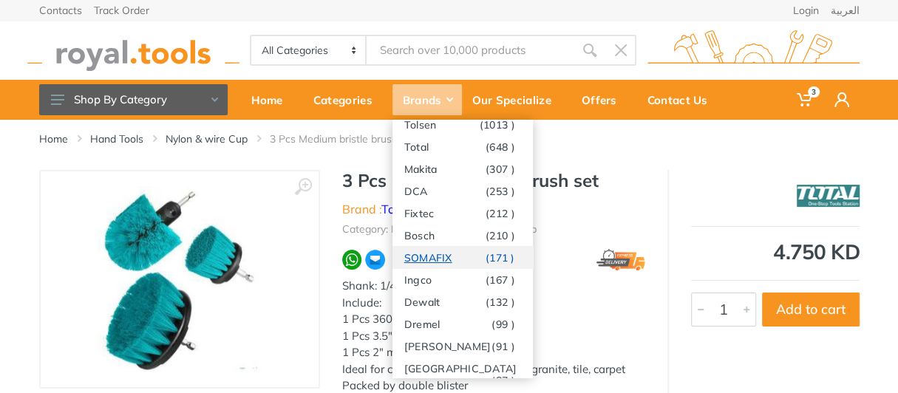
scroll to position [22, 0]
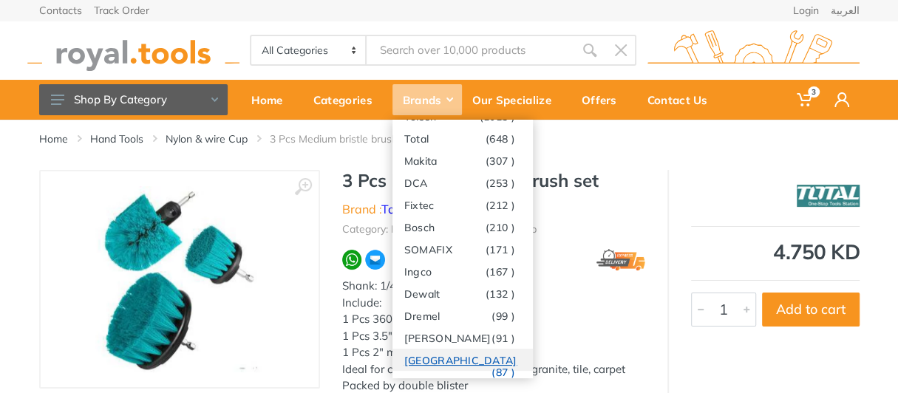
click at [450, 359] on link "Milwaukee (87 )" at bounding box center [463, 360] width 140 height 22
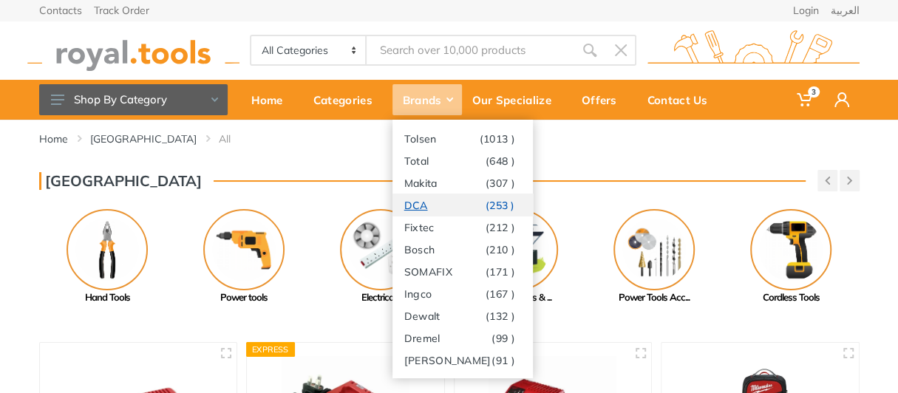
click at [445, 203] on link "DCA (253 )" at bounding box center [463, 205] width 140 height 22
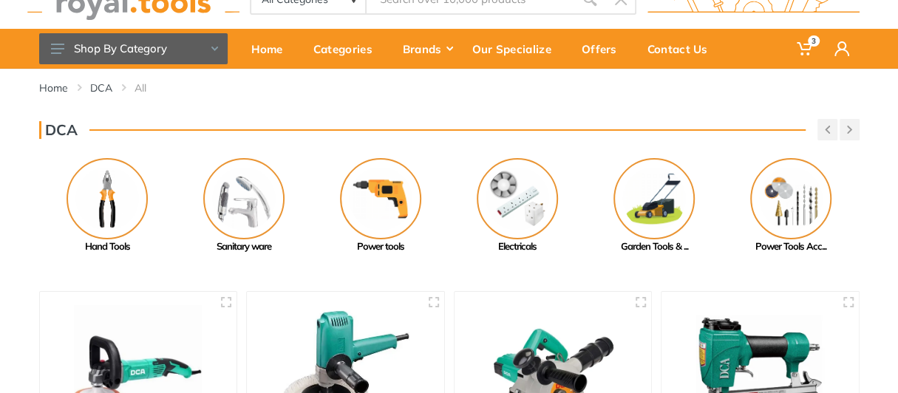
scroll to position [73, 0]
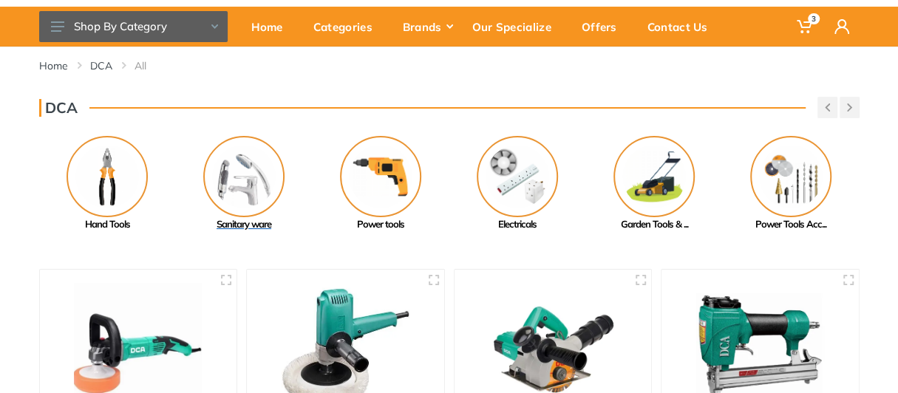
click at [232, 195] on img at bounding box center [243, 176] width 81 height 81
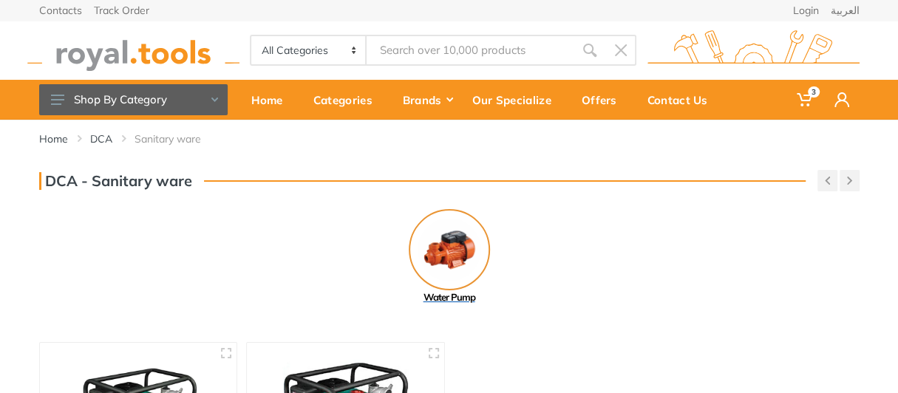
click at [418, 234] on img at bounding box center [449, 249] width 81 height 81
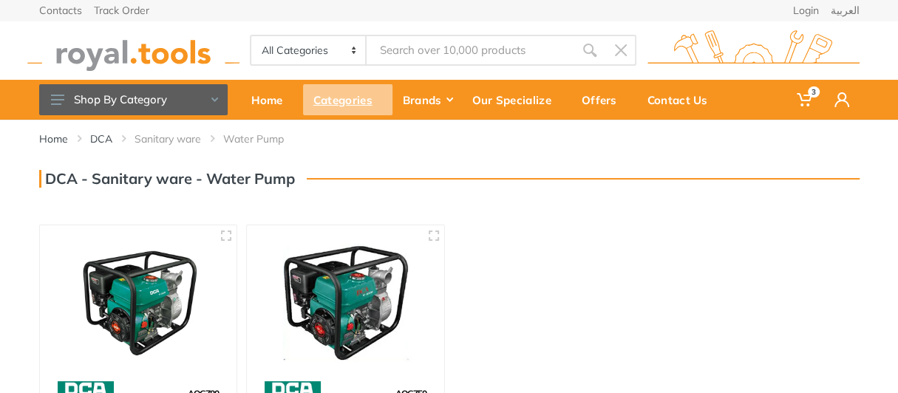
click at [341, 109] on div "Categories" at bounding box center [347, 99] width 89 height 31
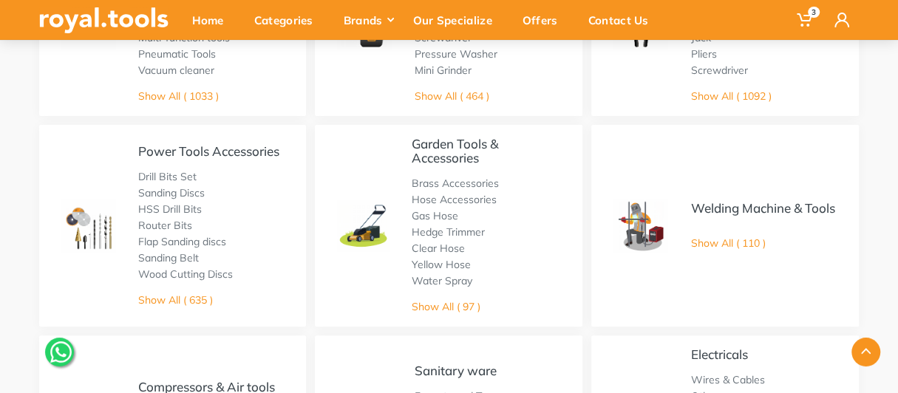
scroll to position [296, 0]
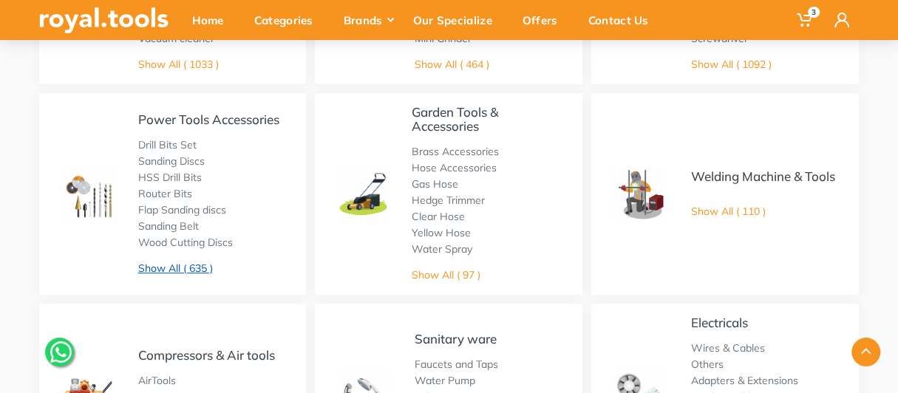
click at [163, 264] on link "Show All ( 635 )" at bounding box center [175, 268] width 75 height 13
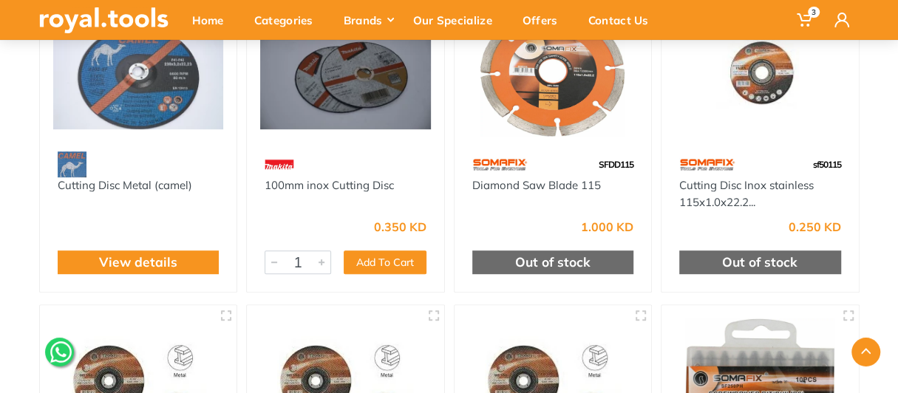
scroll to position [369, 0]
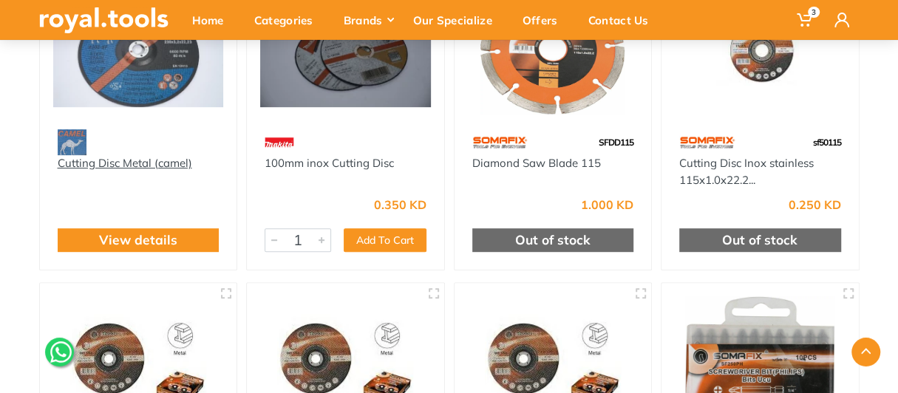
click at [119, 167] on link "Cutting Disc Metal (camel)" at bounding box center [125, 163] width 135 height 14
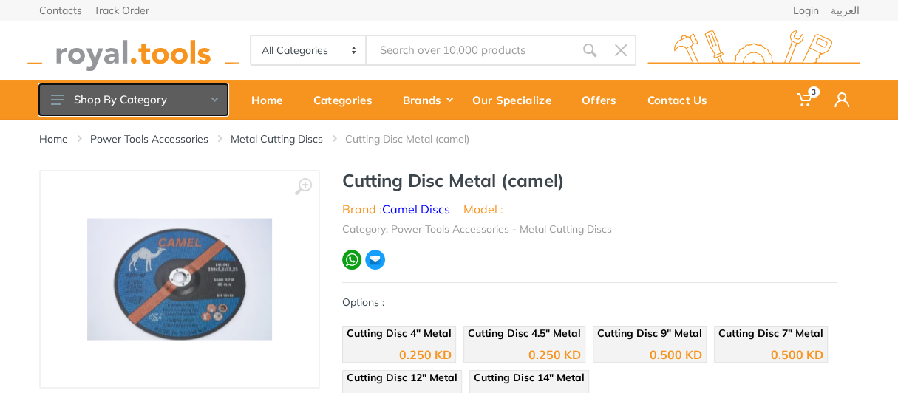
click at [142, 93] on button "Shop By Category" at bounding box center [133, 99] width 189 height 31
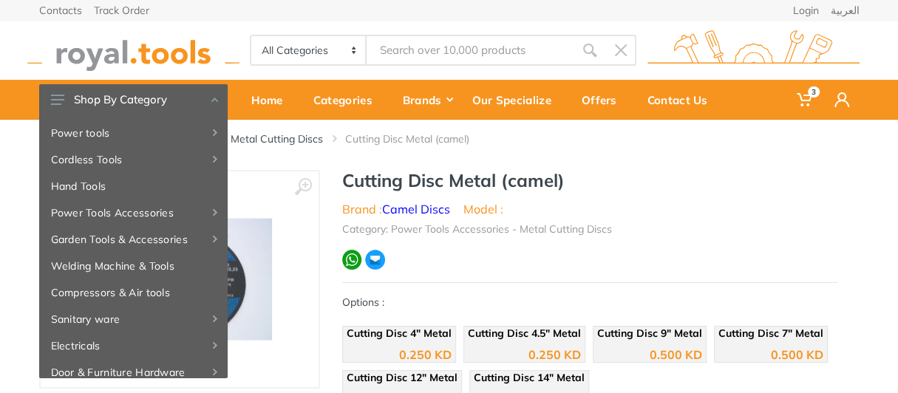
click at [119, 49] on img at bounding box center [133, 50] width 212 height 41
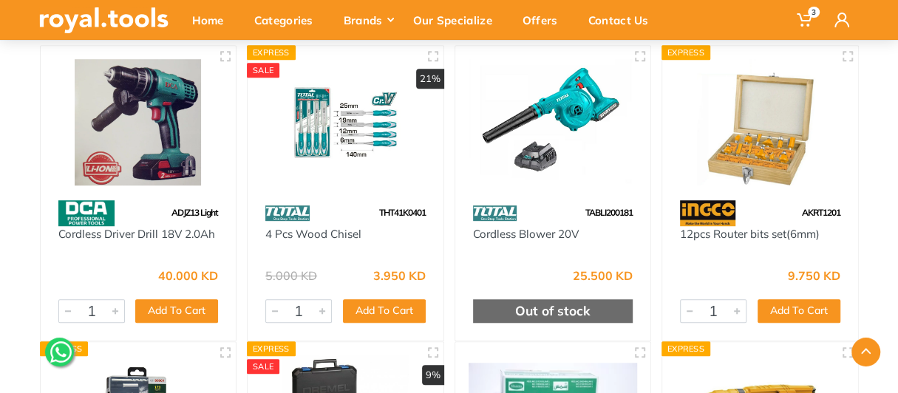
scroll to position [591, 0]
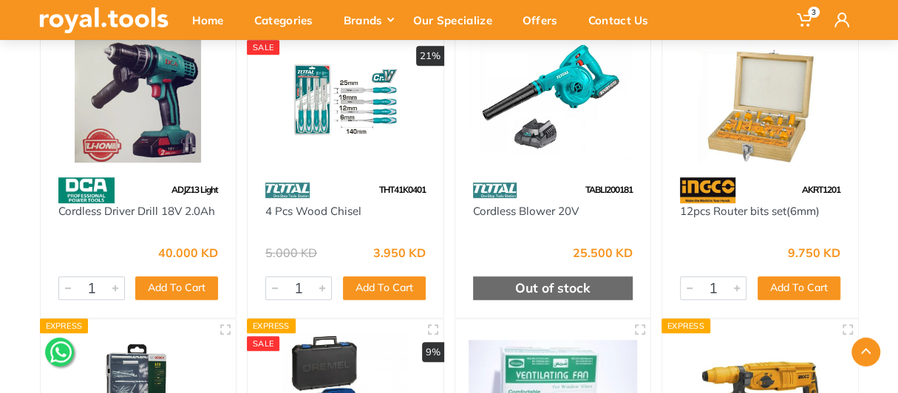
click at [774, 150] on img at bounding box center [760, 99] width 169 height 126
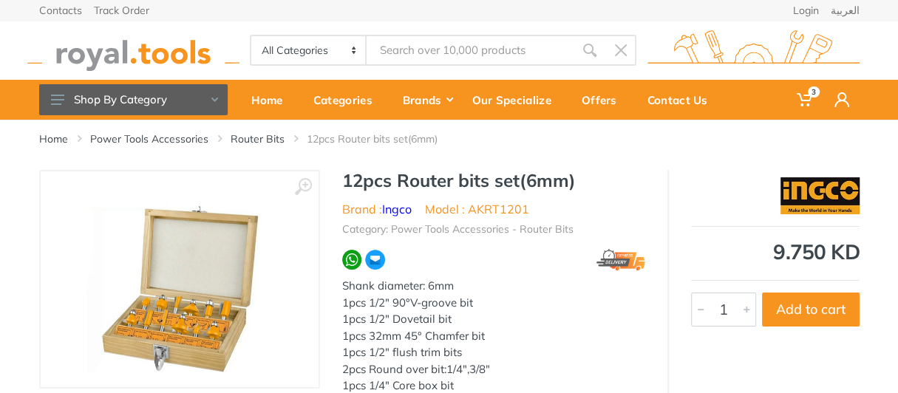
click at [31, 64] on img at bounding box center [133, 50] width 212 height 41
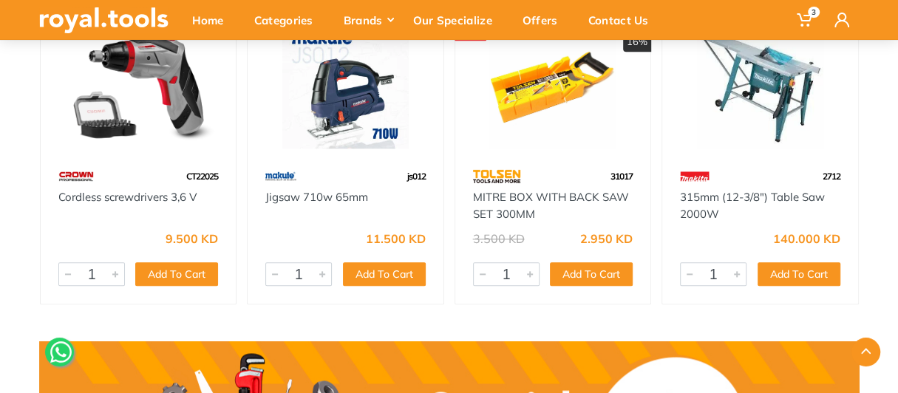
scroll to position [813, 0]
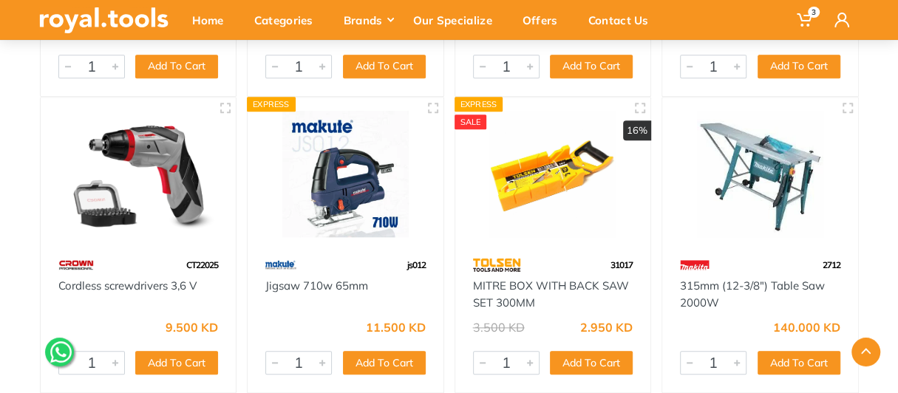
click at [519, 261] on img at bounding box center [497, 265] width 48 height 26
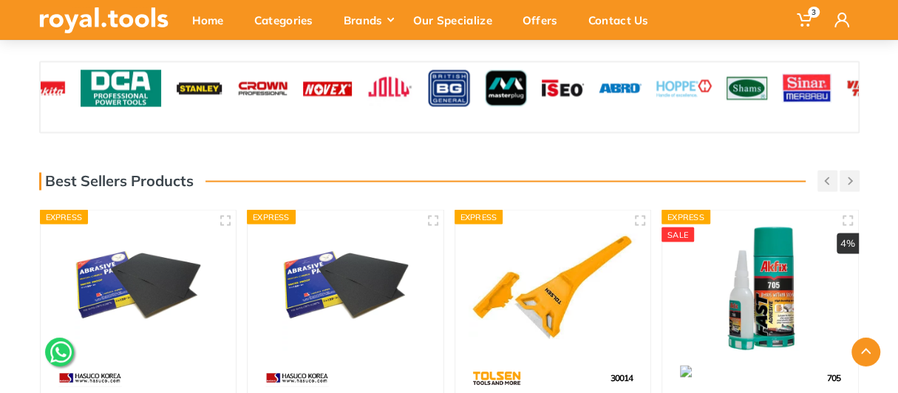
scroll to position [1552, 0]
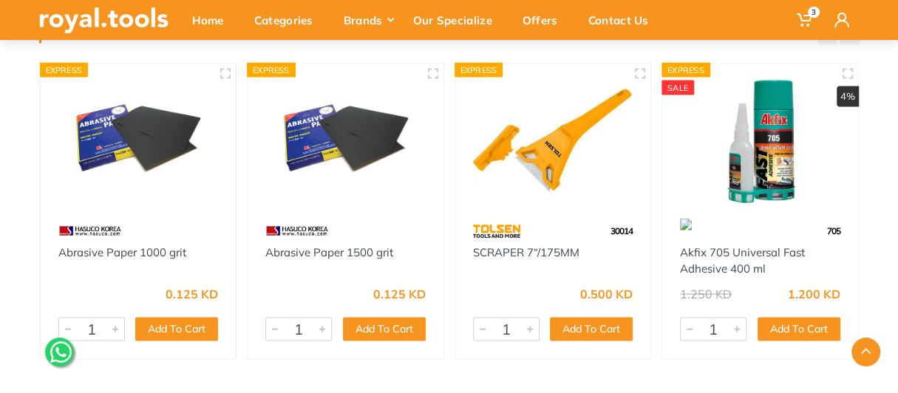
click at [756, 241] on div "705" at bounding box center [760, 231] width 196 height 26
click at [767, 170] on img at bounding box center [760, 139] width 169 height 126
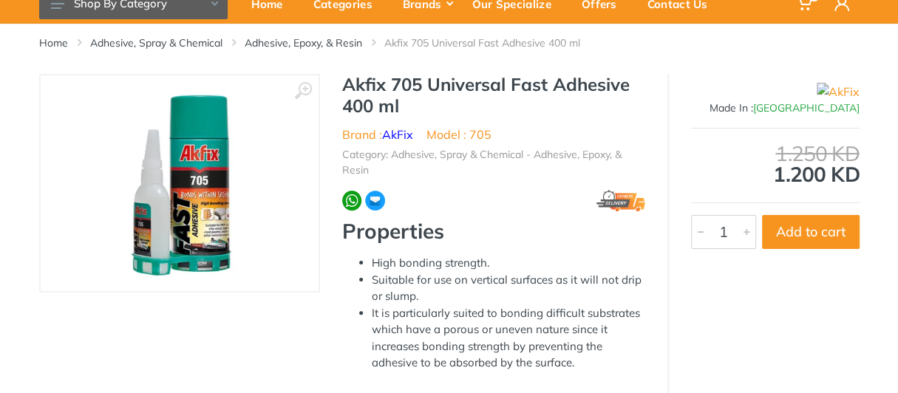
scroll to position [73, 0]
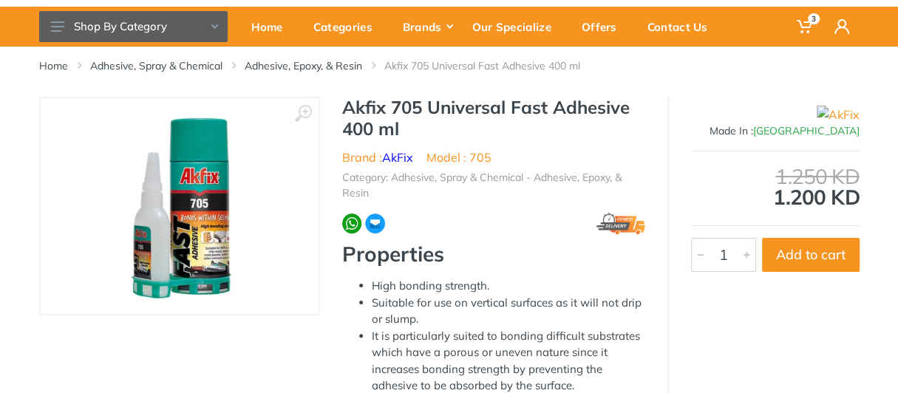
click at [458, 160] on li "Model : 705" at bounding box center [459, 158] width 65 height 18
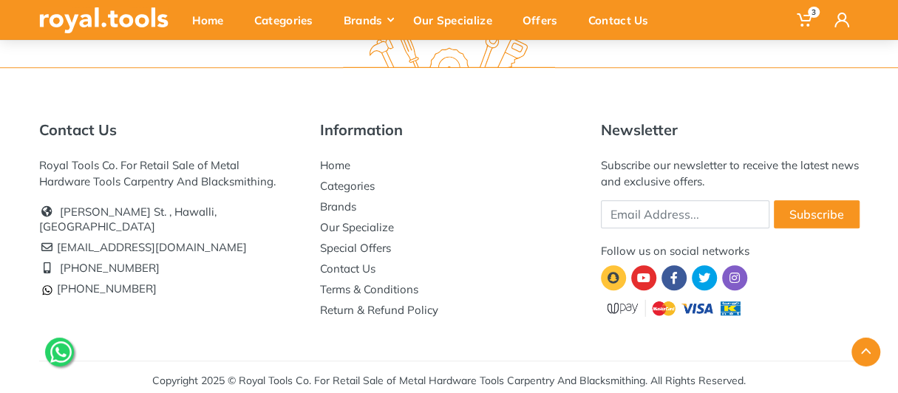
scroll to position [611, 0]
